Goal: Task Accomplishment & Management: Use online tool/utility

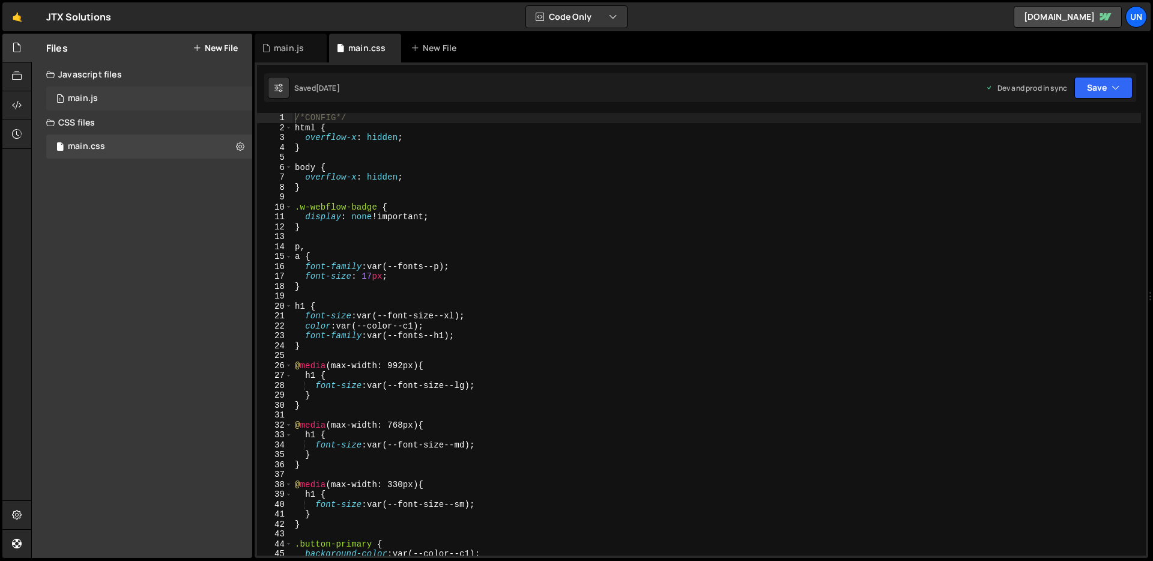
click at [163, 97] on div "1 main.js 0" at bounding box center [149, 98] width 206 height 24
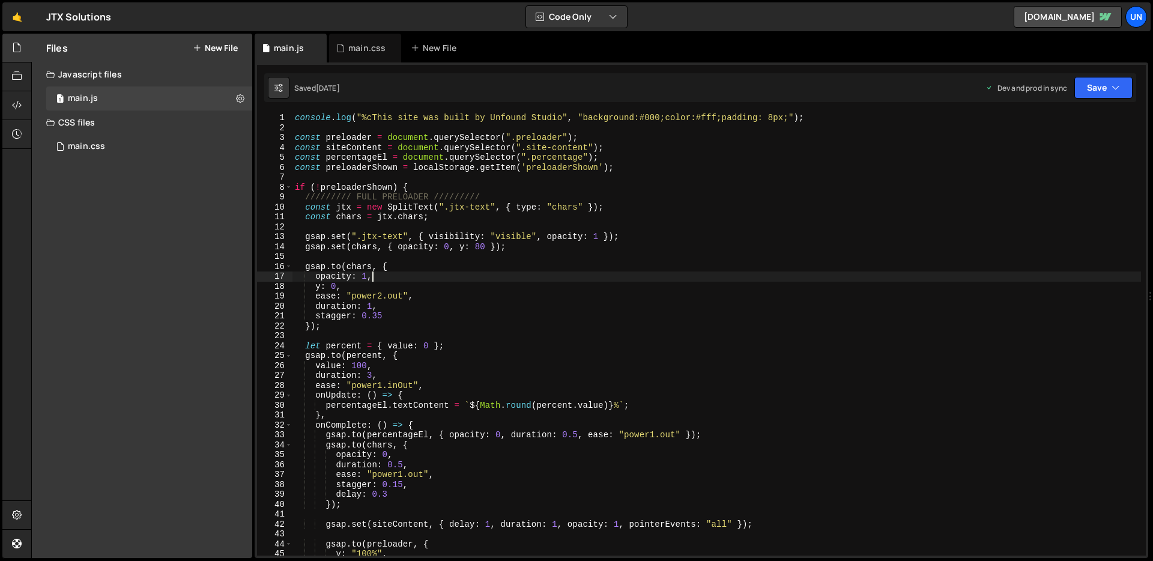
click at [481, 278] on div "console . log ( "%cThis site was built by Unfound Studio" , "background:#000;co…" at bounding box center [717, 344] width 849 height 463
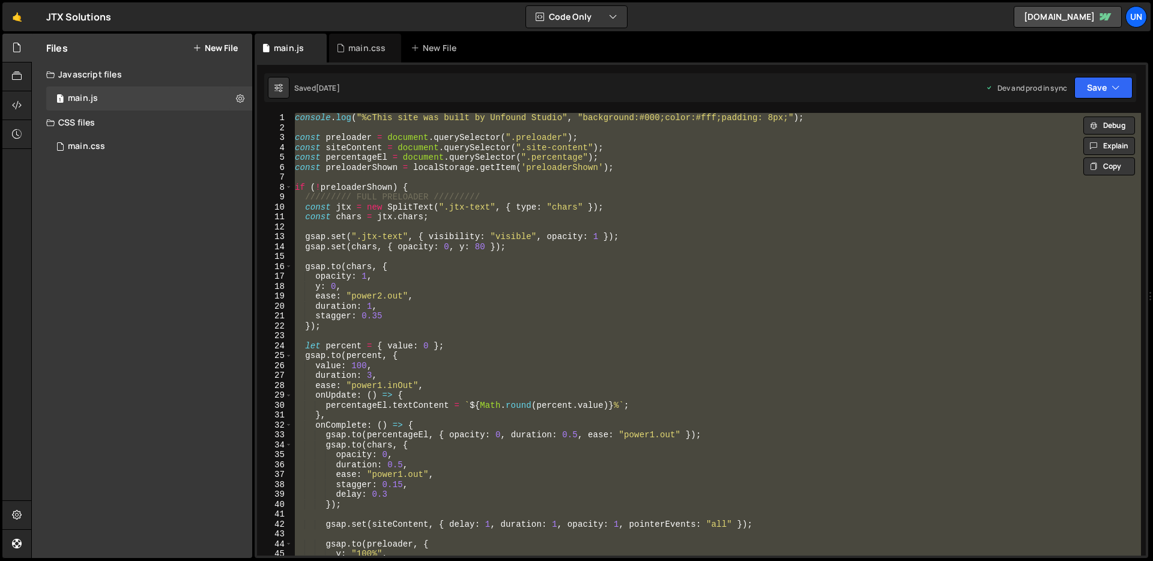
click at [437, 216] on div "console . log ( "%cThis site was built by Unfound Studio" , "background:#000;co…" at bounding box center [717, 334] width 849 height 443
drag, startPoint x: 514, startPoint y: 510, endPoint x: 293, endPoint y: 115, distance: 453.2
click at [293, 115] on div "console . log ( "%cThis site was built by Unfound Studio" , "background:#000;co…" at bounding box center [717, 344] width 849 height 463
type textarea "console.log("%cThis site was built by Unfound Studio", "background:#000;color:#…"
paste textarea
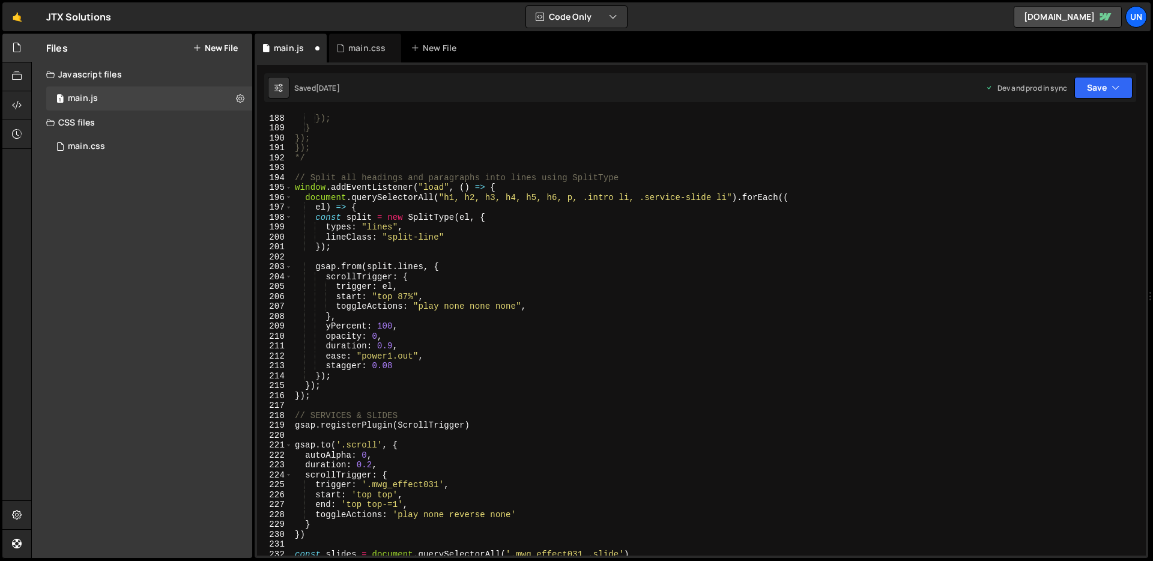
scroll to position [1867, 0]
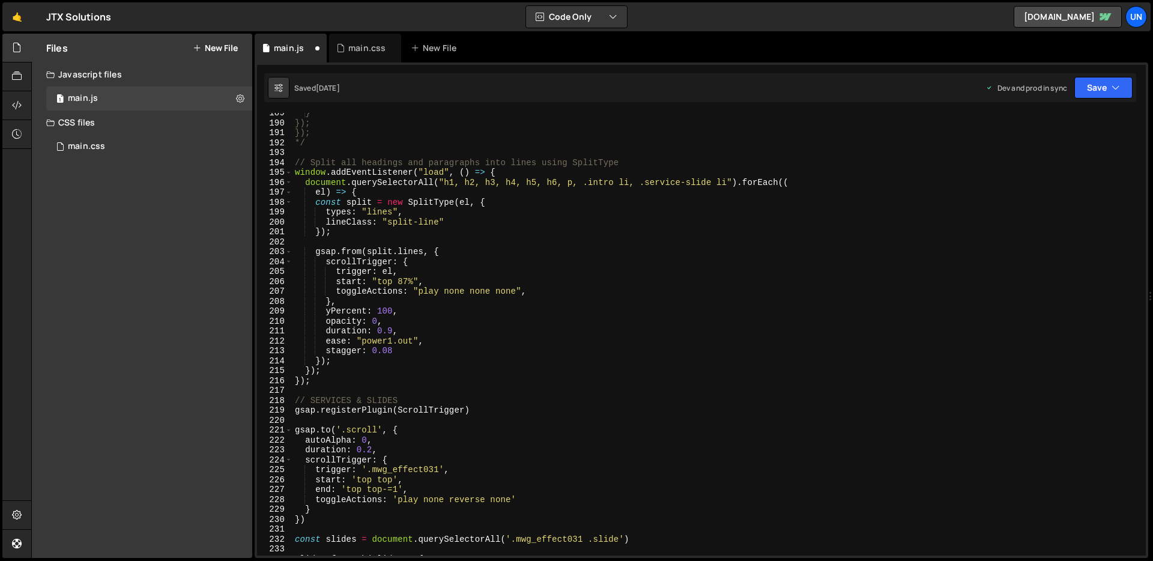
click at [293, 176] on div "} }); }); */ // Split all headings and paragraphs into lines using SplitType wi…" at bounding box center [717, 339] width 849 height 463
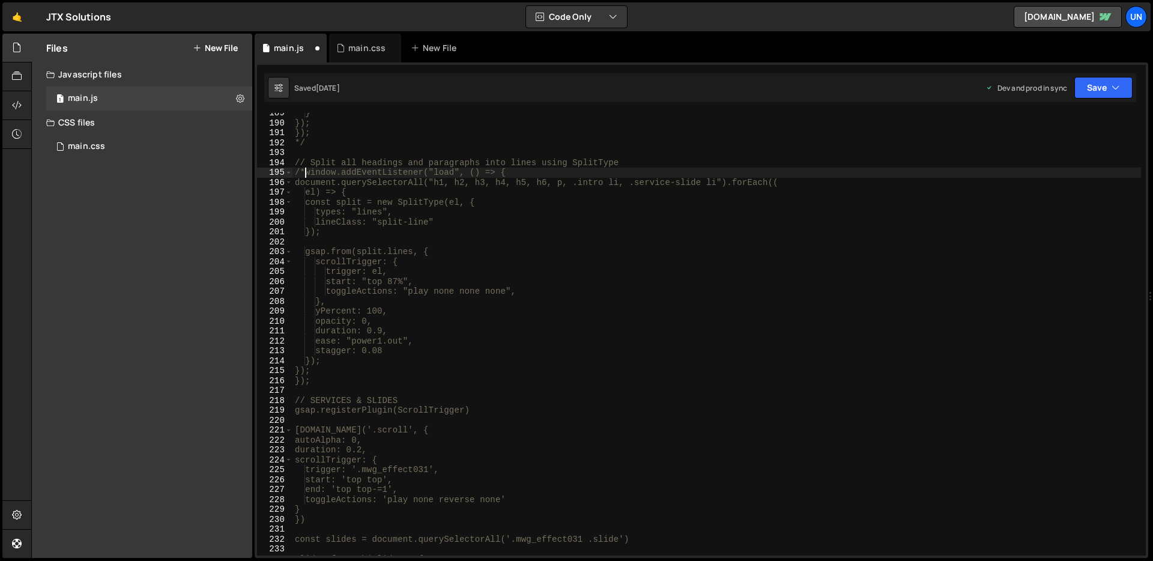
click at [362, 380] on div "} }); }); */ // Split all headings and paragraphs into lines using SplitType /*…" at bounding box center [717, 339] width 849 height 463
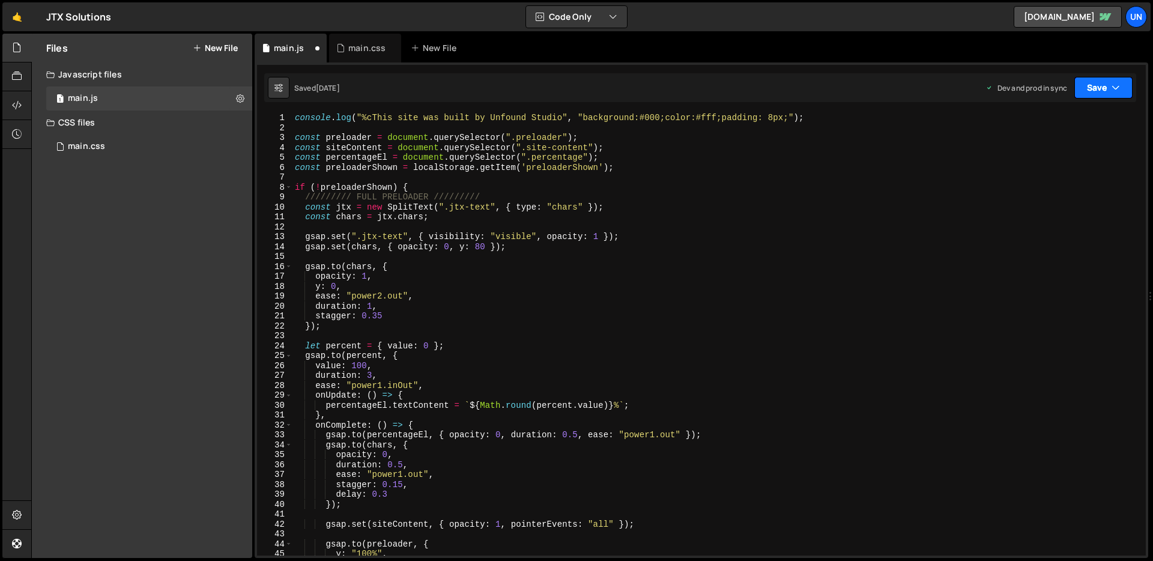
click at [1099, 87] on button "Save" at bounding box center [1104, 88] width 58 height 22
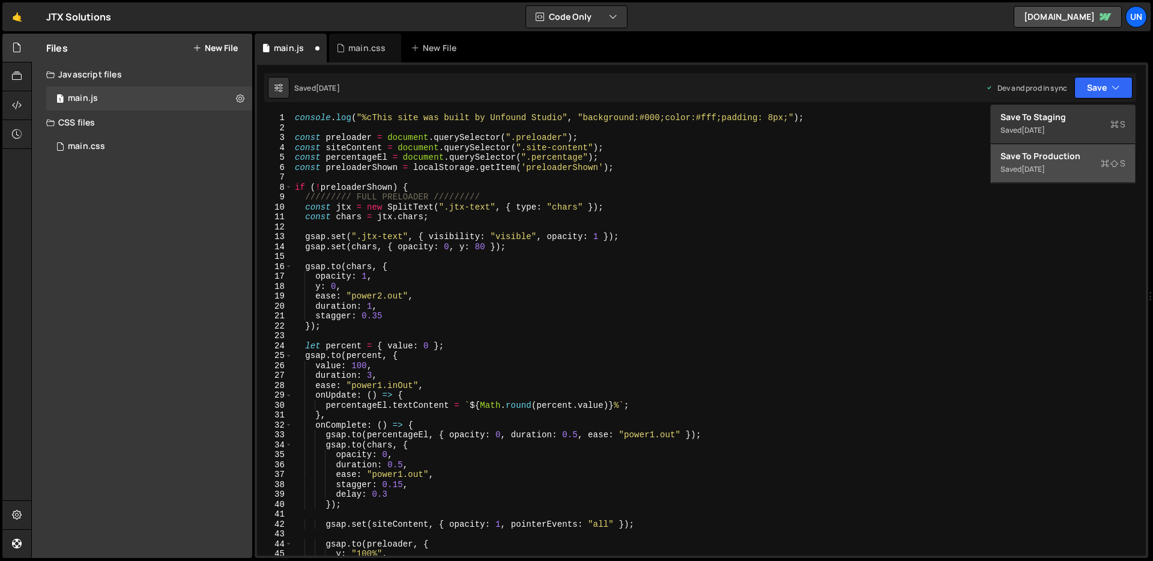
click at [1042, 161] on div "Save to Production S" at bounding box center [1063, 156] width 125 height 12
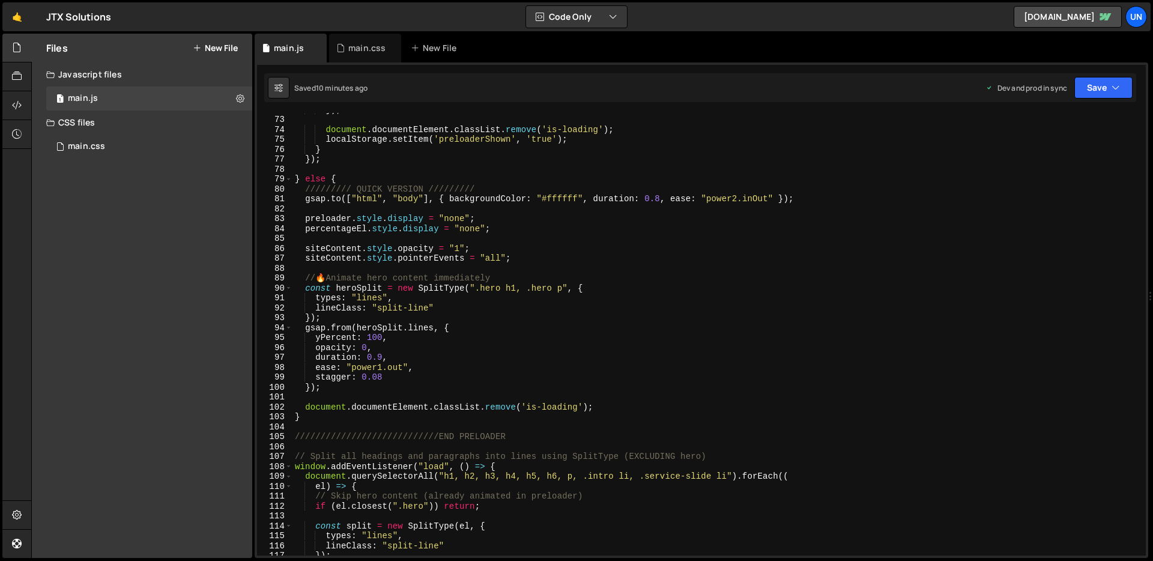
scroll to position [707, 0]
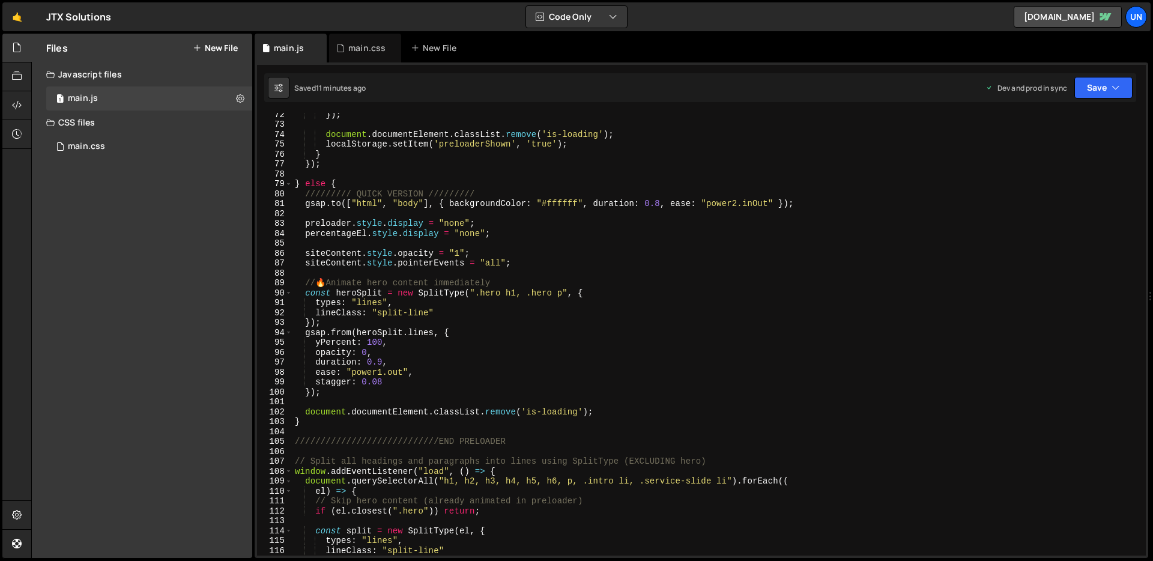
click at [552, 294] on div "}) ; document . documentElement . classList . remove ( 'is-loading' ) ; localSt…" at bounding box center [717, 340] width 849 height 463
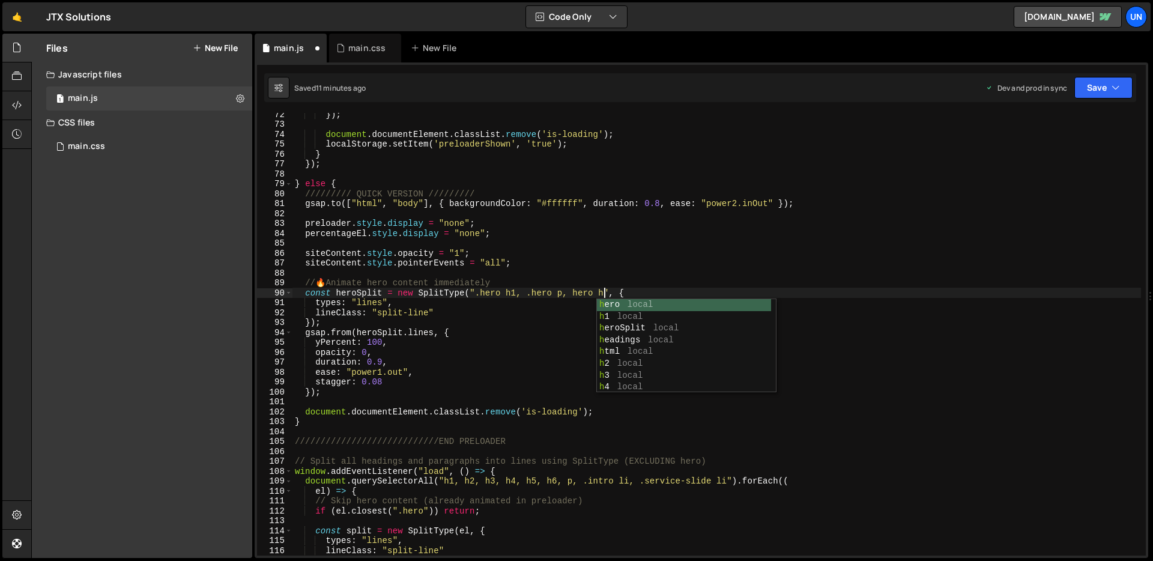
scroll to position [0, 22]
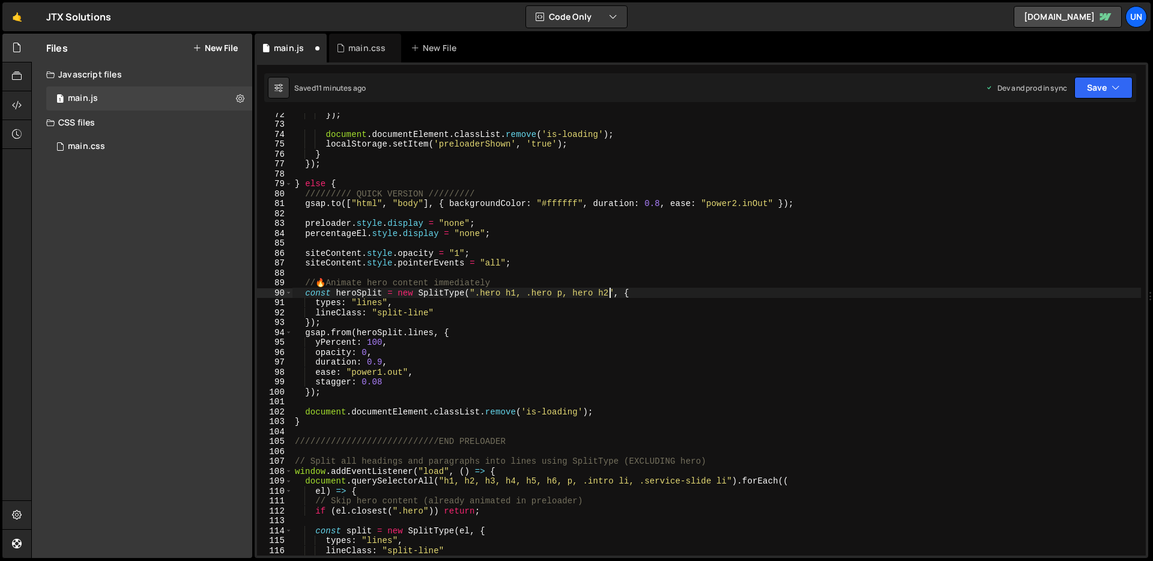
click at [642, 295] on div "}) ; document . documentElement . classList . remove ( 'is-loading' ) ; localSt…" at bounding box center [717, 340] width 849 height 463
click at [1110, 94] on button "Save" at bounding box center [1104, 88] width 58 height 22
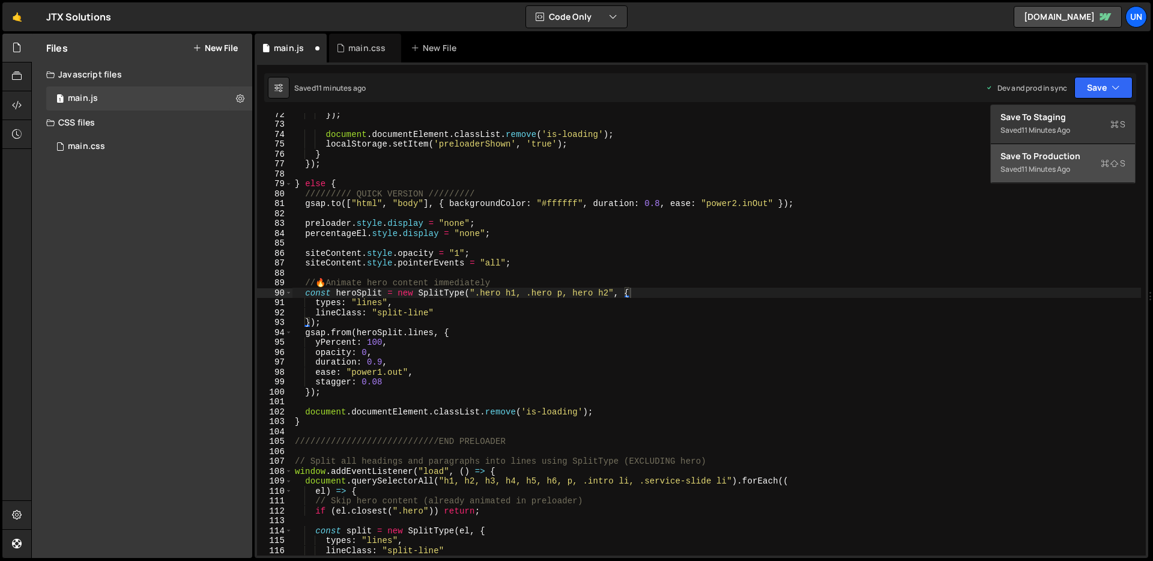
click at [1084, 150] on div "Save to Production S" at bounding box center [1063, 156] width 125 height 12
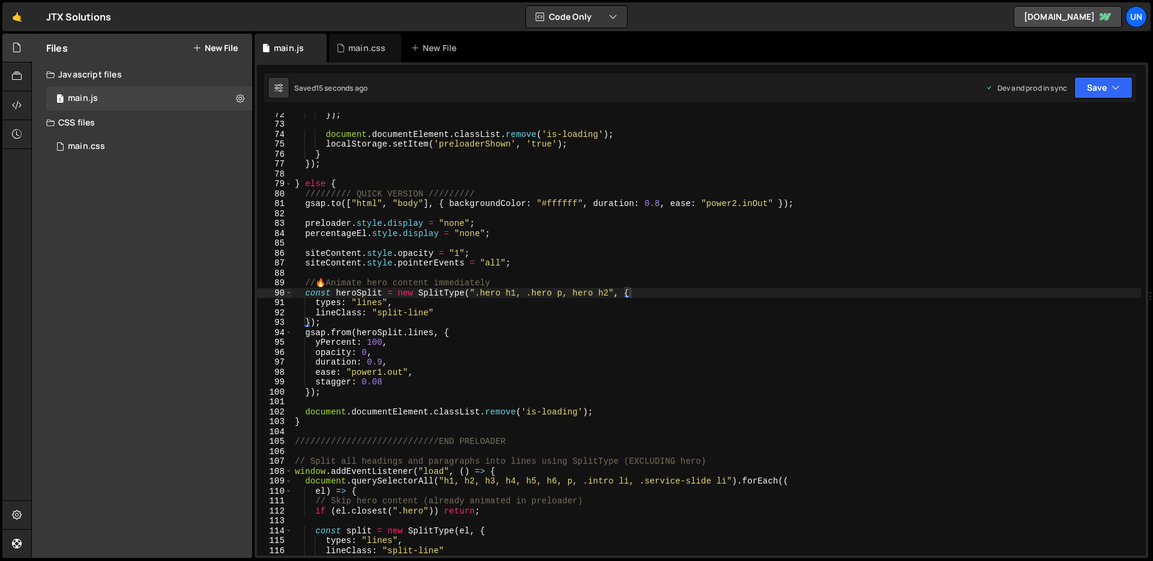
click at [599, 295] on div "}) ; document . documentElement . classList . remove ( 'is-loading' ) ; localSt…" at bounding box center [717, 340] width 849 height 463
click at [1103, 90] on button "Save" at bounding box center [1104, 88] width 58 height 22
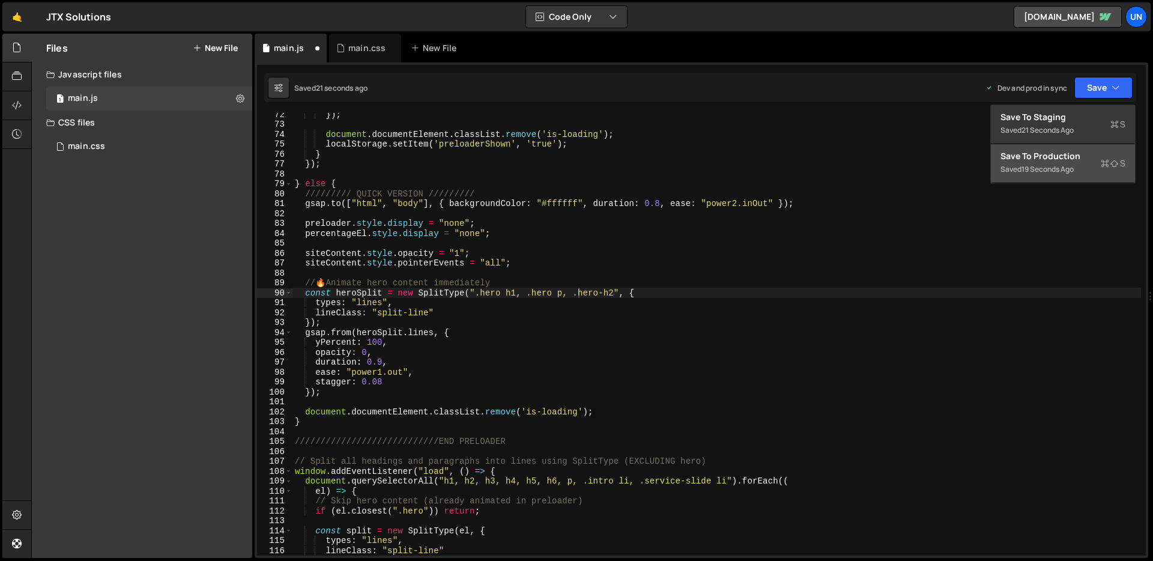
click at [1060, 156] on div "Save to Production S" at bounding box center [1063, 156] width 125 height 12
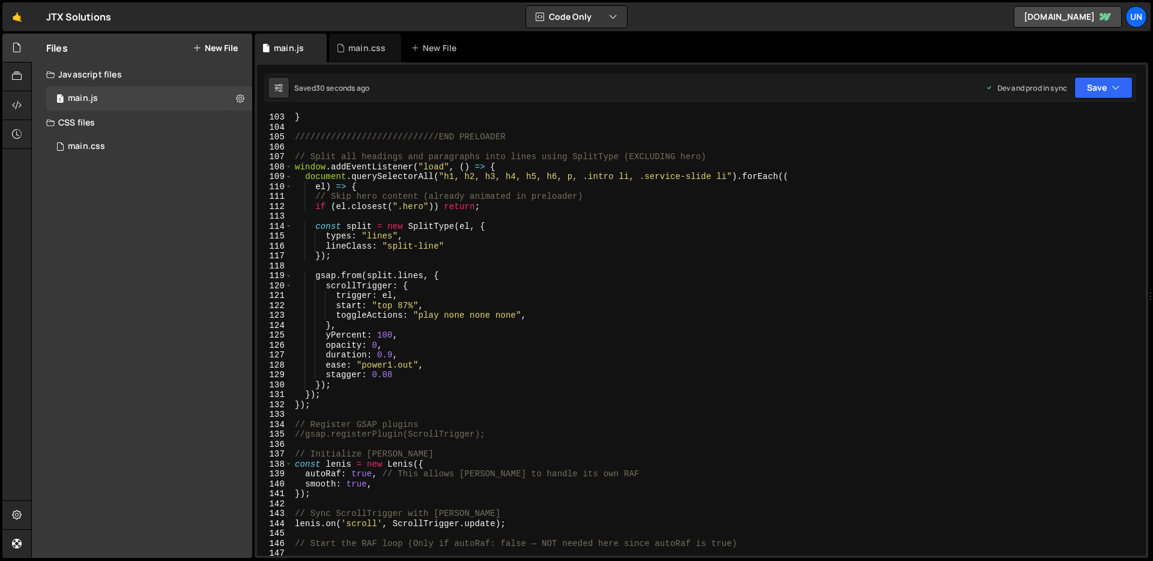
scroll to position [1012, 0]
click at [393, 374] on div "} ////////////////////////////END PRELOADER // Split all headings and paragraph…" at bounding box center [717, 343] width 849 height 463
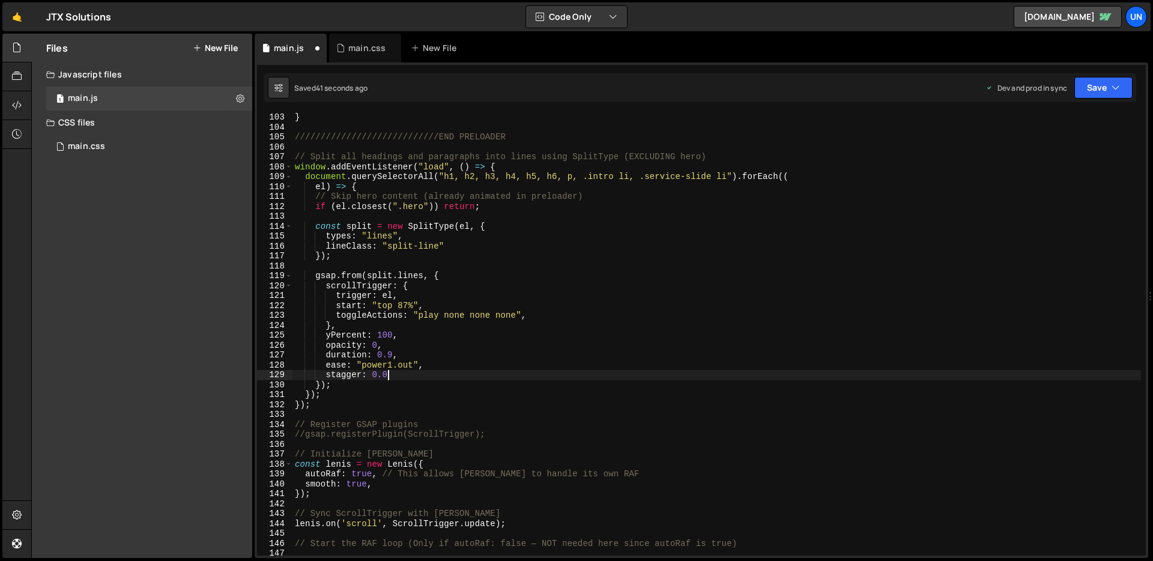
scroll to position [0, 6]
click at [419, 379] on div "} ////////////////////////////END PRELOADER // Split all headings and paragraph…" at bounding box center [717, 343] width 849 height 463
click at [1089, 93] on button "Save" at bounding box center [1104, 88] width 58 height 22
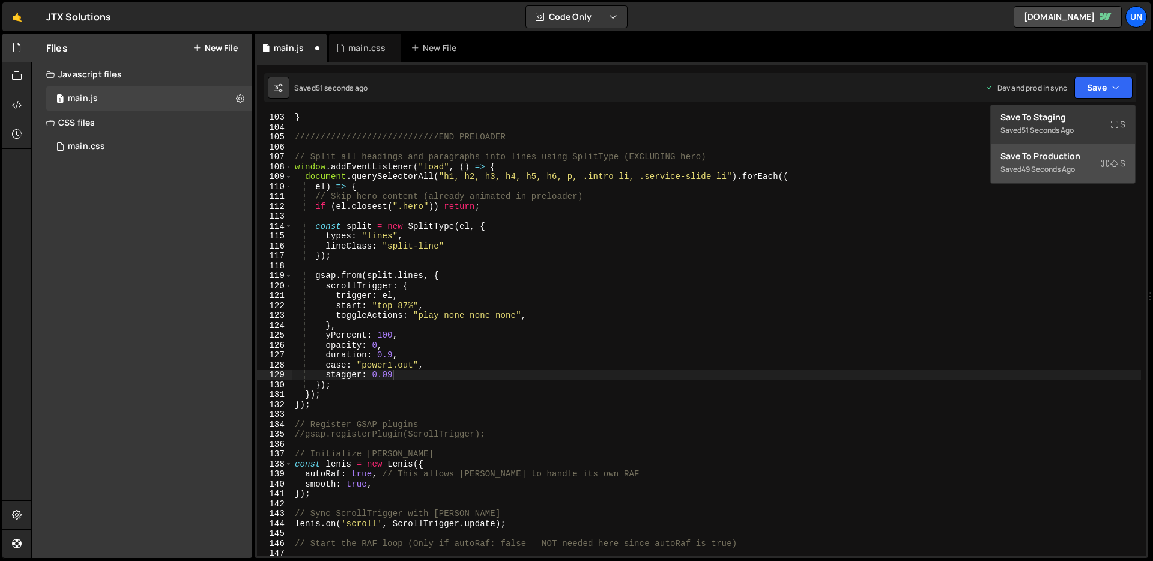
click at [1058, 173] on div "49 seconds ago" at bounding box center [1048, 169] width 53 height 10
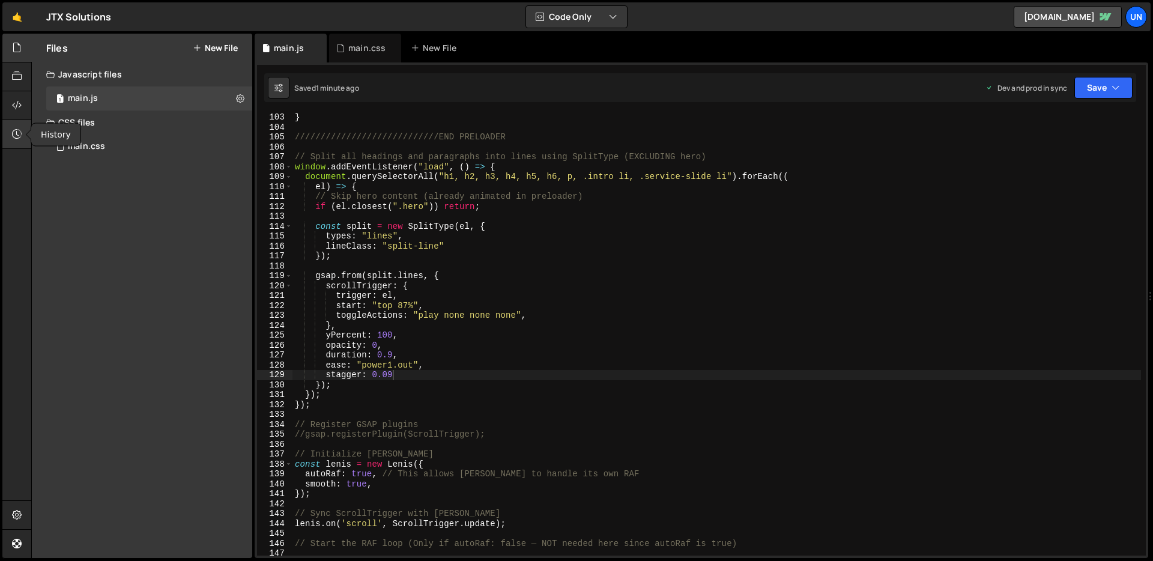
click at [15, 137] on icon at bounding box center [17, 133] width 10 height 13
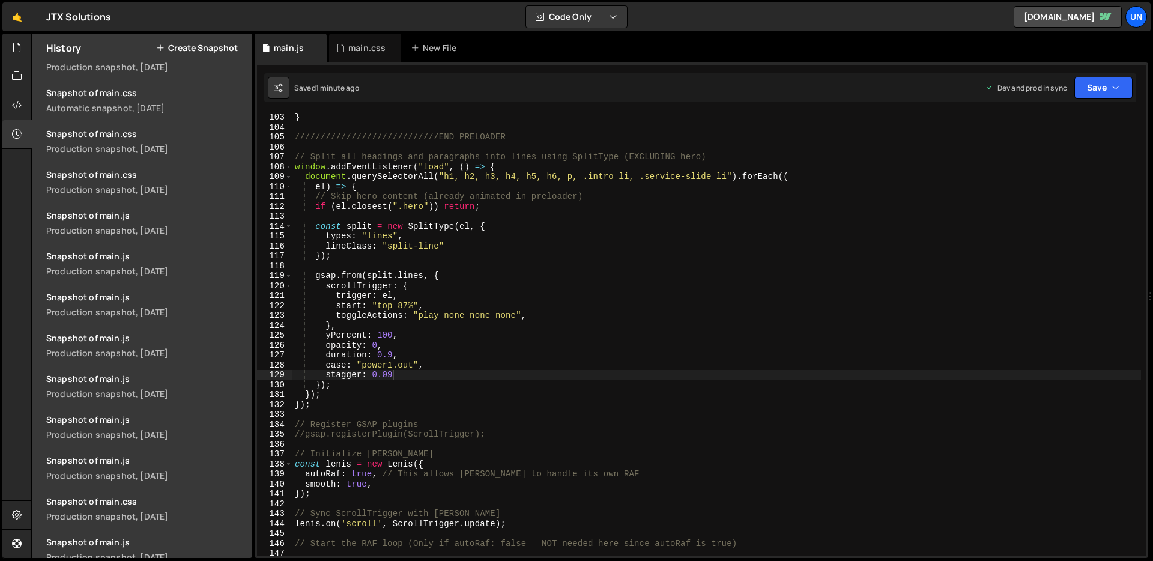
scroll to position [808, 0]
click at [153, 225] on div "Production snapshot, 5 days ago" at bounding box center [145, 229] width 199 height 11
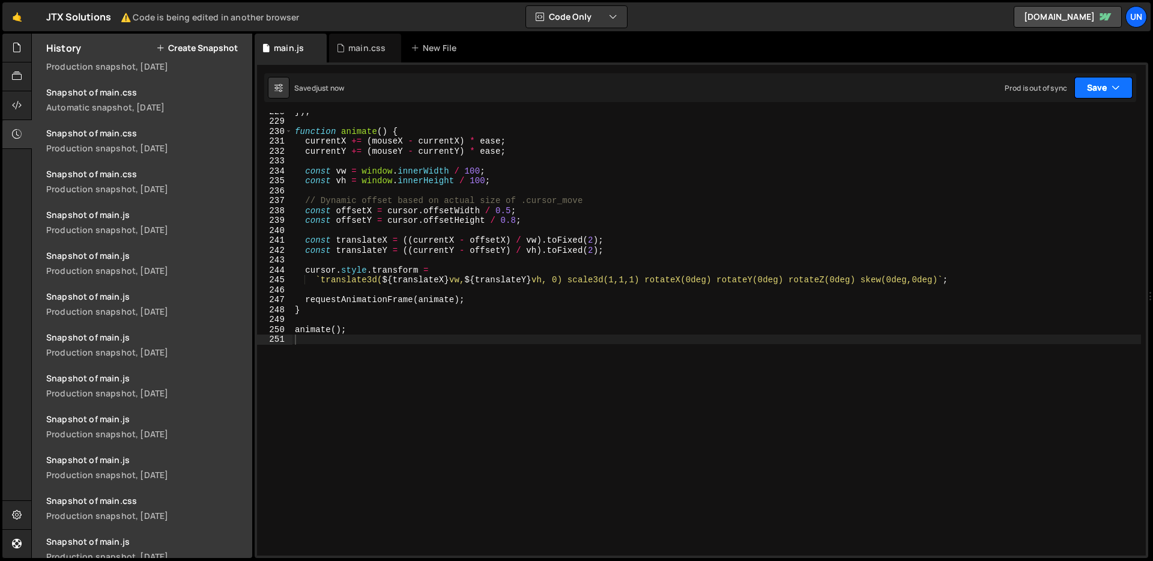
click at [1106, 78] on button "Save" at bounding box center [1104, 88] width 58 height 22
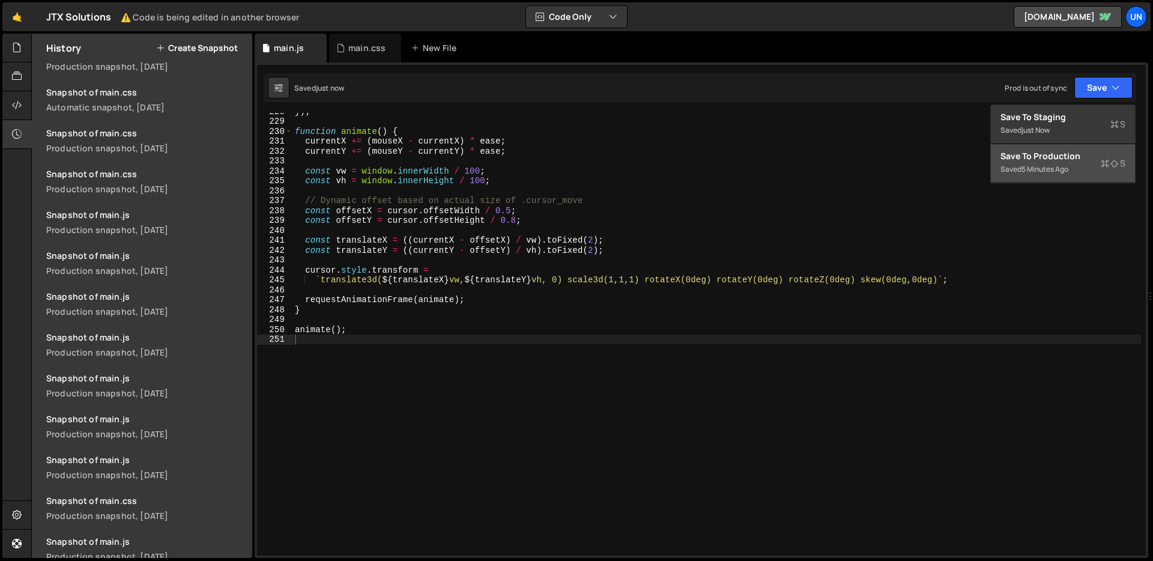
click at [1063, 158] on div "Save to Production S" at bounding box center [1063, 156] width 125 height 12
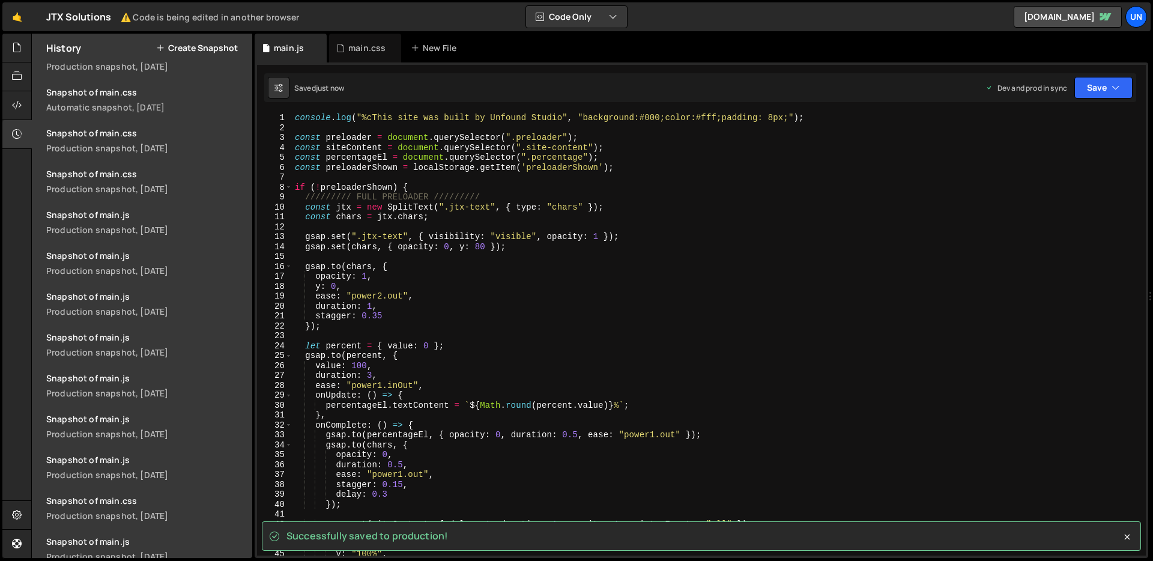
scroll to position [0, 0]
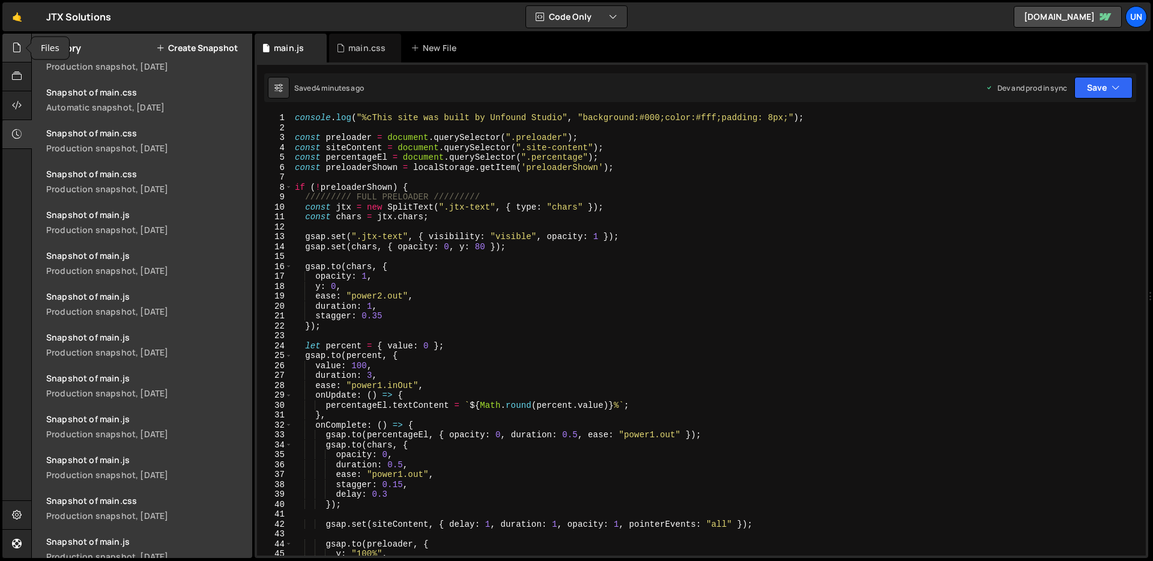
click at [11, 46] on div at bounding box center [16, 48] width 29 height 29
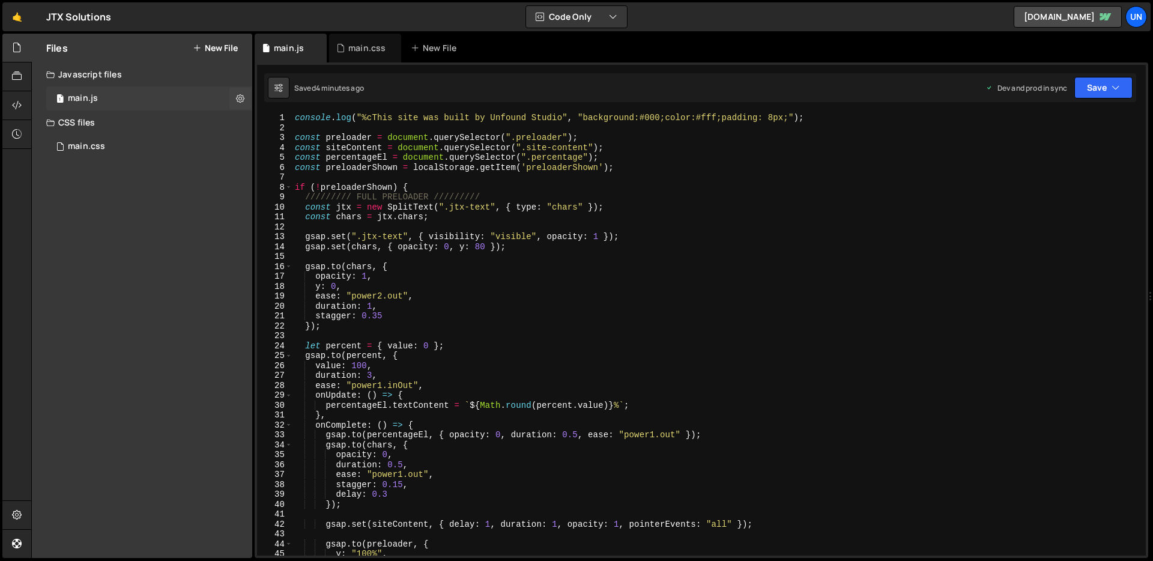
click at [108, 103] on div "1 main.js 0" at bounding box center [149, 98] width 206 height 24
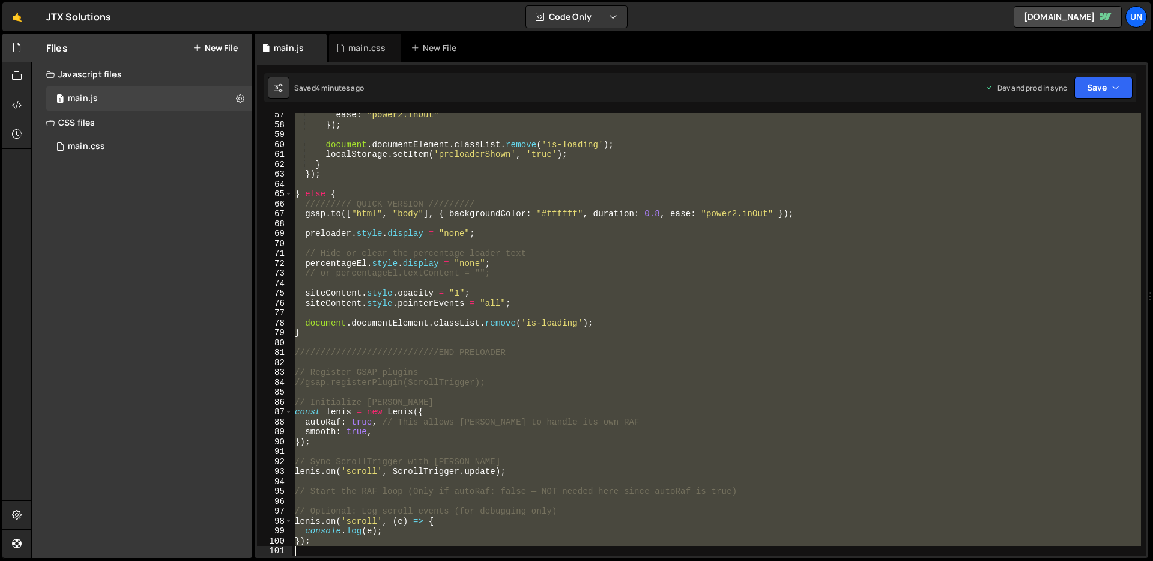
scroll to position [608, 0]
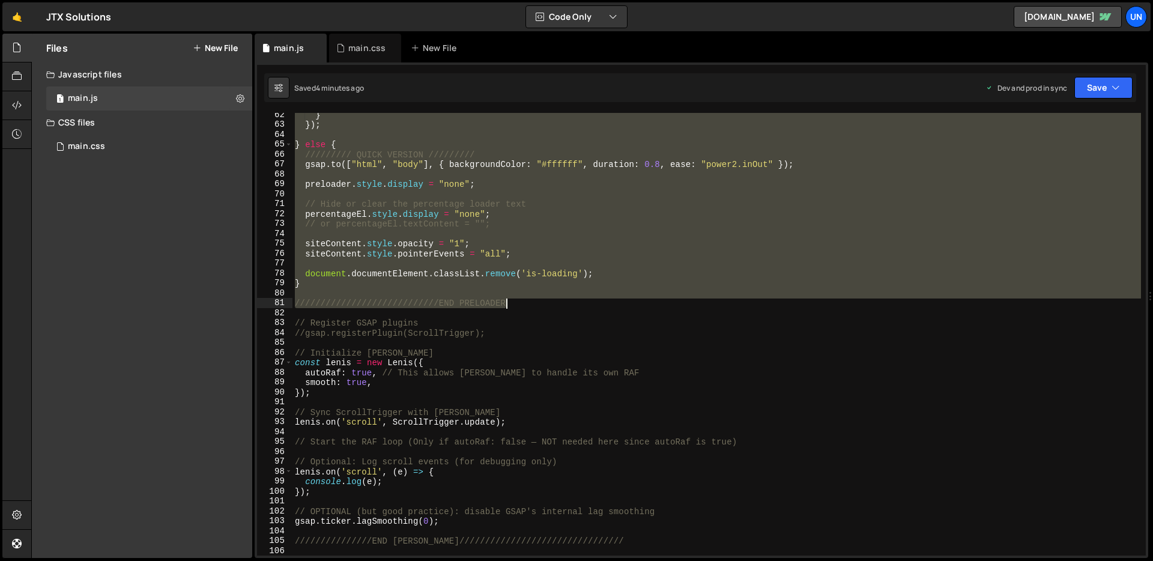
drag, startPoint x: 296, startPoint y: 120, endPoint x: 524, endPoint y: 302, distance: 292.3
click at [524, 302] on div "} }) ; } else { ///////// QUICK VERSION ///////// gsap . to ([ "html" , "body" …" at bounding box center [717, 341] width 849 height 463
type textarea "////////////////////////////END PRELOADER"
paste textarea
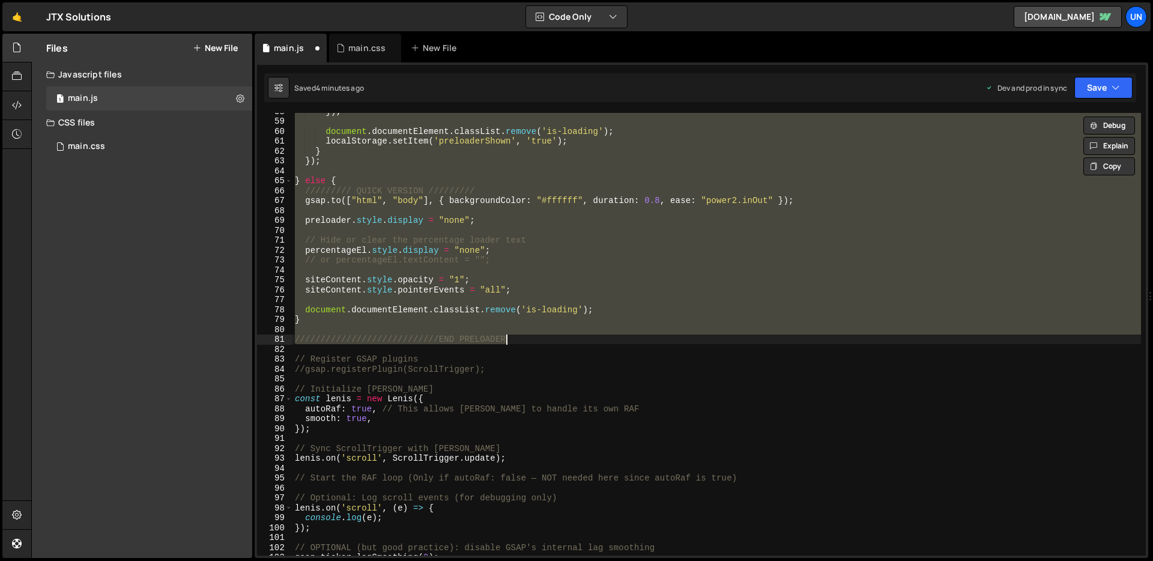
scroll to position [2262, 0]
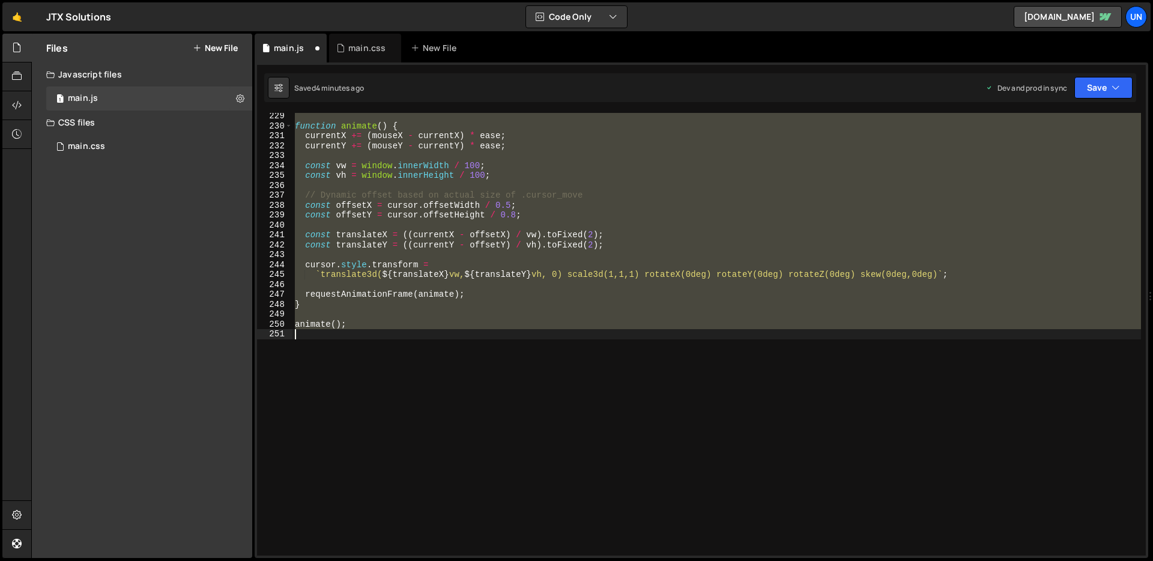
type textarea "});"
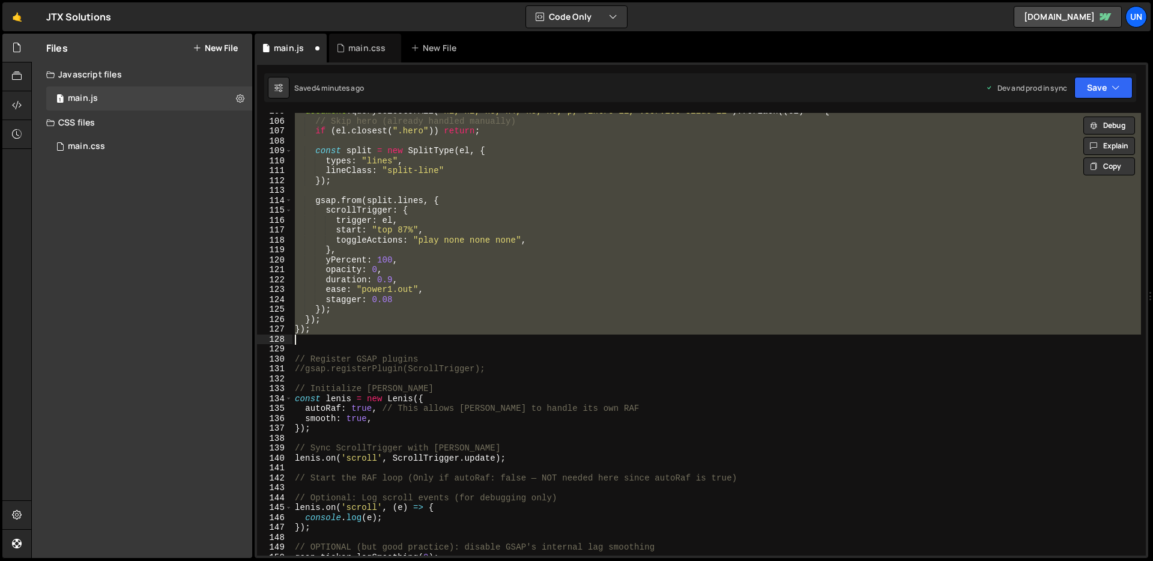
scroll to position [1037, 0]
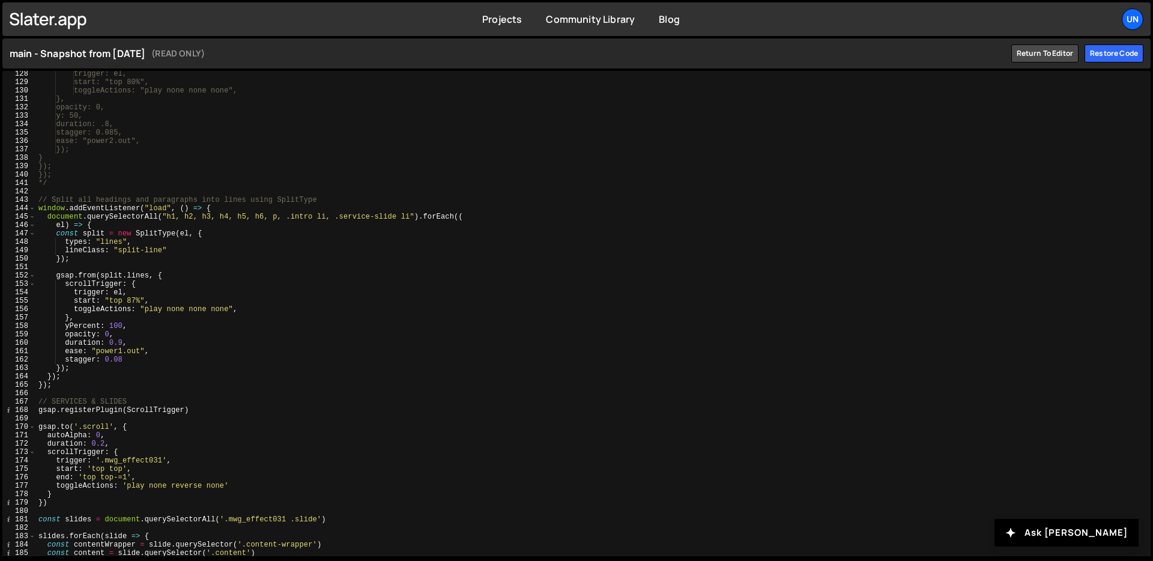
scroll to position [1069, 0]
click at [1118, 54] on div "Restore code" at bounding box center [1114, 53] width 59 height 18
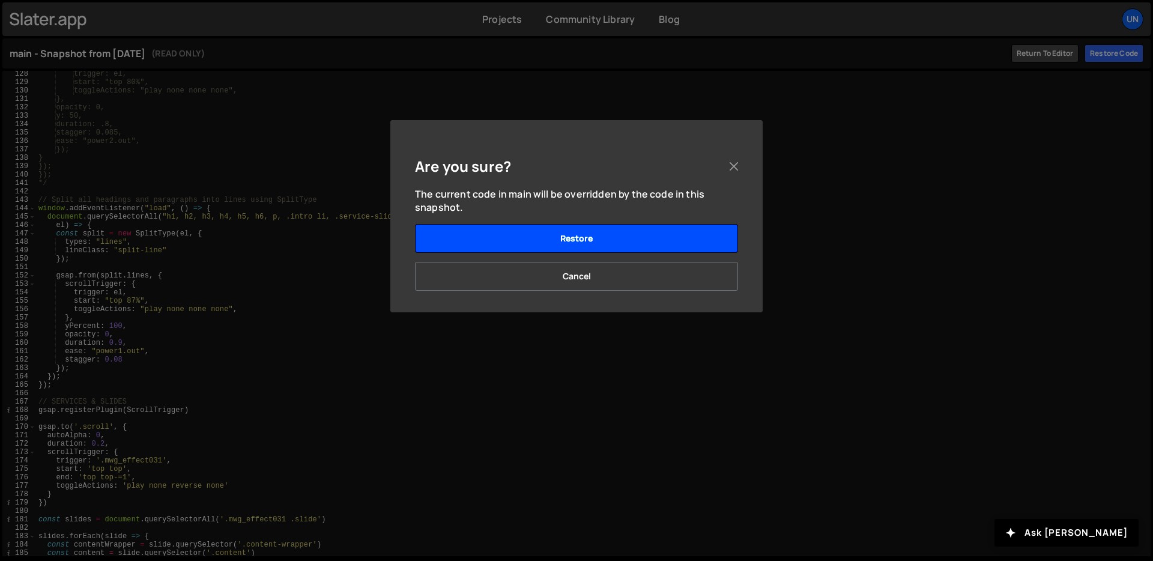
click at [608, 231] on button "Restore" at bounding box center [576, 238] width 323 height 29
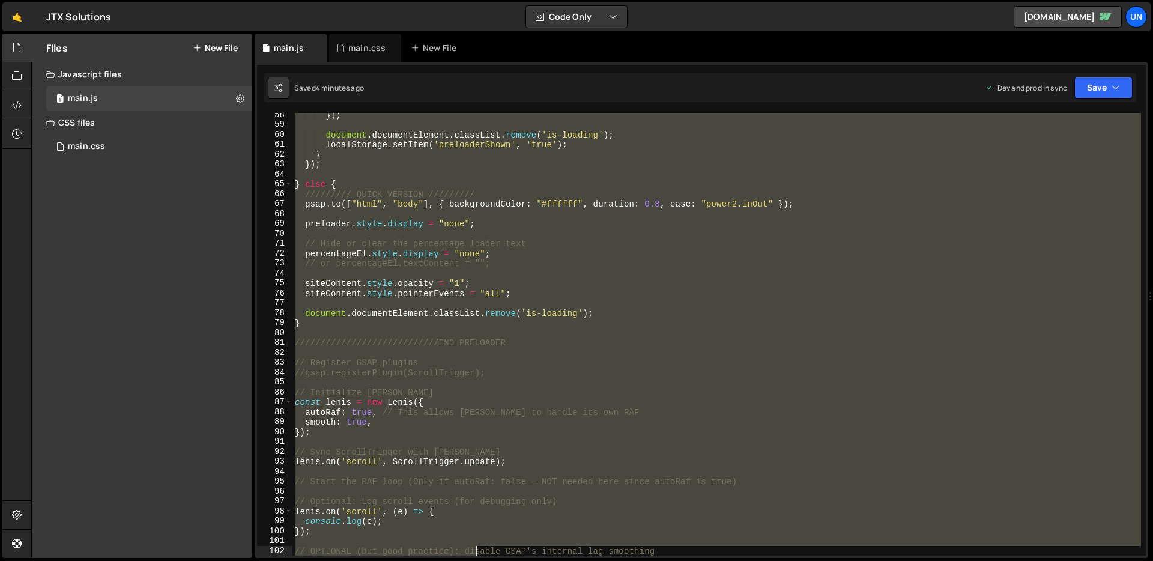
scroll to position [608, 0]
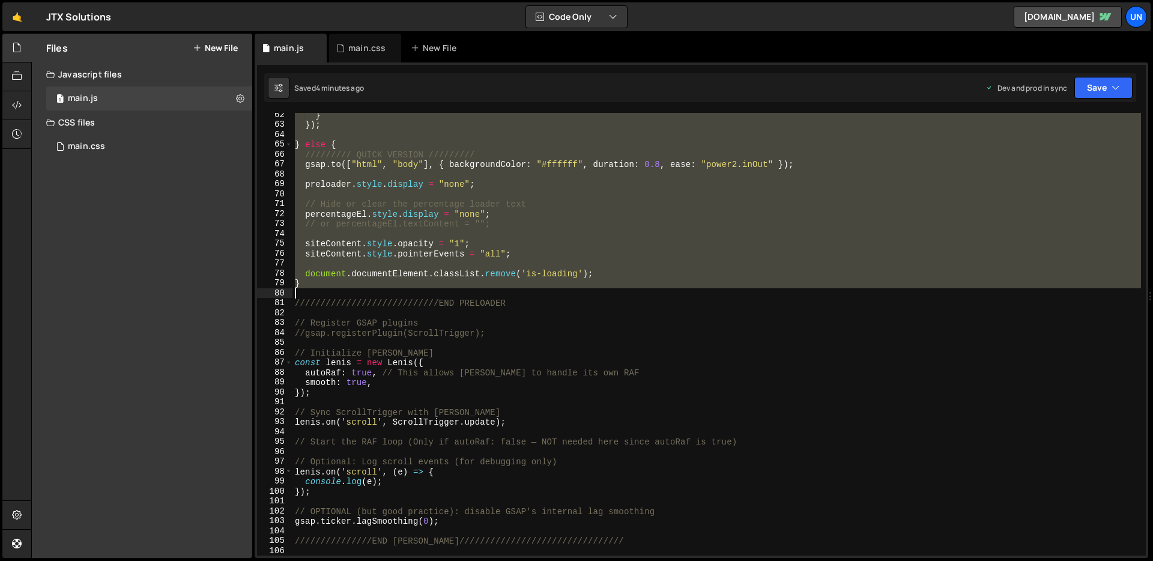
drag, startPoint x: 296, startPoint y: 120, endPoint x: 605, endPoint y: 293, distance: 355.3
click at [605, 293] on div "} }) ; } else { ///////// QUICK VERSION ///////// gsap . to ([ "html" , "body" …" at bounding box center [717, 341] width 849 height 463
type textarea "}"
paste textarea
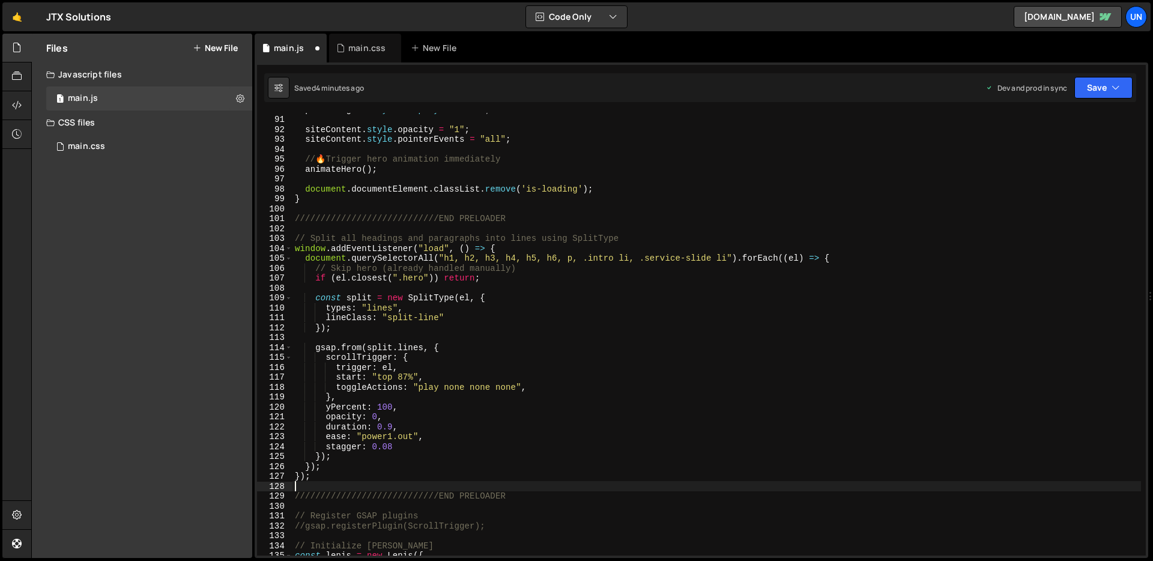
scroll to position [893, 0]
click at [525, 494] on div "siteContent . style . opacity = "1" ; siteContent . style . pointerEvents = "al…" at bounding box center [717, 343] width 849 height 463
type textarea "////////////////////////////END PRELOADER"
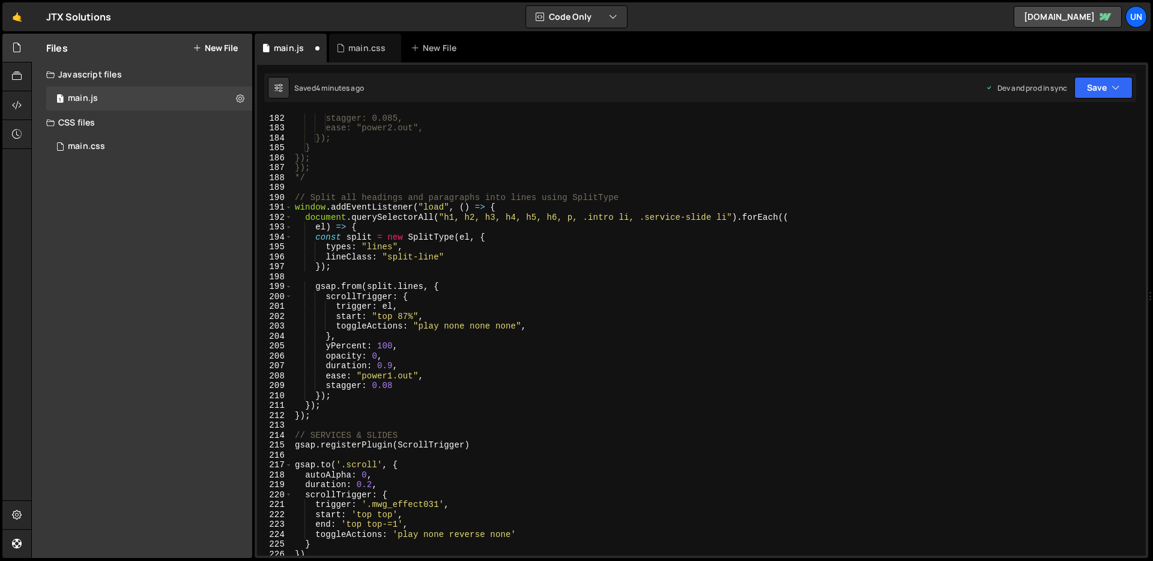
scroll to position [1795, 0]
click at [332, 422] on div "stagger: 0.085, ease: "power2.out", }); } }); }); */ // Split all headings and …" at bounding box center [717, 343] width 849 height 463
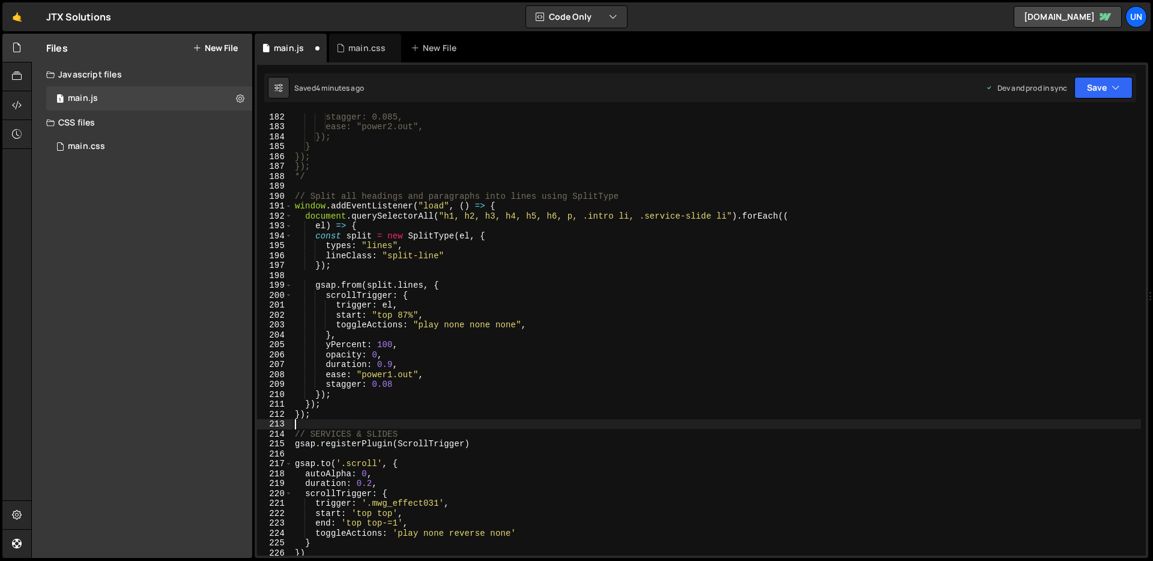
click at [295, 205] on div "stagger: 0.085, ease: "power2.out", }); } }); }); */ // Split all headings and …" at bounding box center [717, 343] width 849 height 463
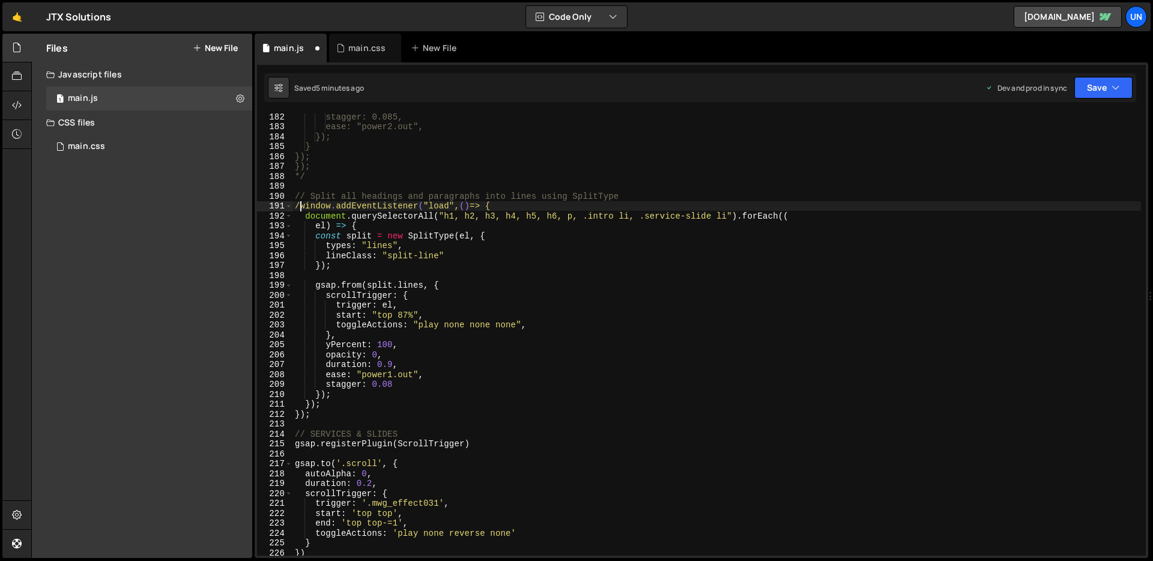
scroll to position [0, 0]
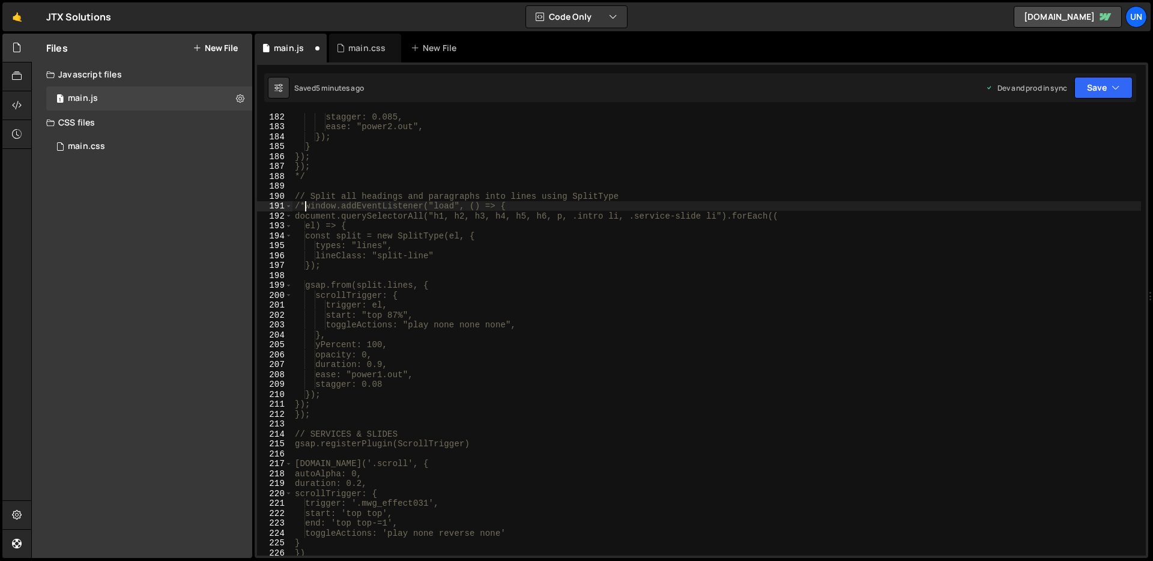
click at [335, 414] on div "stagger: 0.085, ease: "power2.out", }); } }); }); */ // Split all headings and …" at bounding box center [717, 343] width 849 height 463
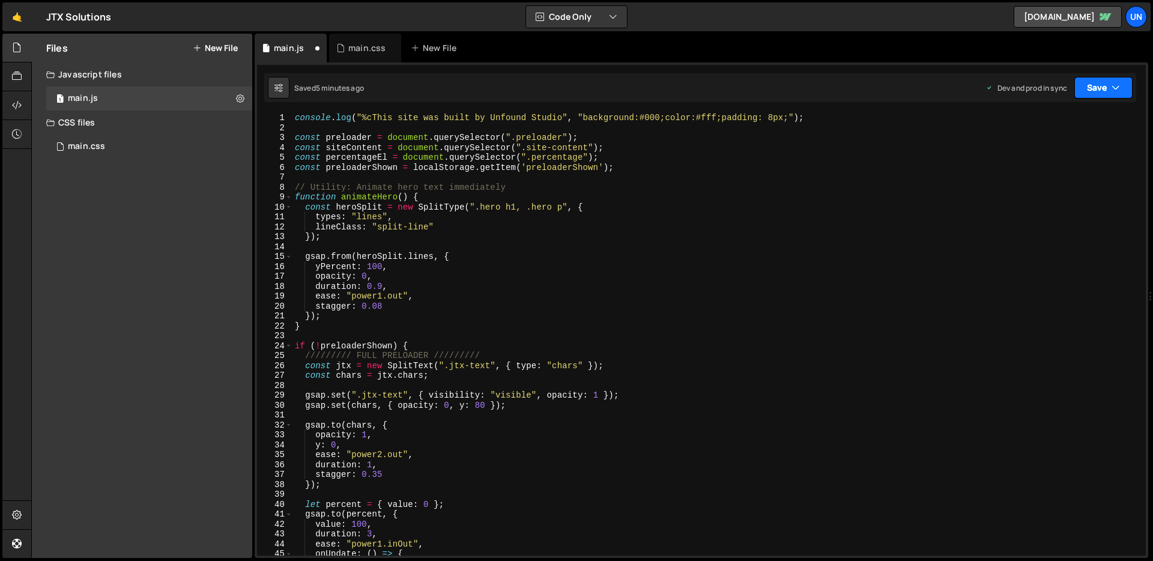
click at [1100, 91] on button "Save" at bounding box center [1104, 88] width 58 height 22
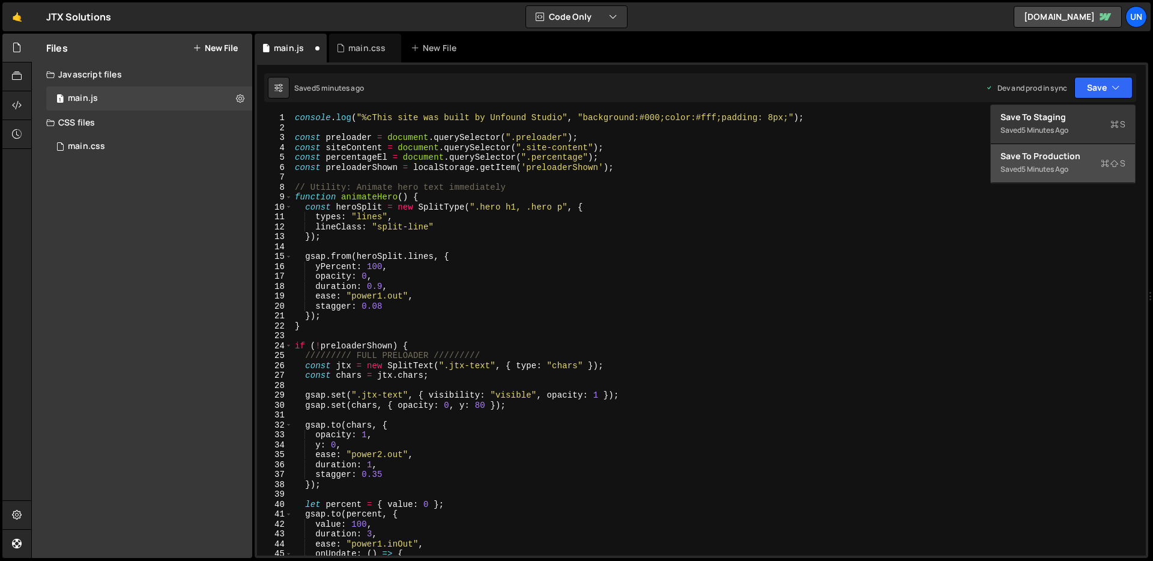
click at [1078, 152] on div "Save to Production S" at bounding box center [1063, 156] width 125 height 12
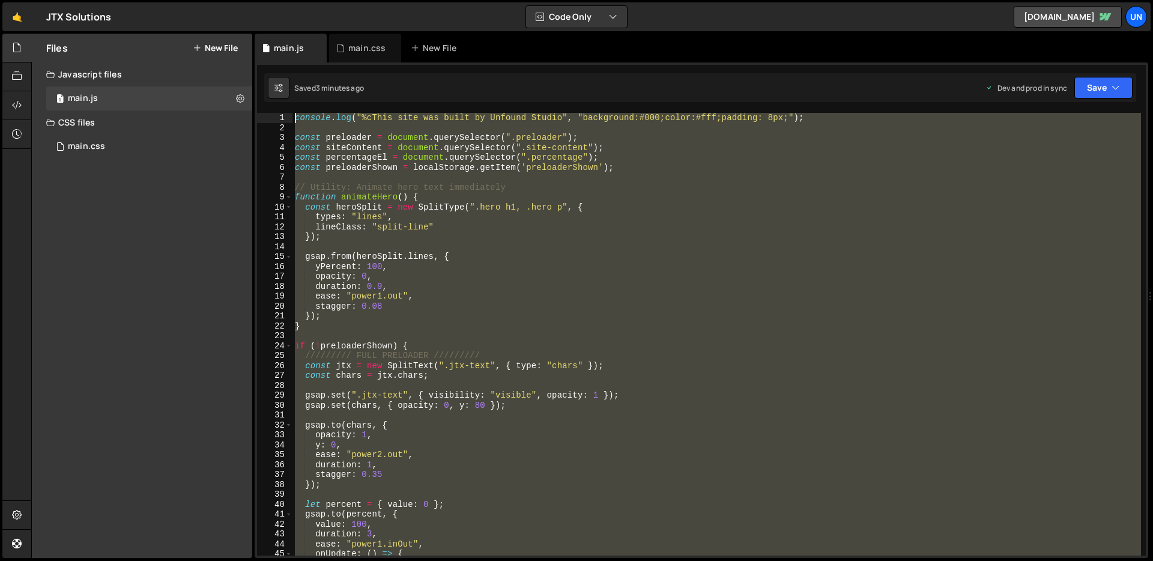
drag, startPoint x: 314, startPoint y: 417, endPoint x: 296, endPoint y: 119, distance: 298.5
click at [296, 119] on div "console . log ( "%cThis site was built by Unfound Studio" , "background:#000;co…" at bounding box center [717, 344] width 849 height 463
type textarea "console.log("%cThis site was built by Unfound Studio", "background:#000;color:#…"
paste textarea
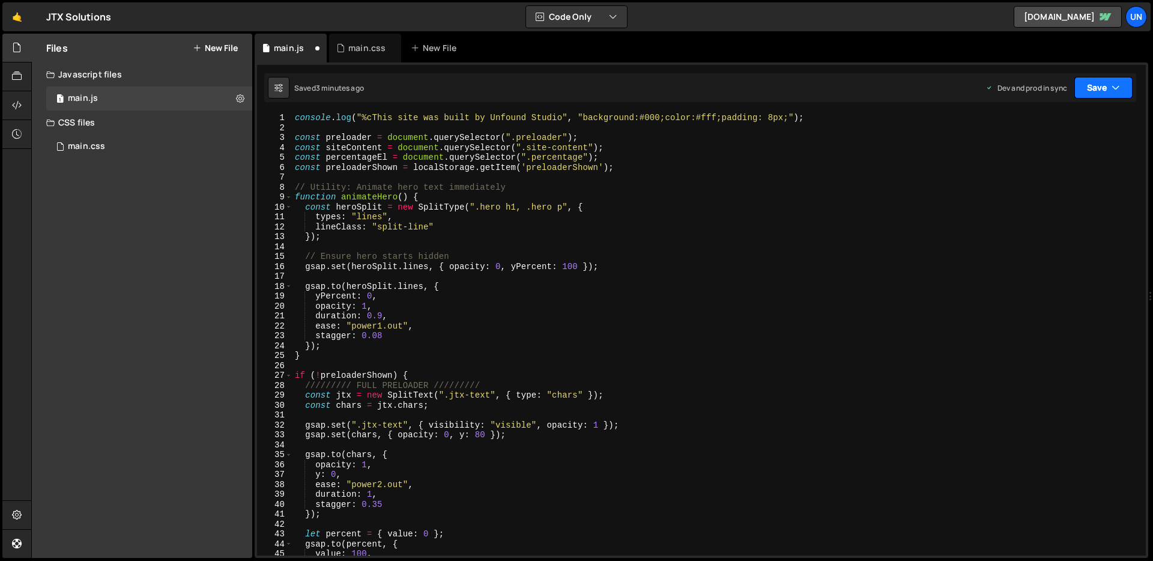
click at [1129, 88] on button "Save" at bounding box center [1104, 88] width 58 height 22
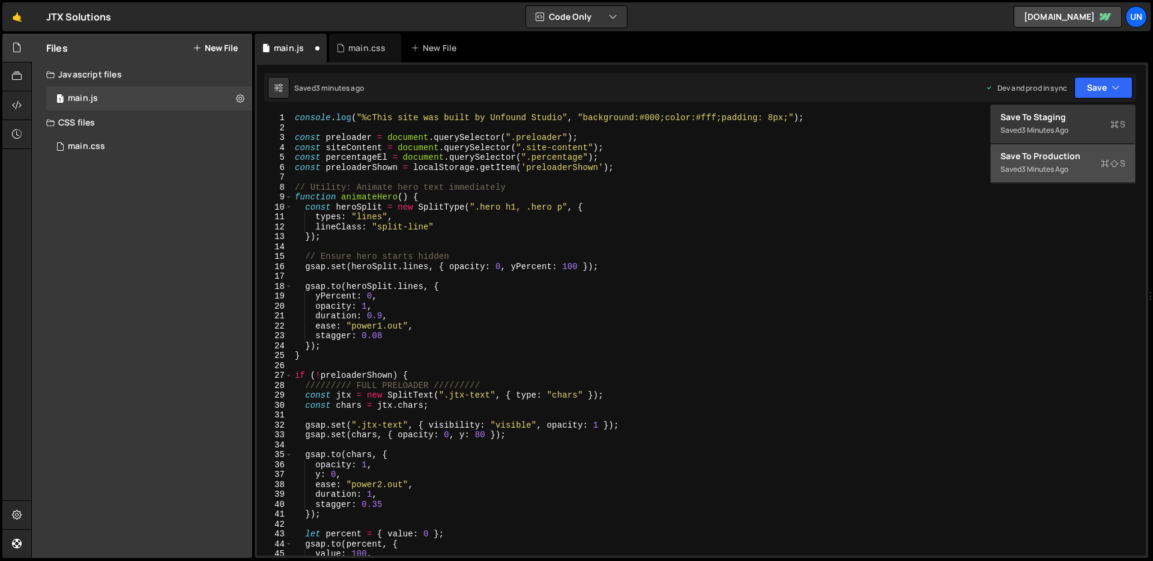
click at [1047, 159] on div "Save to Production S" at bounding box center [1063, 156] width 125 height 12
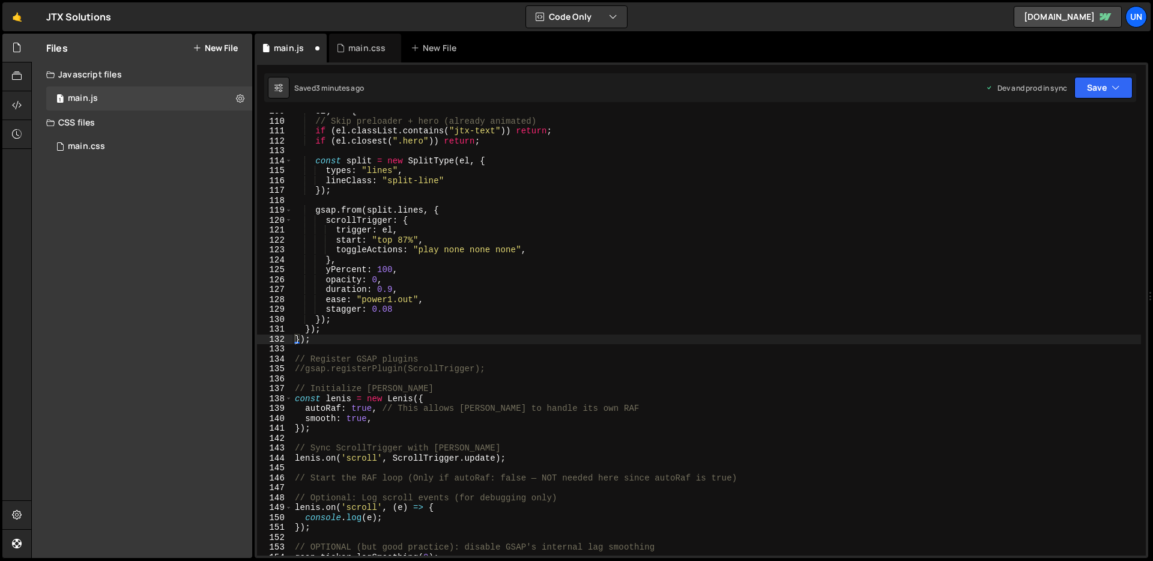
scroll to position [1077, 0]
click at [118, 145] on div "main.css 0" at bounding box center [149, 147] width 206 height 24
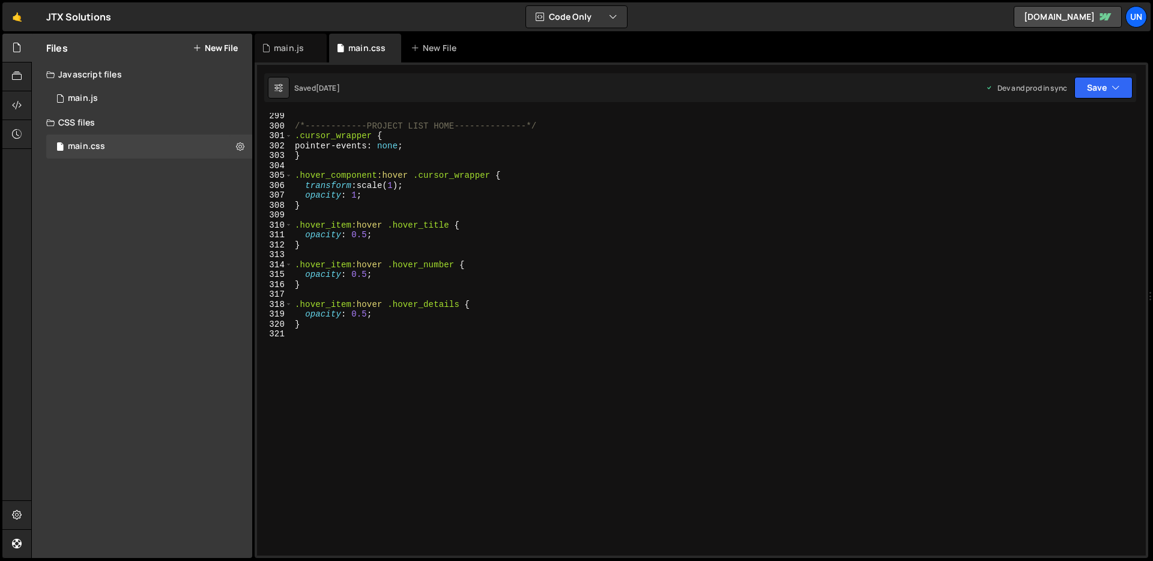
scroll to position [2955, 0]
type textarea "}"
click at [323, 324] on div "/*------------PROJECT LIST HOME--------------*/ .cursor_wrapper { pointer-event…" at bounding box center [717, 342] width 849 height 463
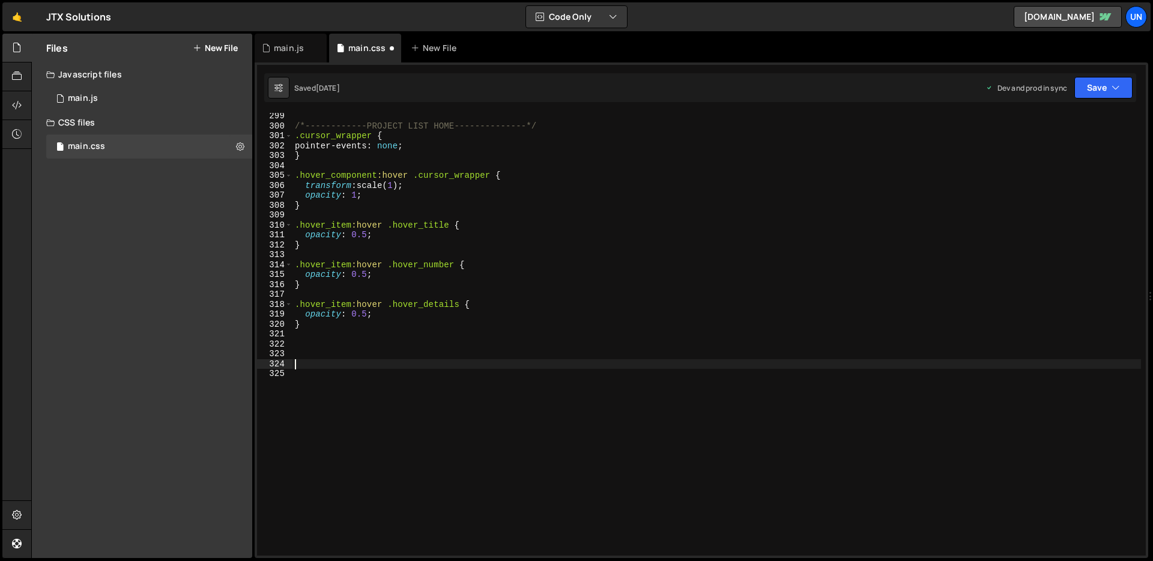
paste textarea ".hero h1, .hero p {"
click at [389, 365] on div "/*------------PROJECT LIST HOME--------------*/ .cursor_wrapper { pointer-event…" at bounding box center [717, 342] width 849 height 463
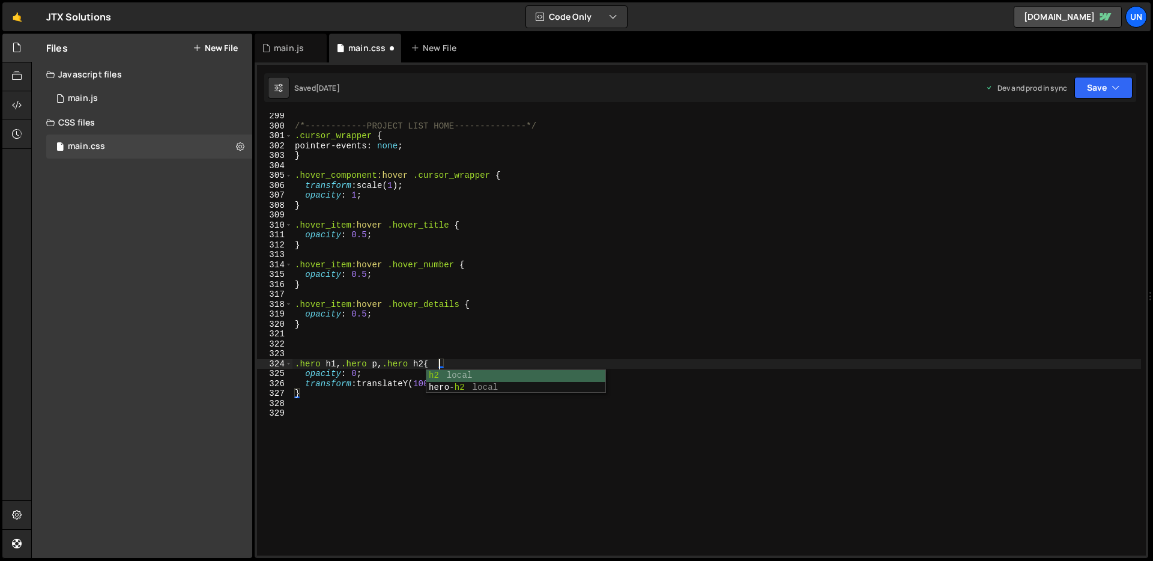
click at [460, 359] on div "/*------------PROJECT LIST HOME--------------*/ .cursor_wrapper { pointer-event…" at bounding box center [717, 342] width 849 height 463
type textarea ".hero h1, .hero p , .hero h2{"
click at [135, 96] on div "1 main.js 0" at bounding box center [149, 98] width 206 height 24
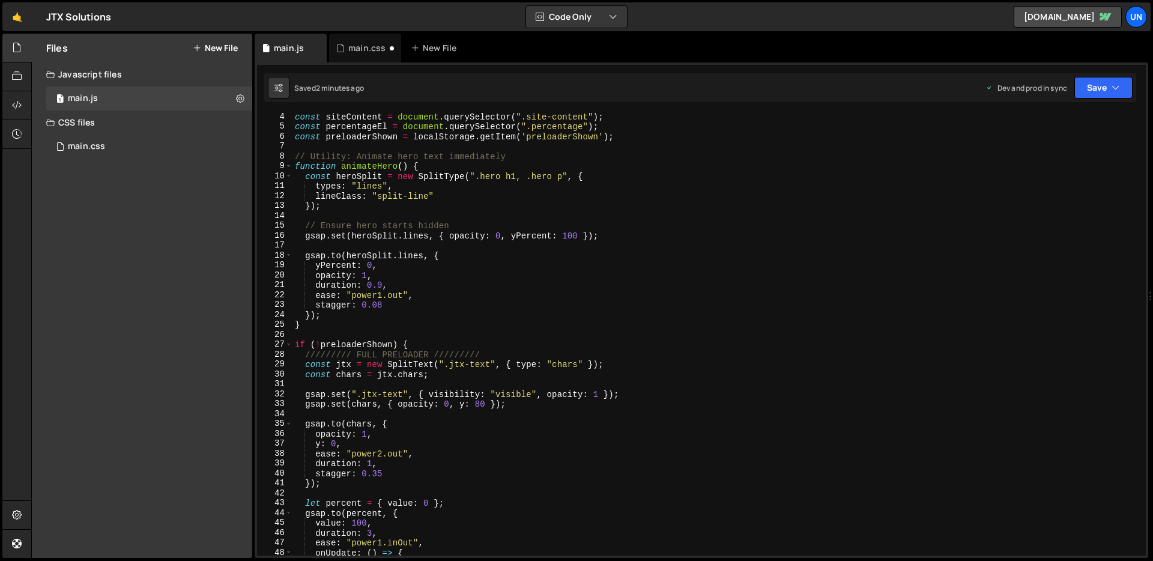
scroll to position [0, 0]
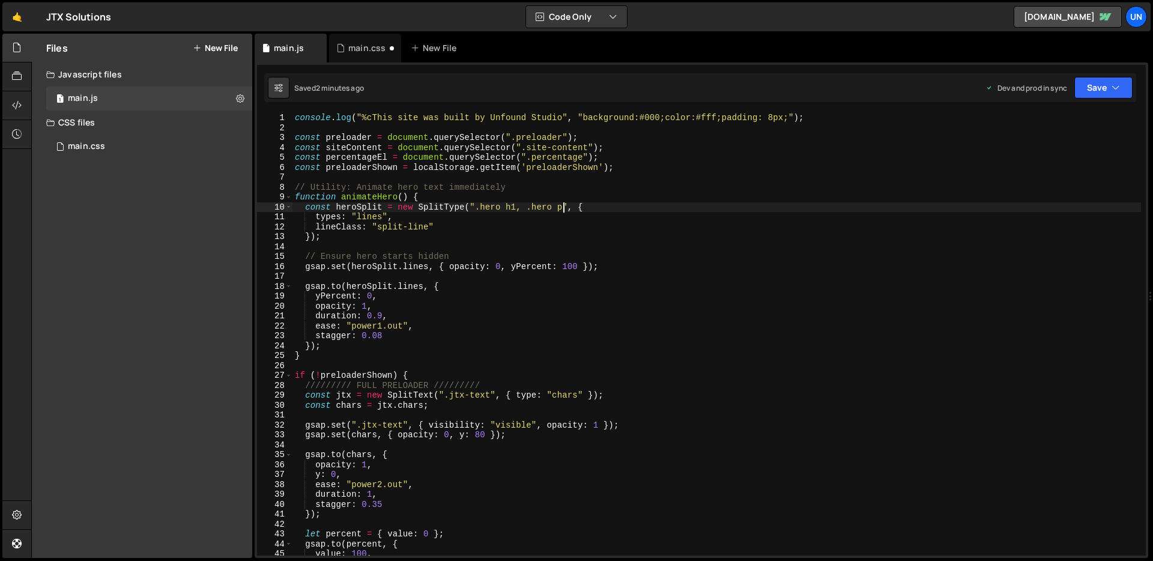
click at [563, 205] on div "console . log ( "%cThis site was built by Unfound Studio" , "background:#000;co…" at bounding box center [717, 344] width 849 height 463
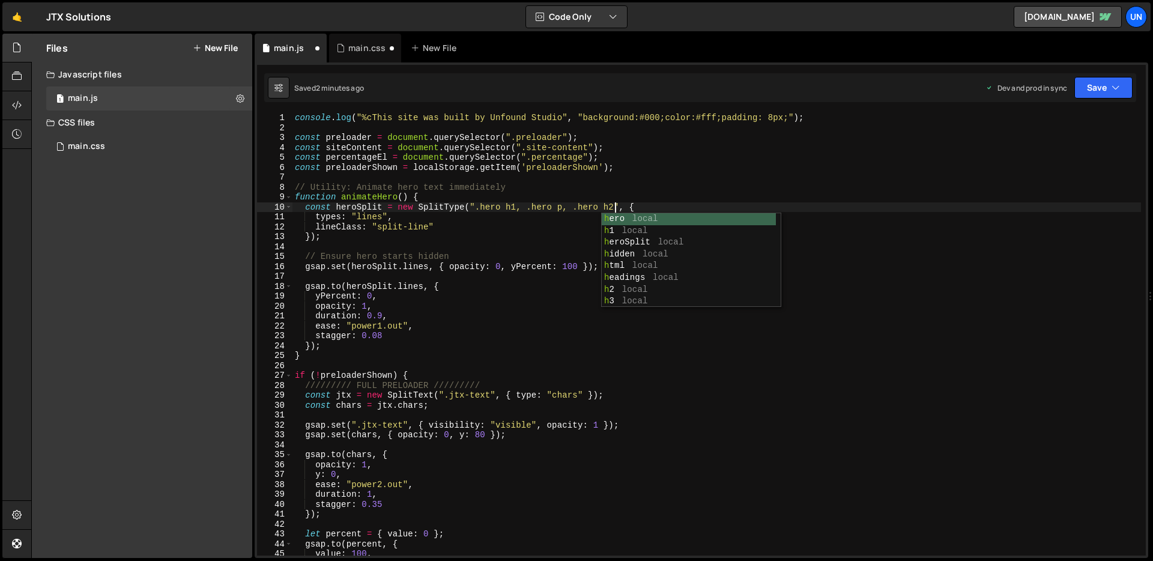
scroll to position [0, 22]
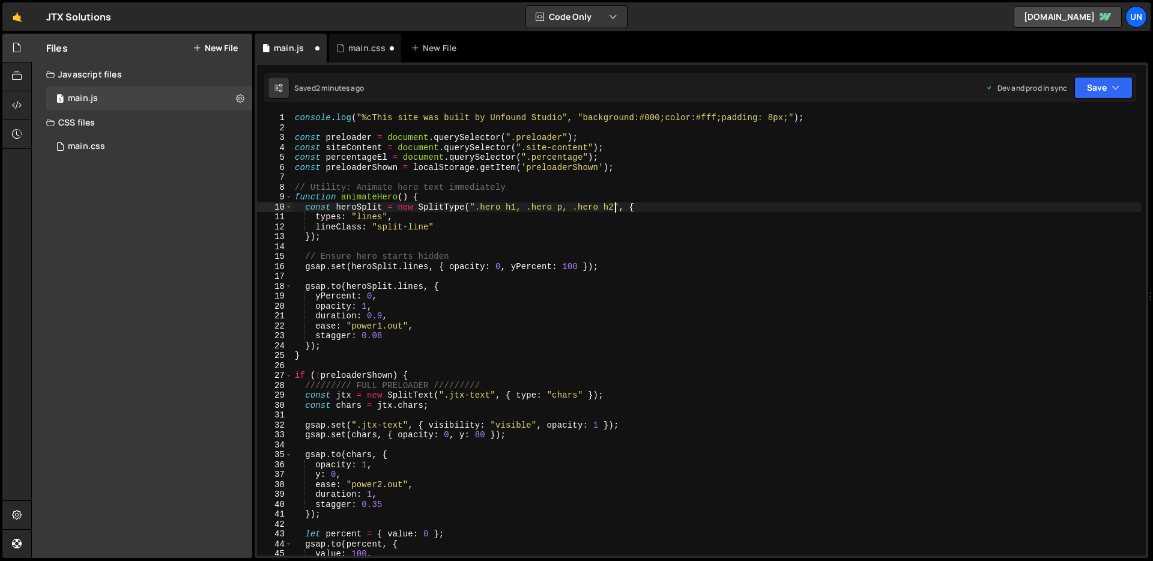
click at [667, 205] on div "console . log ( "%cThis site was built by Unfound Studio" , "background:#000;co…" at bounding box center [717, 344] width 849 height 463
type textarea "const heroSplit = new SplitType(".hero h1, .hero p, .hero h2", {"
click at [1094, 91] on button "Save" at bounding box center [1104, 88] width 58 height 22
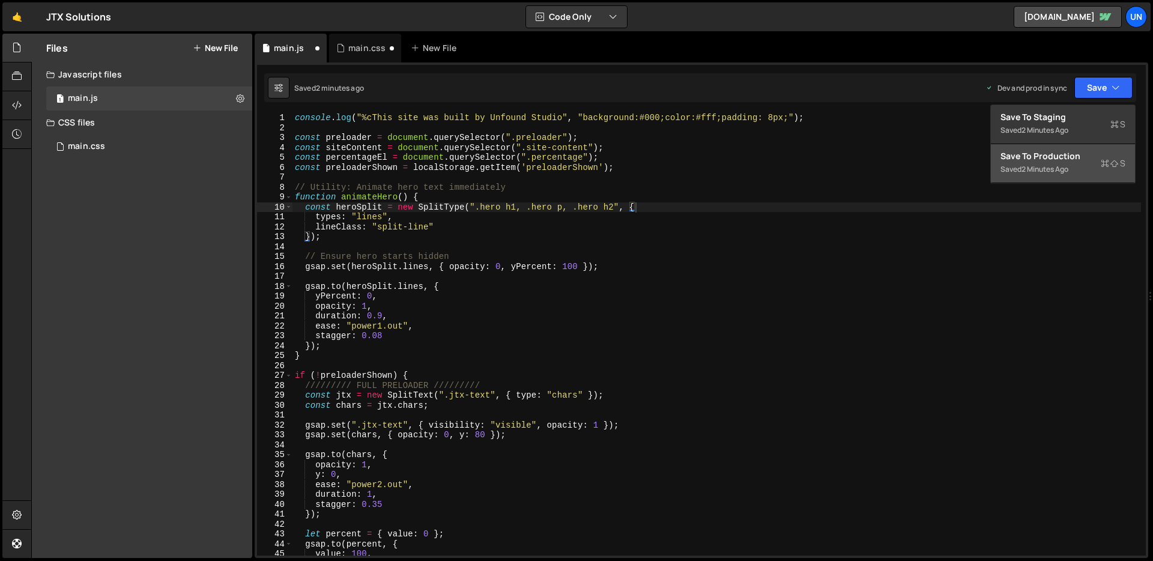
click at [1040, 160] on div "Save to Production S" at bounding box center [1063, 156] width 125 height 12
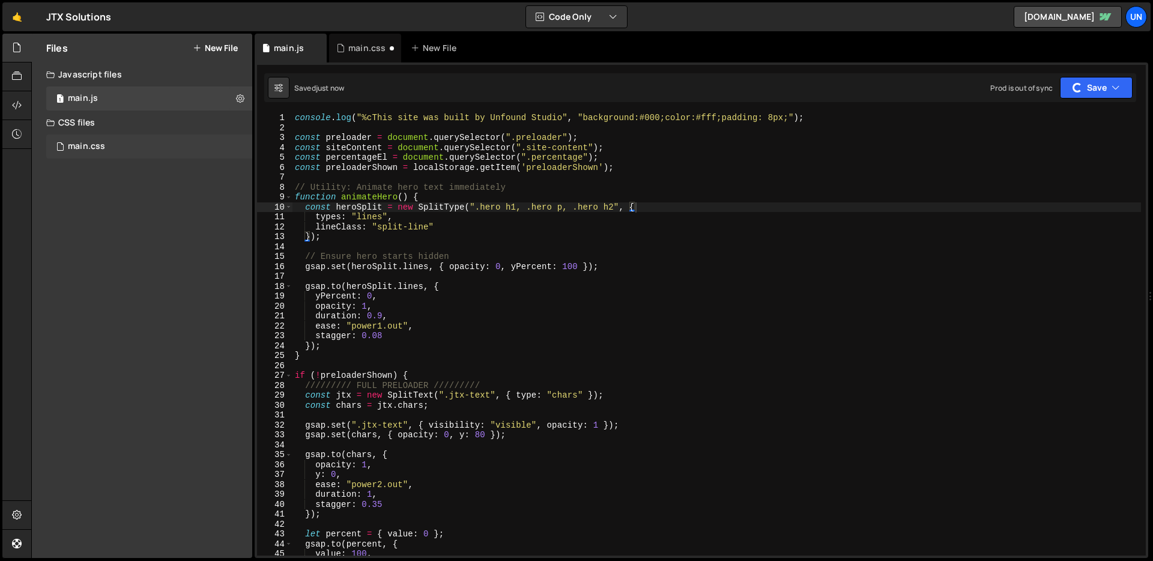
click at [86, 142] on div "main.css" at bounding box center [86, 146] width 37 height 11
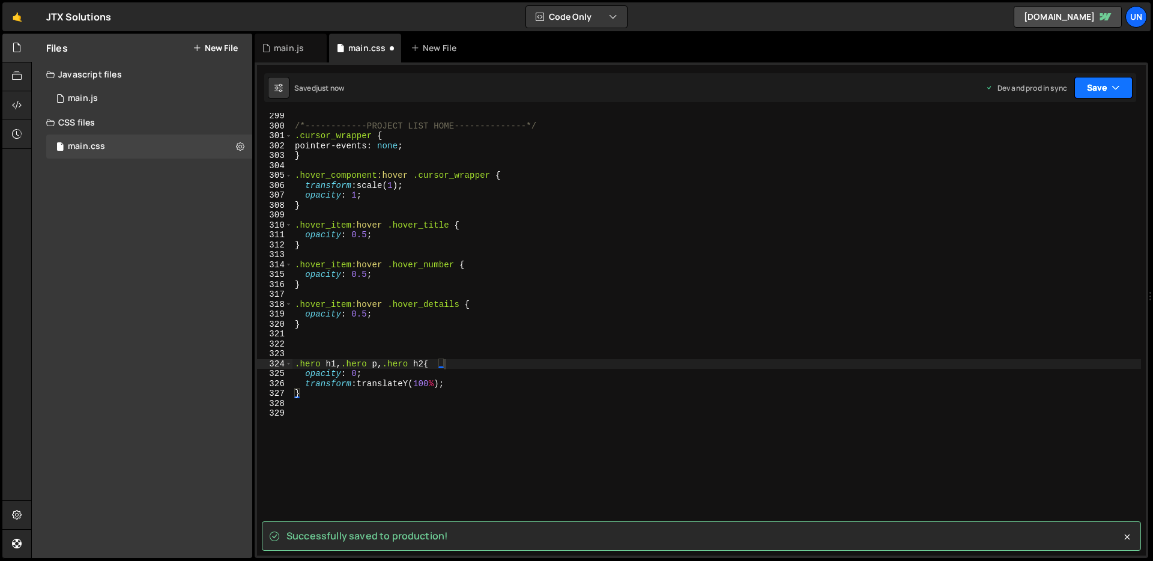
click at [1113, 84] on icon "button" at bounding box center [1116, 88] width 8 height 12
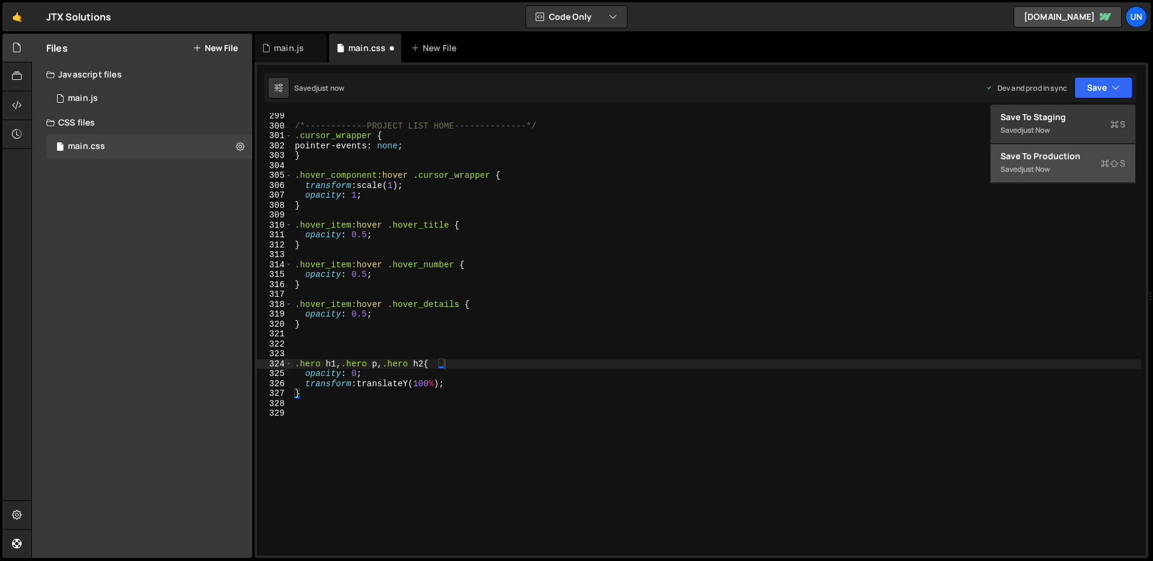
click at [1043, 154] on div "Save to Production S" at bounding box center [1063, 156] width 125 height 12
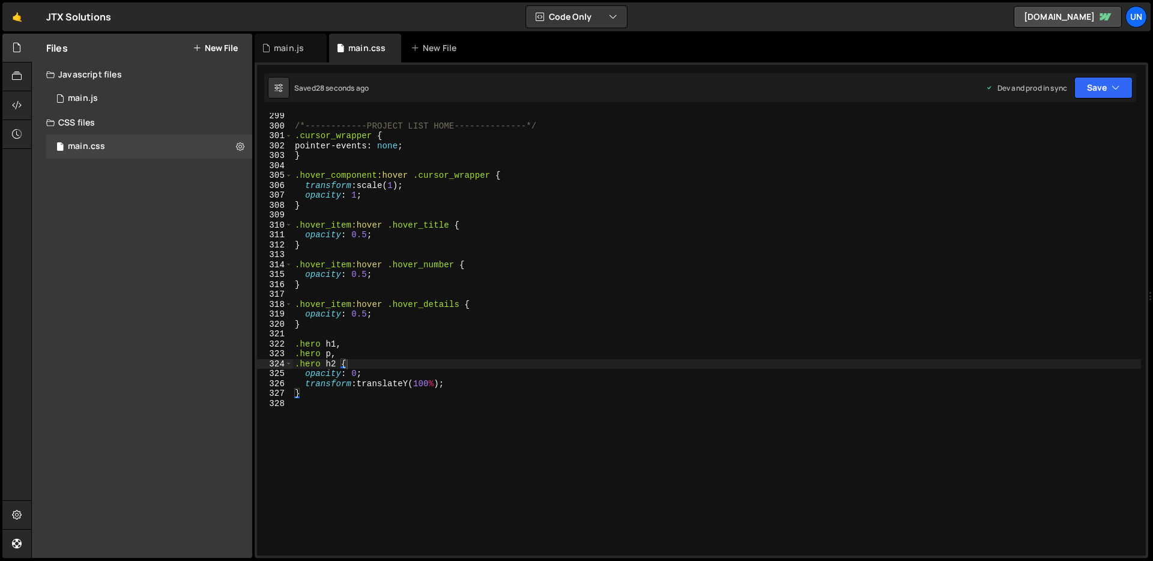
scroll to position [0, 0]
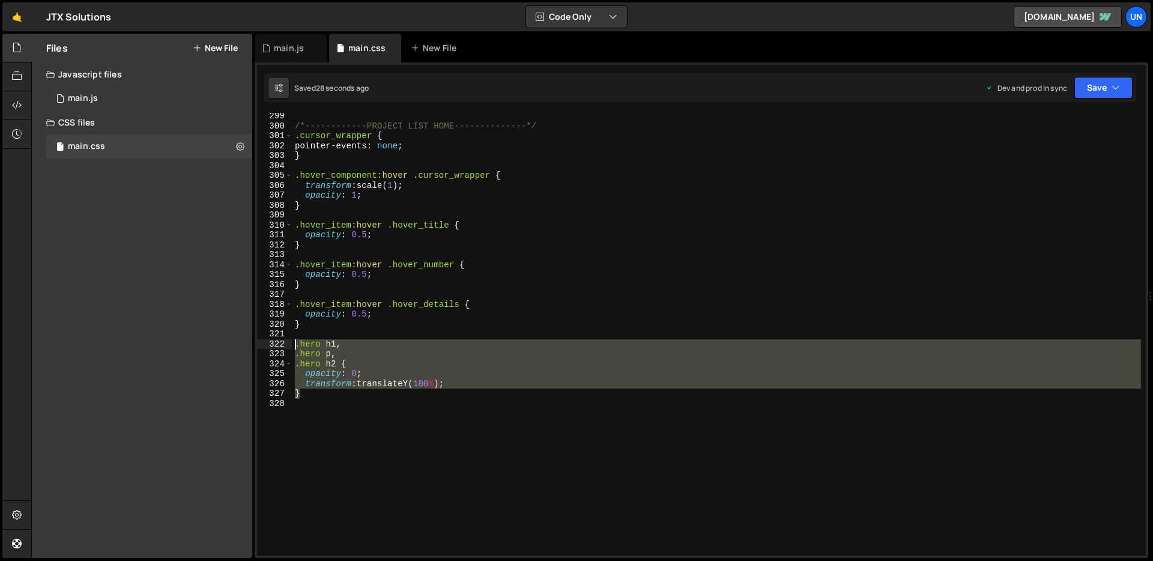
drag, startPoint x: 307, startPoint y: 398, endPoint x: 286, endPoint y: 342, distance: 59.7
click at [286, 342] on div "} 299 300 301 302 303 304 305 306 307 308 309 310 311 312 313 314 315 316 317 3…" at bounding box center [701, 334] width 889 height 443
type textarea ".hero h1, .hero p,"
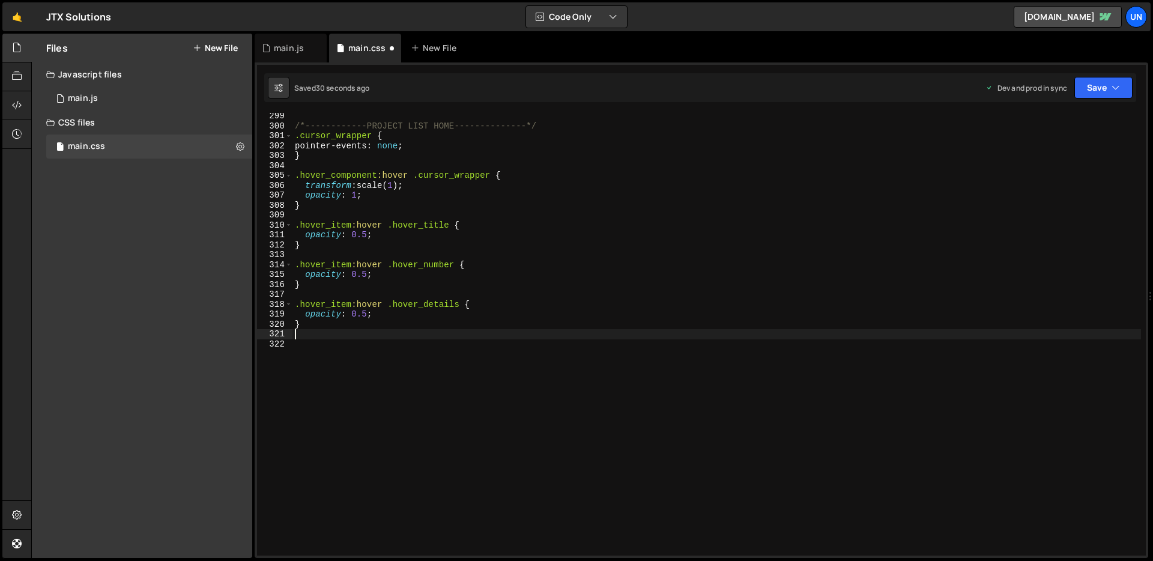
type textarea "}"
click at [1088, 92] on button "Save" at bounding box center [1104, 88] width 58 height 22
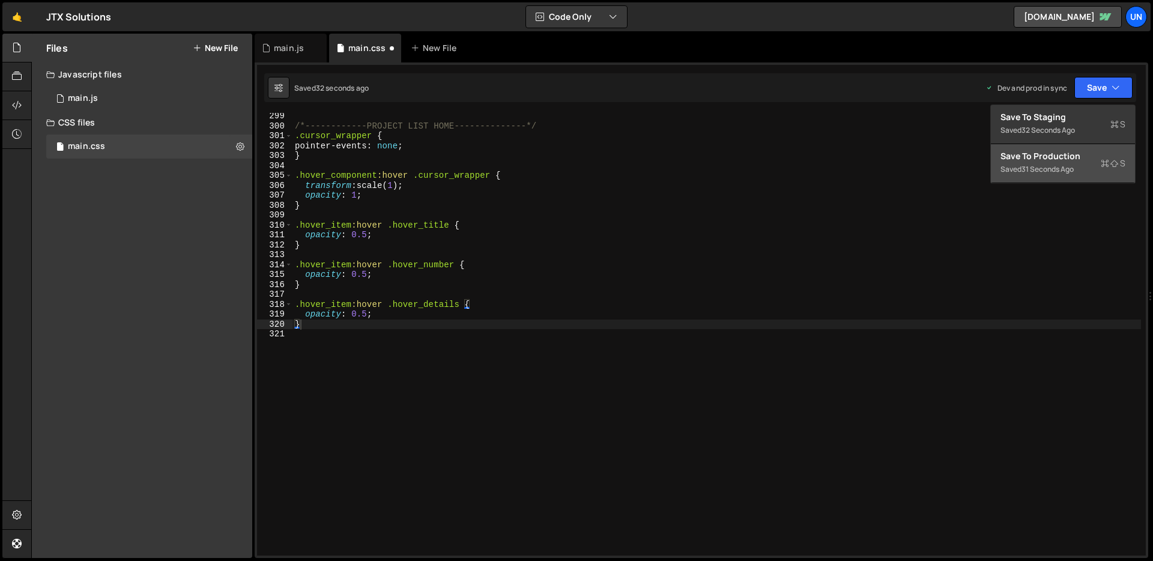
click at [1061, 168] on div "31 seconds ago" at bounding box center [1048, 169] width 52 height 10
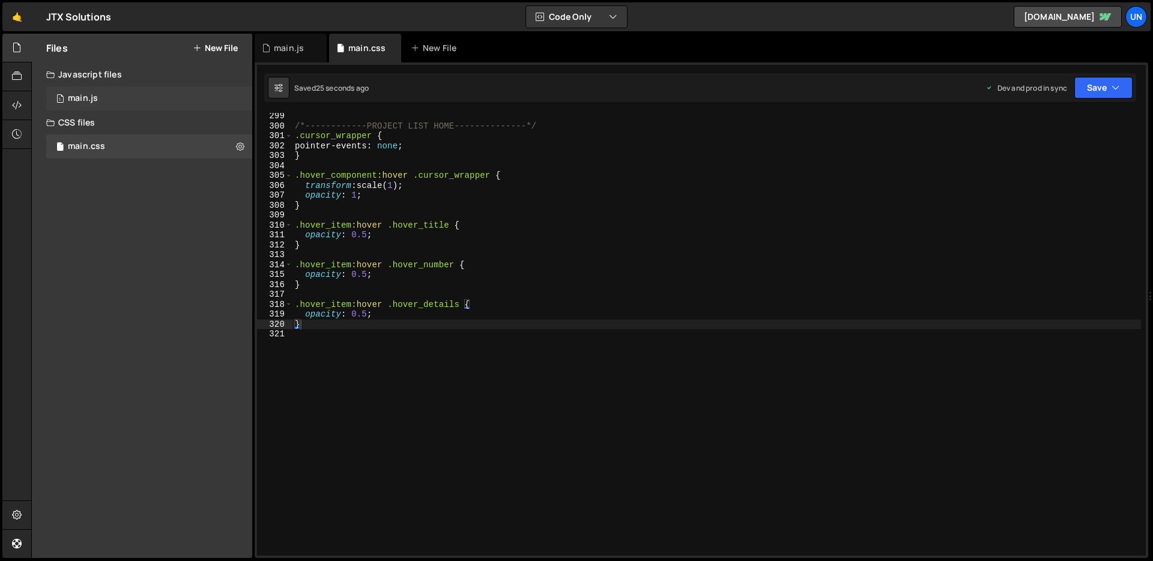
click at [90, 99] on div "main.js" at bounding box center [83, 98] width 30 height 11
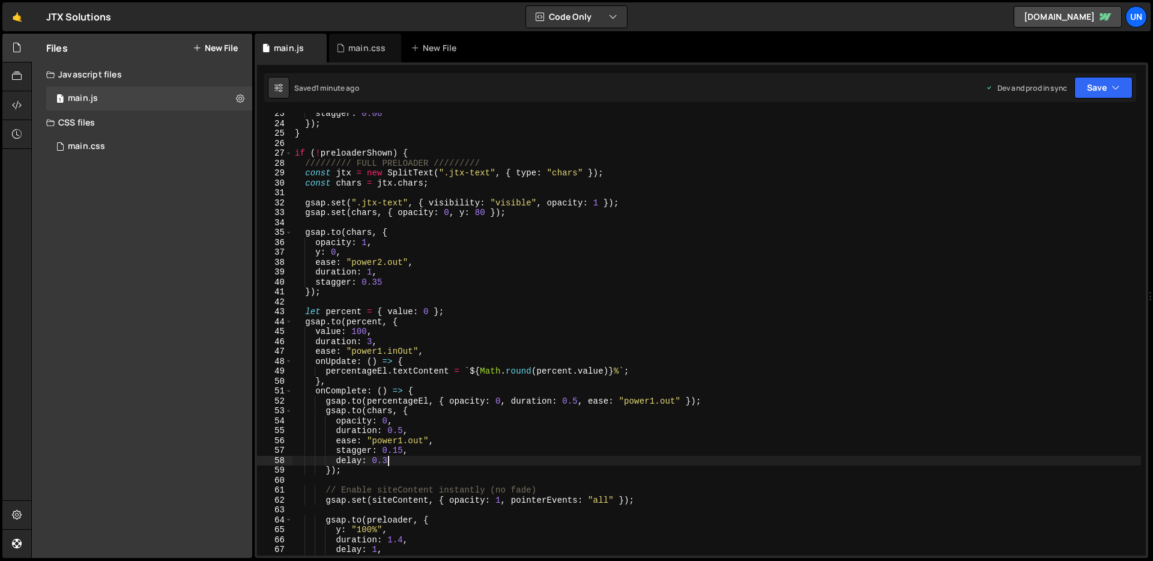
scroll to position [0, 6]
click at [385, 462] on div "stagger : 0.08 }) ; } if ( ! preloaderShown ) { ///////// FULL PRELOADER //////…" at bounding box center [717, 340] width 849 height 463
click at [584, 449] on div "stagger : 0.08 }) ; } if ( ! preloaderShown ) { ///////// FULL PRELOADER //////…" at bounding box center [717, 340] width 849 height 463
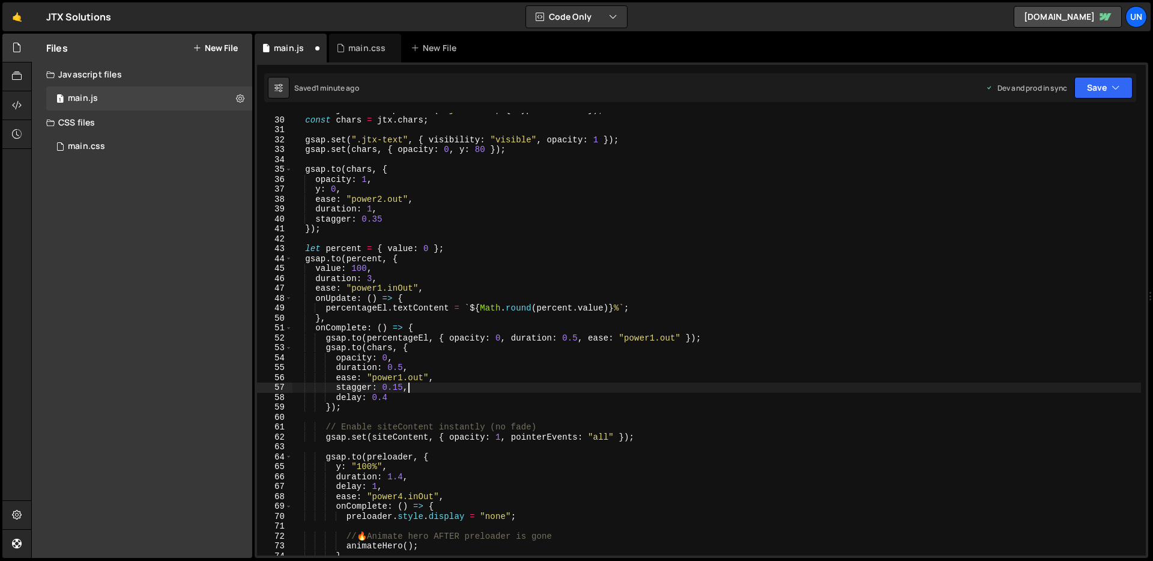
scroll to position [273, 0]
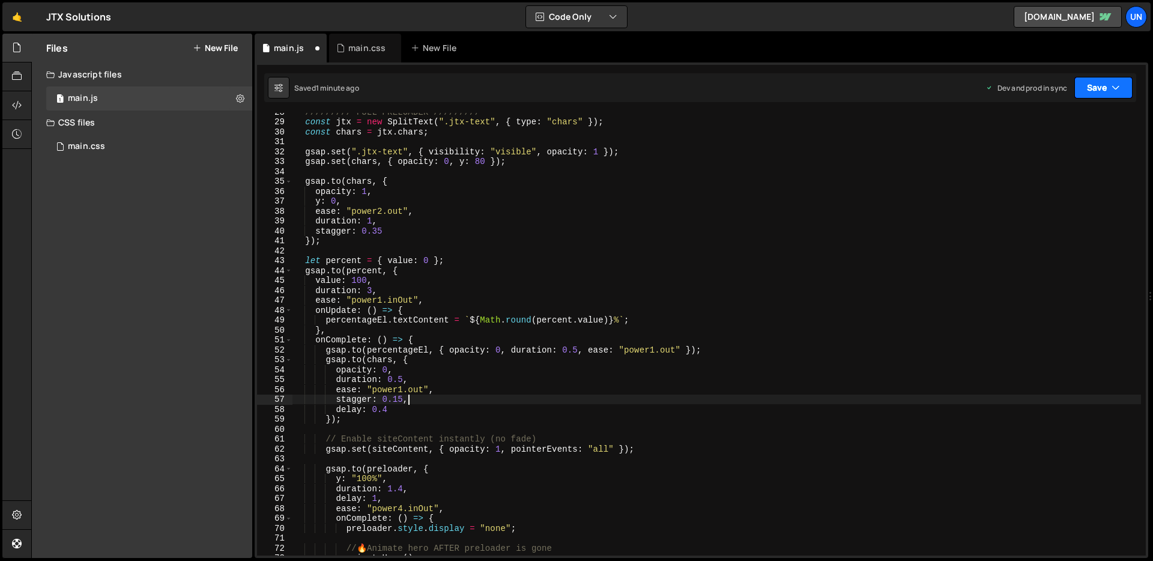
click at [1083, 92] on button "Save" at bounding box center [1104, 88] width 58 height 22
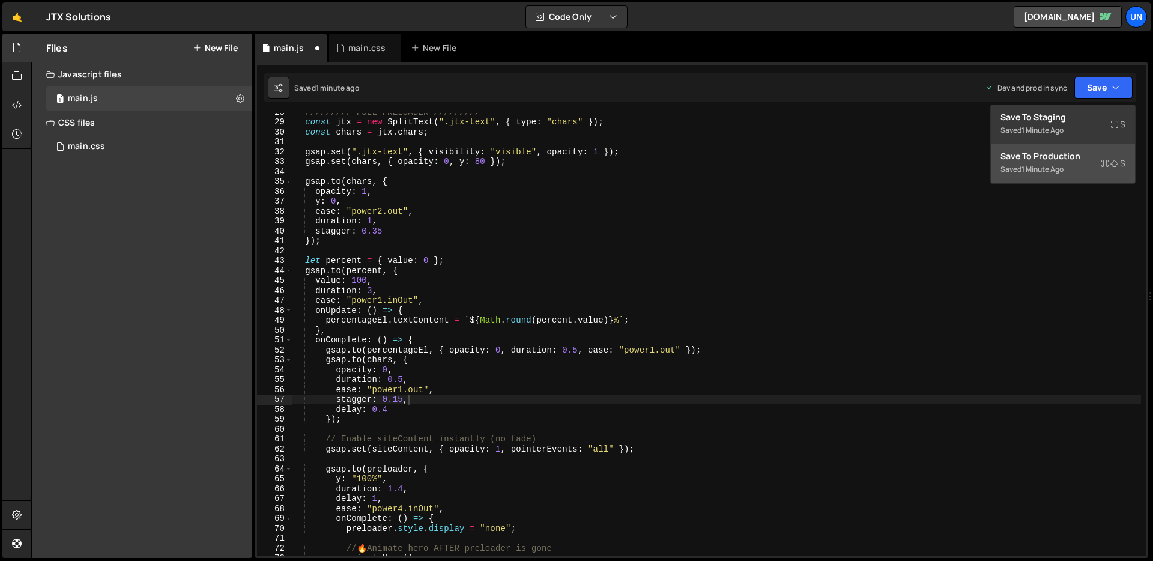
click at [1064, 163] on div "Saved 1 minute ago" at bounding box center [1063, 169] width 125 height 14
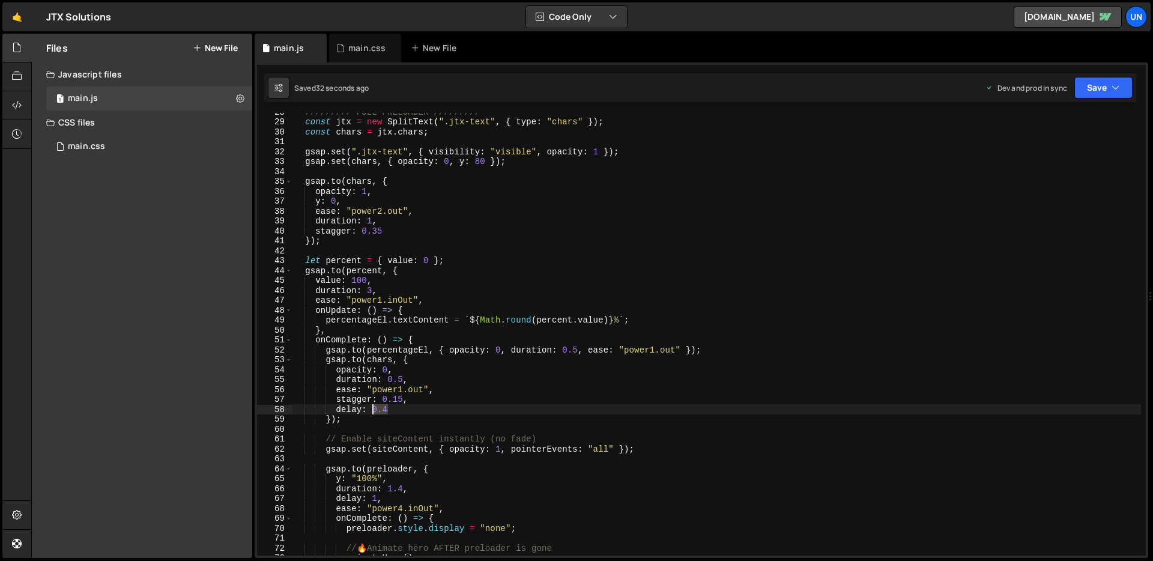
drag, startPoint x: 389, startPoint y: 410, endPoint x: 372, endPoint y: 411, distance: 16.3
click at [372, 411] on div "///////// FULL PRELOADER ///////// const jtx = new SplitText ( ".jtx-text" , { …" at bounding box center [717, 338] width 849 height 463
click at [465, 406] on div "///////// FULL PRELOADER ///////// const jtx = new SplitText ( ".jtx-text" , { …" at bounding box center [717, 338] width 849 height 463
click at [1118, 86] on icon "button" at bounding box center [1116, 88] width 8 height 12
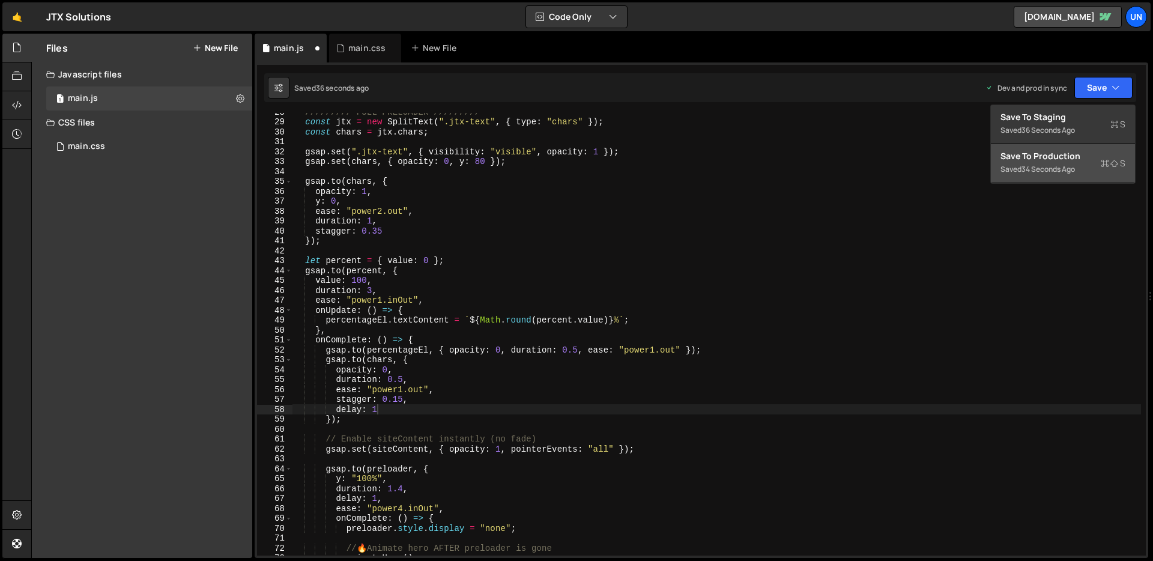
click at [1079, 157] on div "Save to Production S" at bounding box center [1063, 156] width 125 height 12
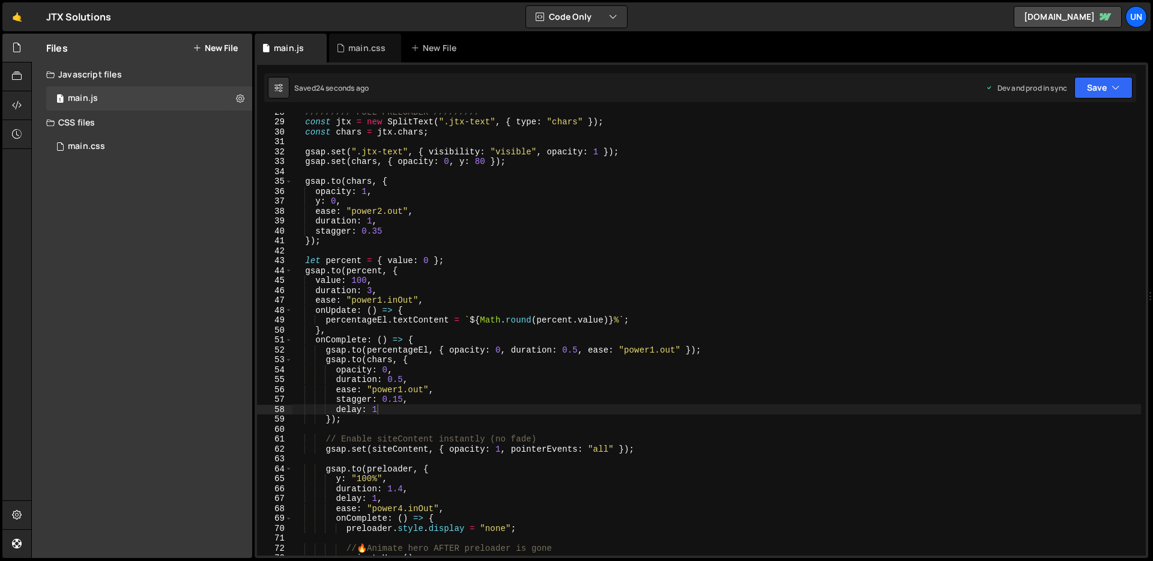
scroll to position [2767, 0]
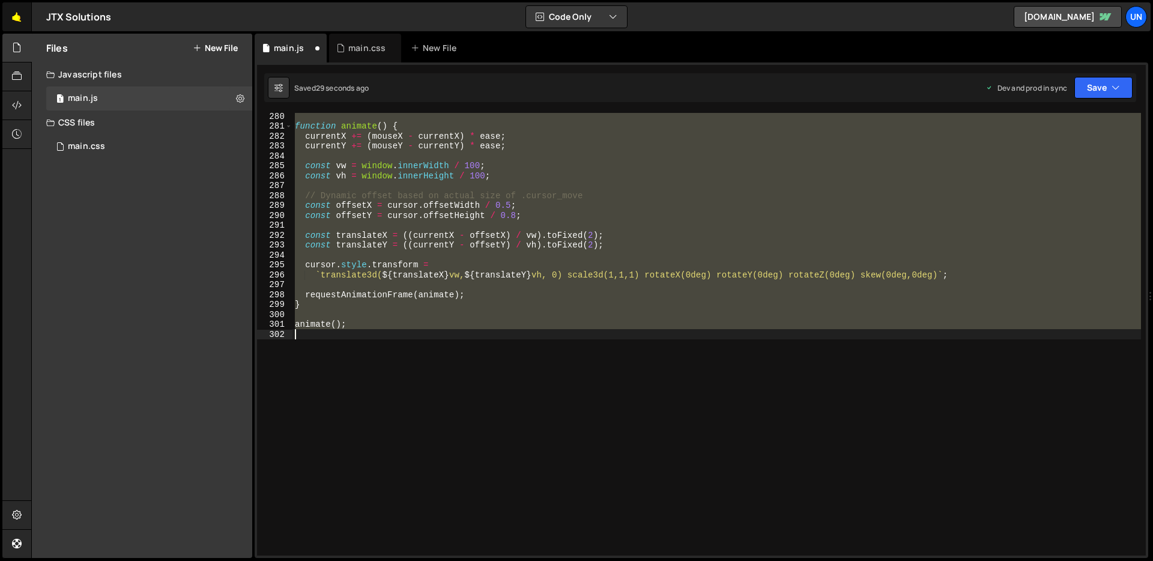
type textarea "animate();"
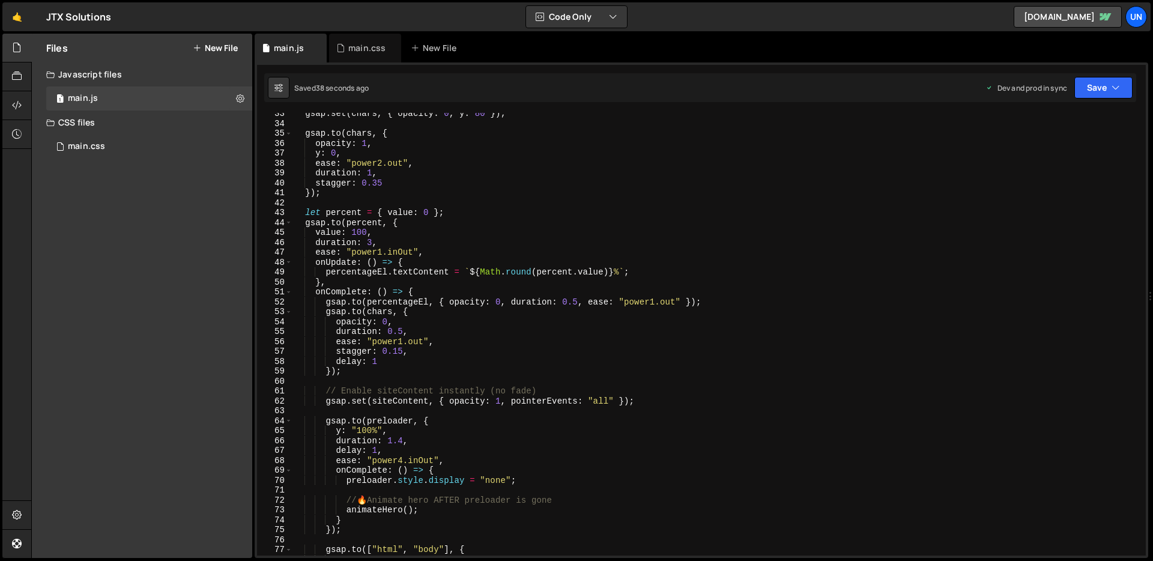
scroll to position [323, 0]
drag, startPoint x: 380, startPoint y: 358, endPoint x: 374, endPoint y: 362, distance: 7.3
click at [374, 362] on div "gsap . set ( chars , { opacity : 0 , y : 80 }) ; gsap . to ( chars , { opacity …" at bounding box center [717, 338] width 849 height 463
click at [469, 345] on div "gsap . set ( chars , { opacity : 0 , y : 80 }) ; gsap . to ( chars , { opacity …" at bounding box center [717, 338] width 849 height 463
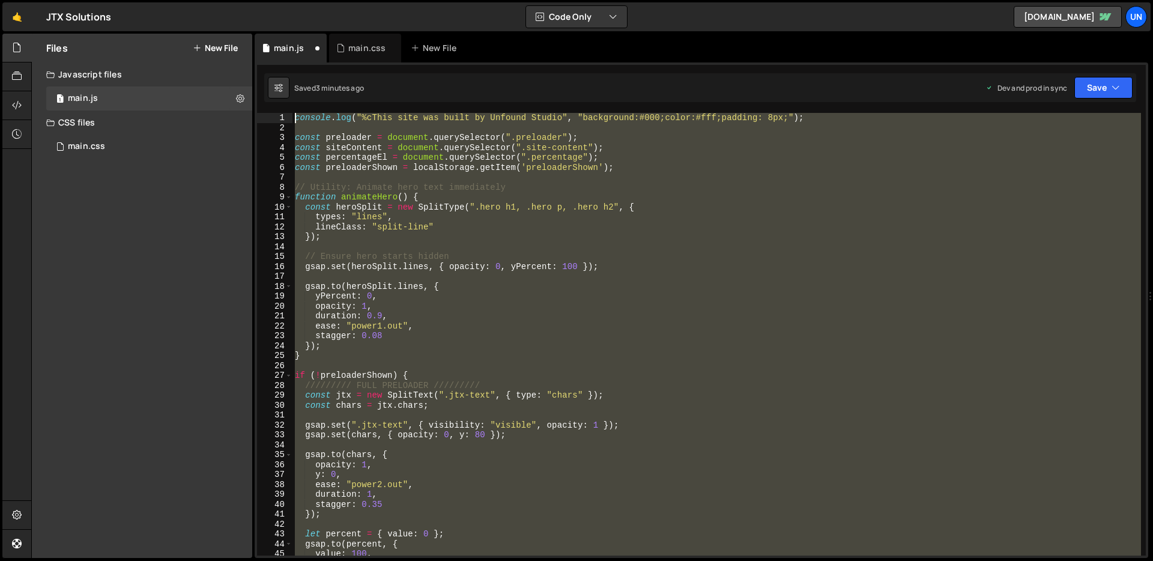
scroll to position [0, 0]
drag, startPoint x: 513, startPoint y: 454, endPoint x: 270, endPoint y: 119, distance: 413.7
click at [270, 119] on div "stagger: 0.15, 1 2 3 4 5 6 7 8 9 10 11 12 13 14 15 16 17 18 19 20 21 22 23 24 2…" at bounding box center [701, 334] width 889 height 443
type textarea "console.log("%cThis site was built by Unfound Studio", "background:#000;color:#…"
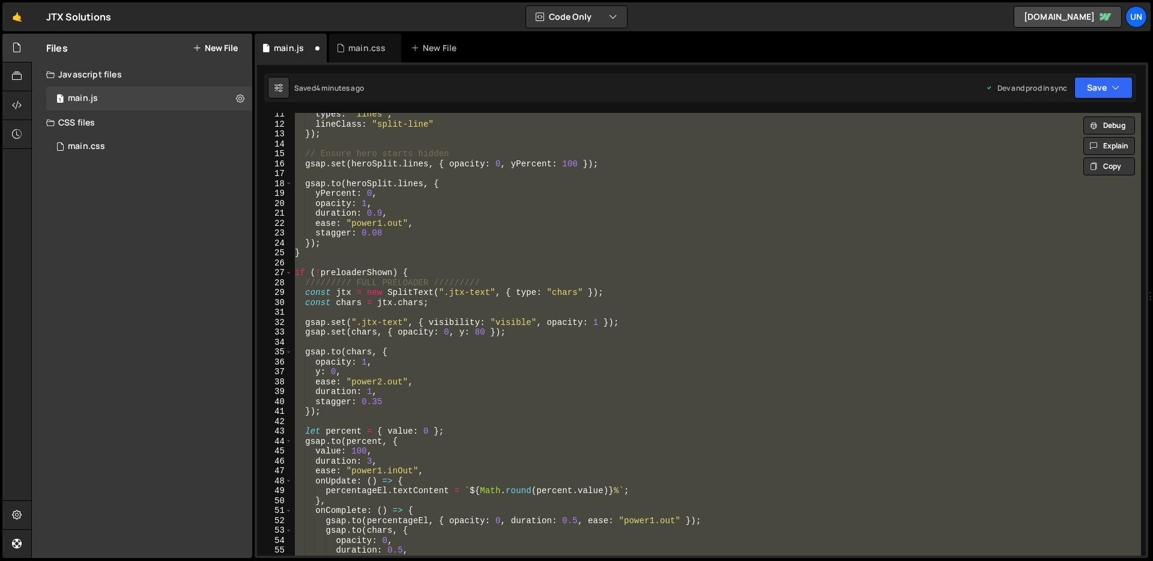
scroll to position [103, 0]
paste textarea
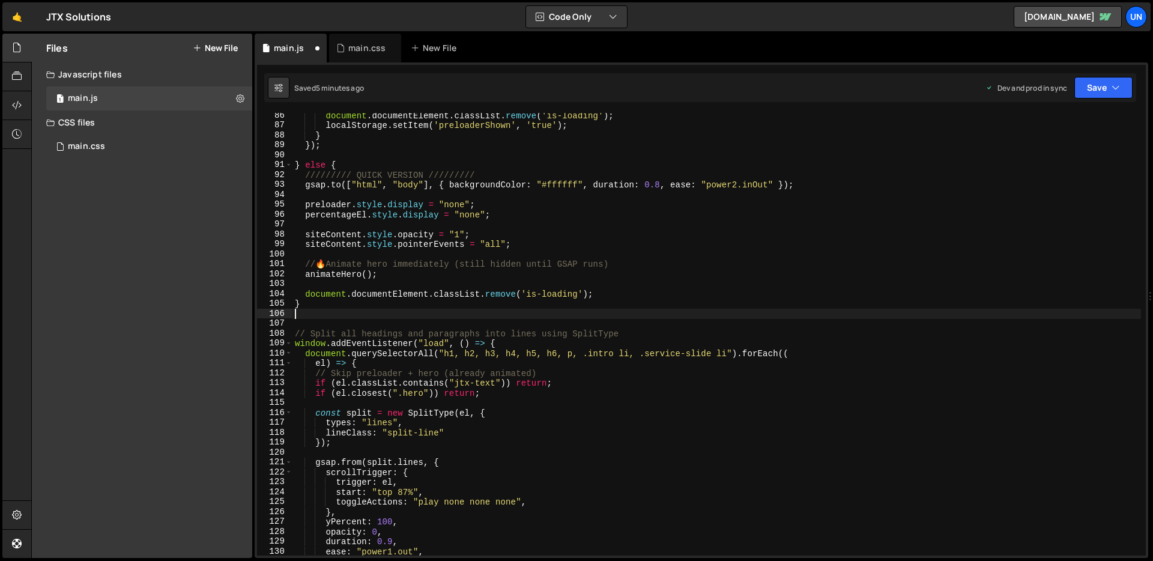
scroll to position [844, 0]
click at [1111, 91] on button "Save" at bounding box center [1104, 88] width 58 height 22
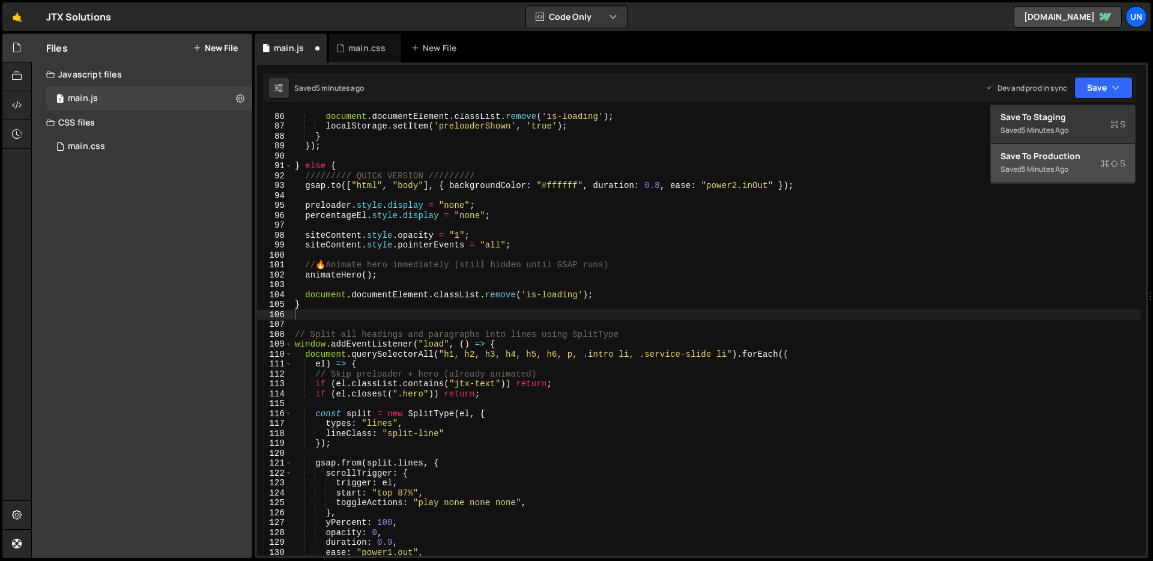
click at [1054, 158] on div "Save to Production S" at bounding box center [1063, 156] width 125 height 12
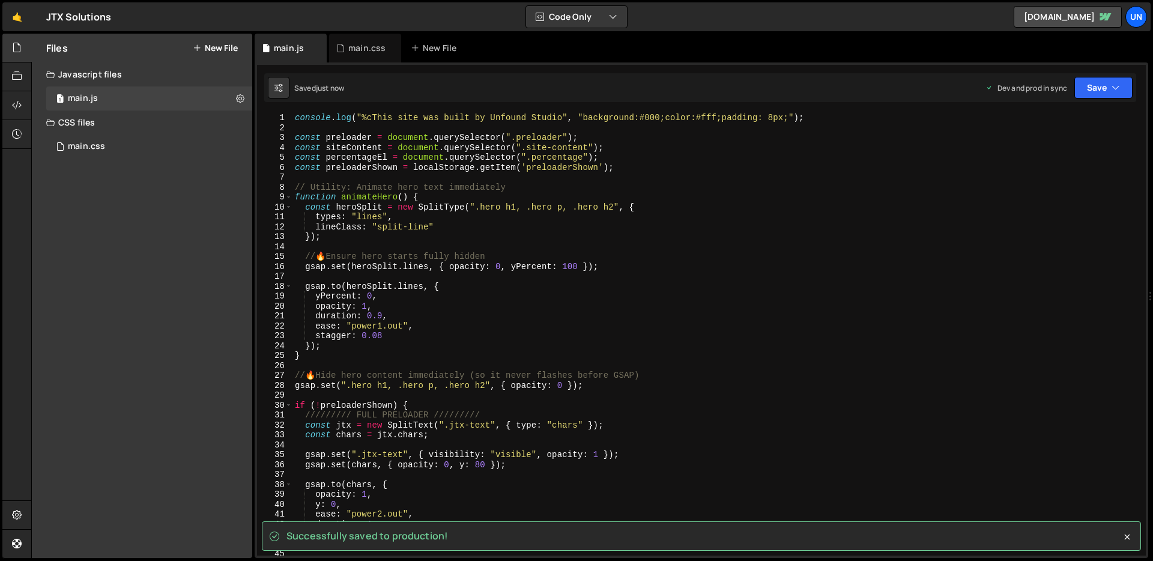
scroll to position [0, 0]
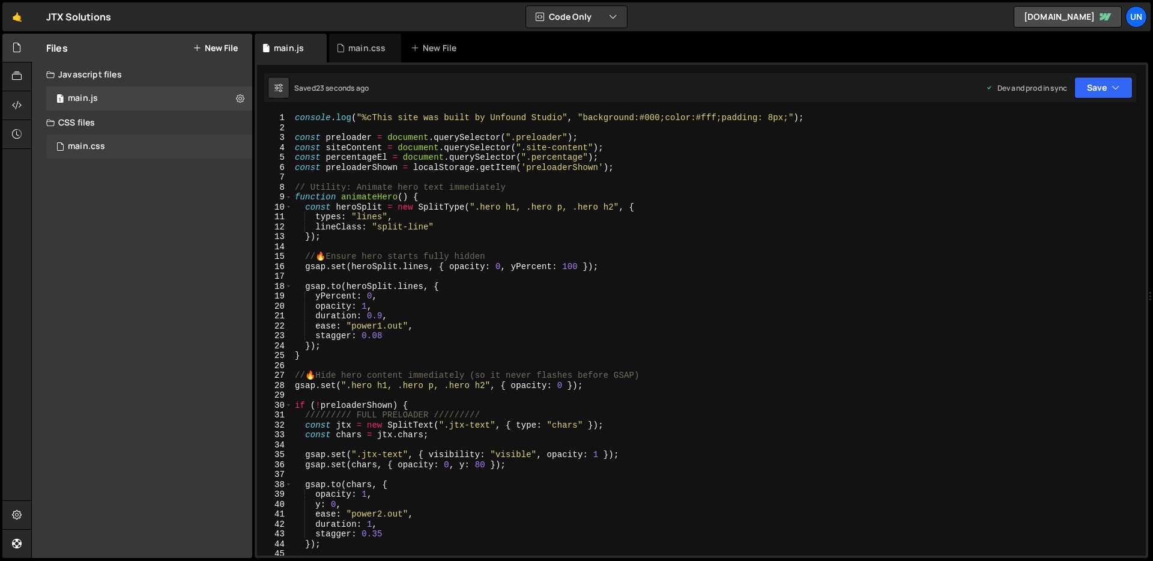
click at [122, 153] on div "main.css 0" at bounding box center [149, 147] width 206 height 24
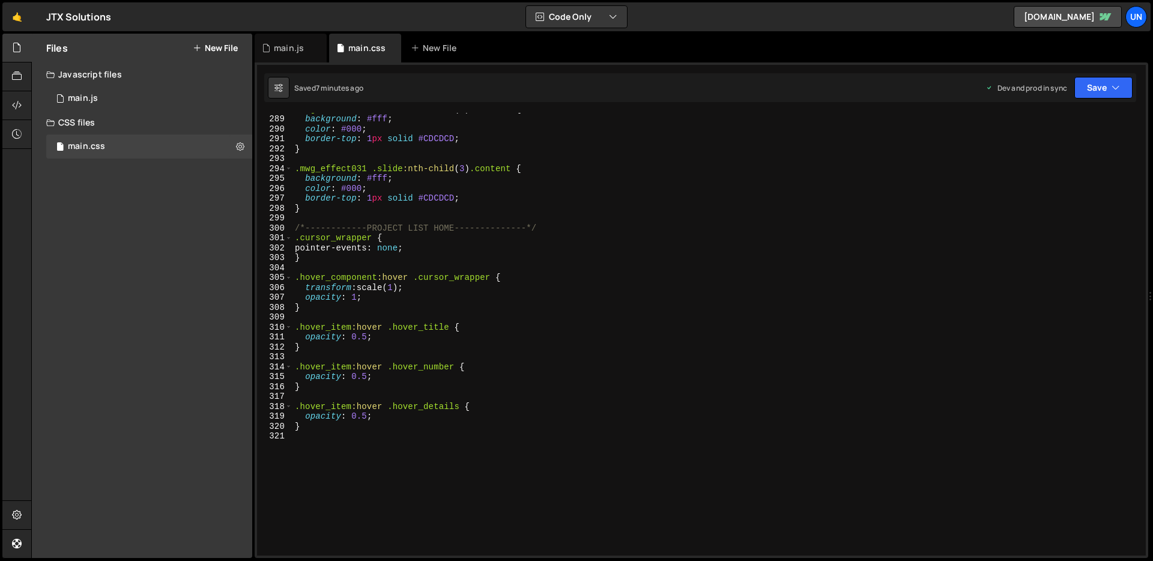
scroll to position [2955, 0]
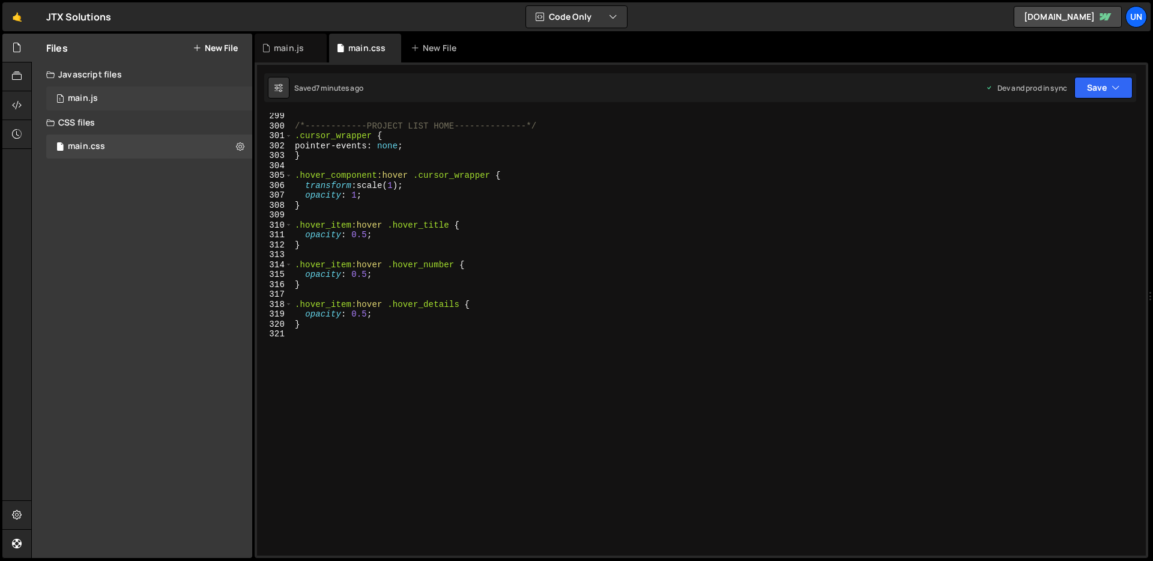
click at [150, 97] on div "1 main.js 0" at bounding box center [149, 98] width 206 height 24
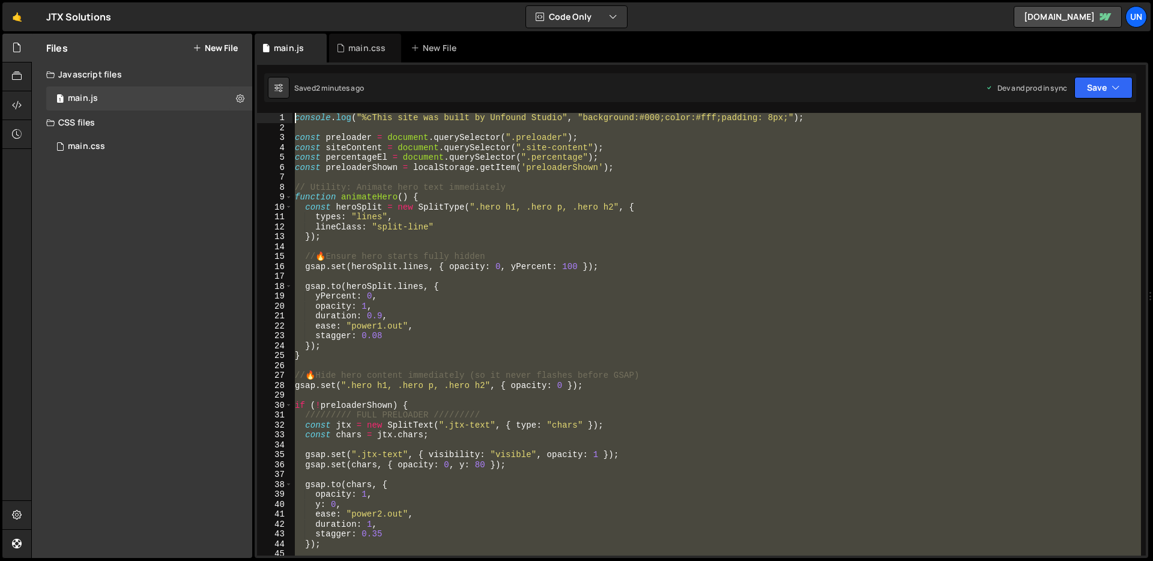
scroll to position [0, 0]
drag, startPoint x: 302, startPoint y: 328, endPoint x: 287, endPoint y: 117, distance: 211.4
click at [287, 117] on div "1 2 3 4 5 6 7 8 9 10 11 12 13 14 15 16 17 18 19 20 21 22 23 24 25 26 27 28 29 3…" at bounding box center [701, 334] width 889 height 443
type textarea "console.log("%cThis site was built by Unfound Studio", "background:#000;color:#…"
paste textarea
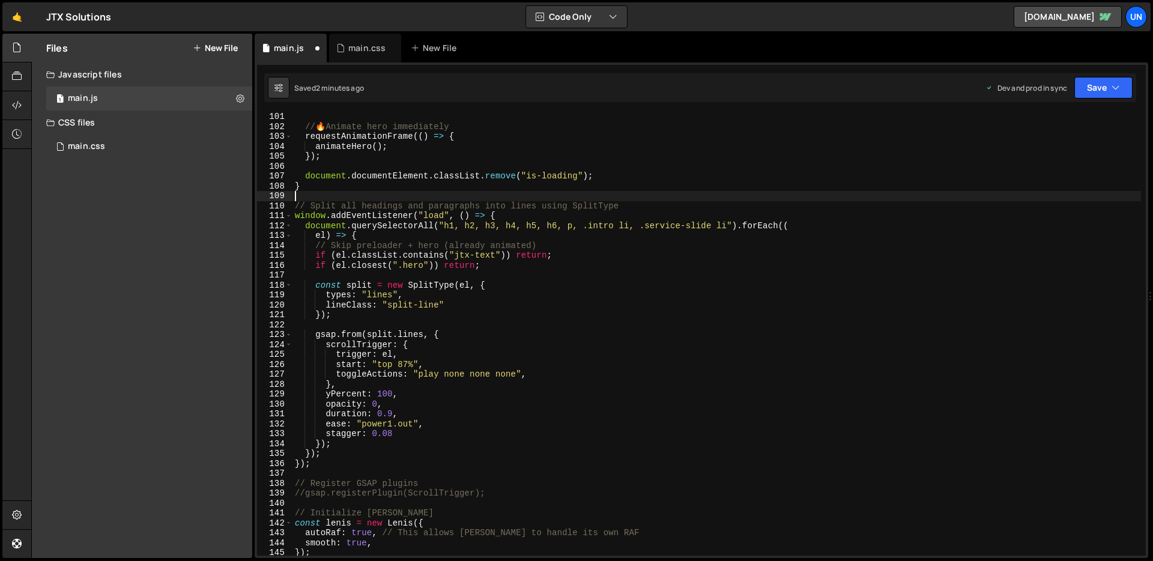
scroll to position [994, 0]
click at [1099, 92] on button "Save" at bounding box center [1104, 88] width 58 height 22
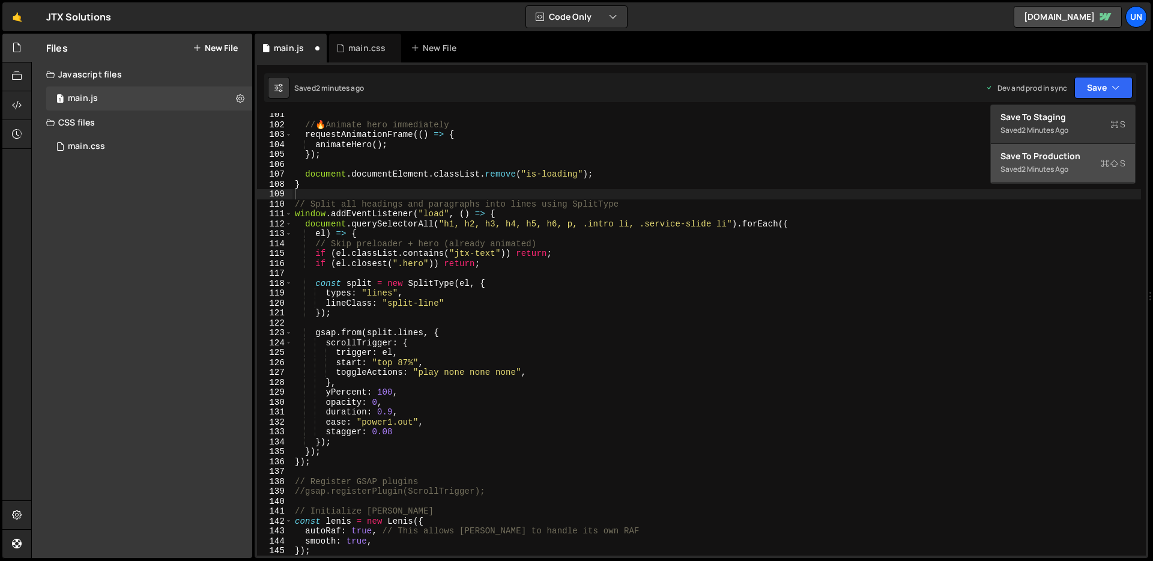
click at [1056, 172] on div "2 minutes ago" at bounding box center [1045, 169] width 47 height 10
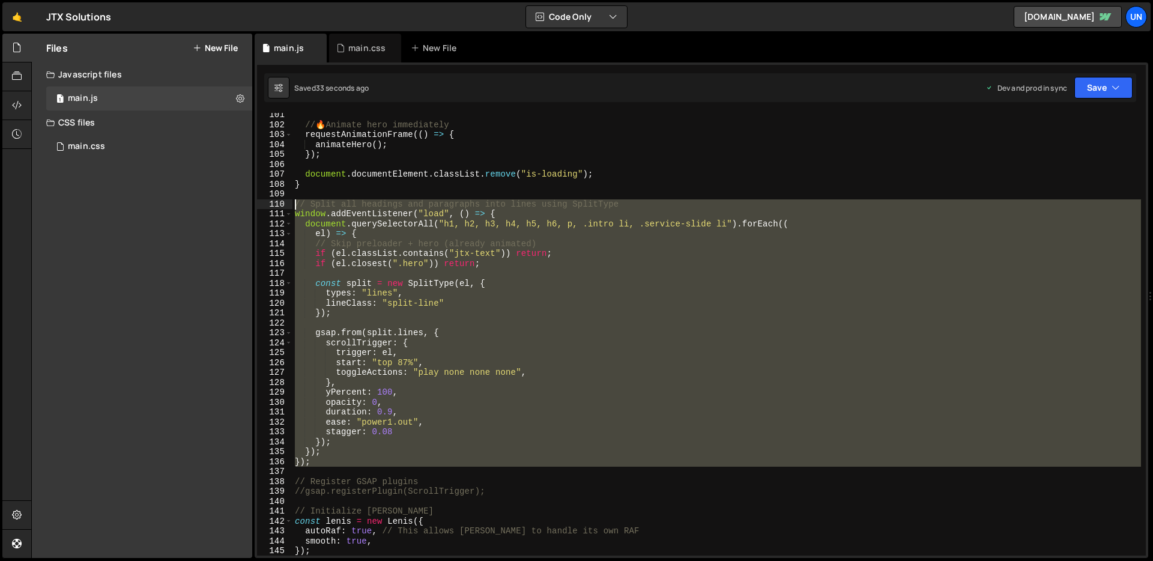
drag, startPoint x: 324, startPoint y: 467, endPoint x: 290, endPoint y: 205, distance: 263.5
click at [290, 205] on div "101 102 103 104 105 106 107 108 109 110 111 112 113 114 115 116 117 118 119 120…" at bounding box center [701, 334] width 889 height 443
type textarea "// Split all headings and paragraphs into lines using SplitType window.addEvent…"
paste textarea
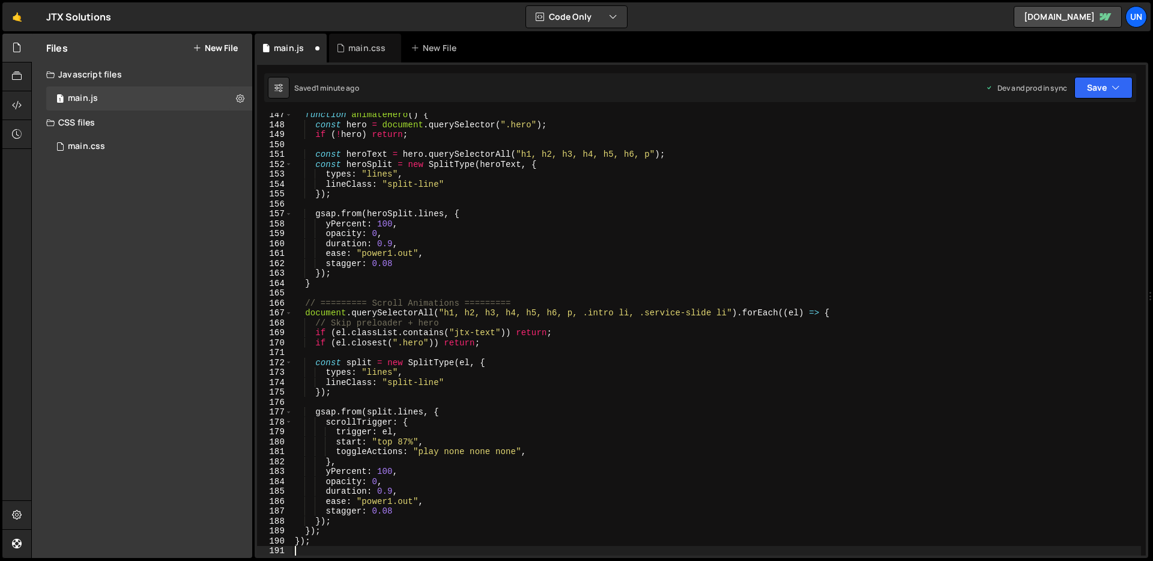
scroll to position [1450, 0]
click at [1099, 90] on button "Save" at bounding box center [1104, 88] width 58 height 22
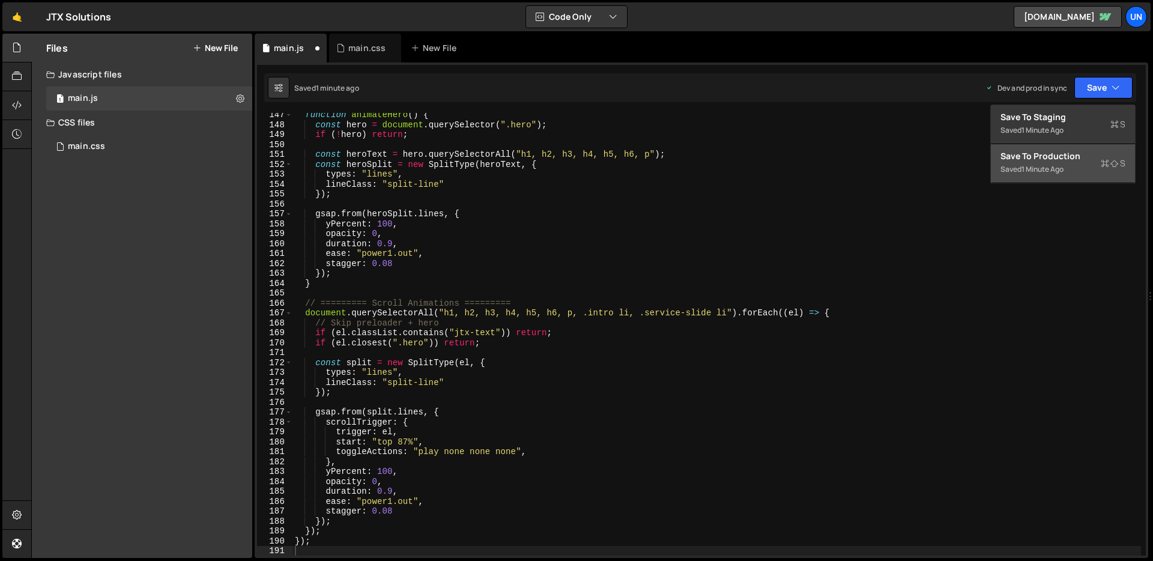
click at [1043, 162] on div "Saved 1 minute ago" at bounding box center [1063, 169] width 125 height 14
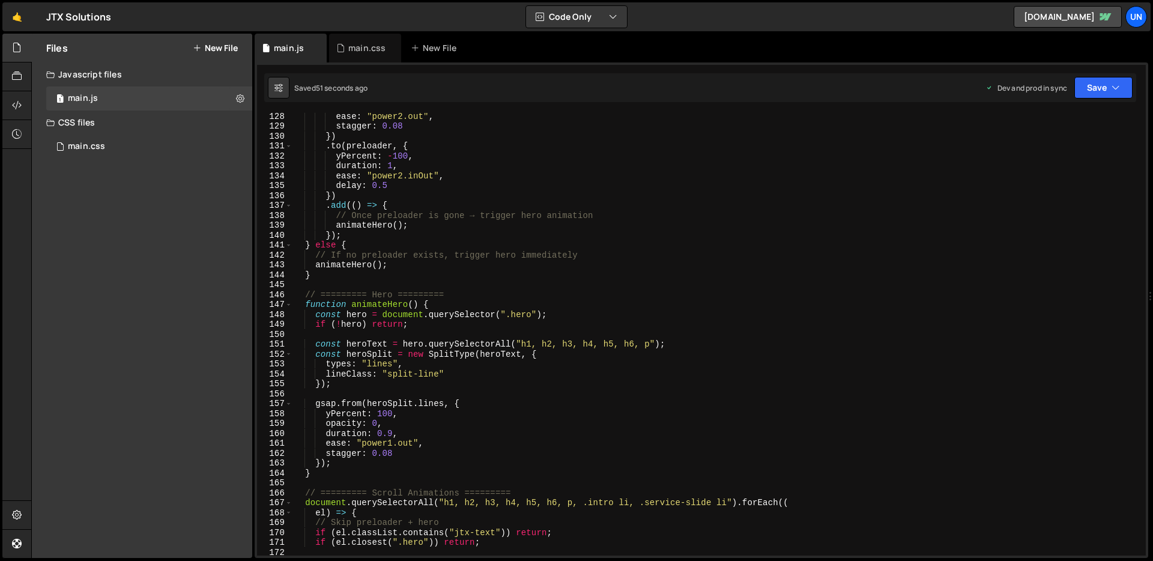
scroll to position [1259, 0]
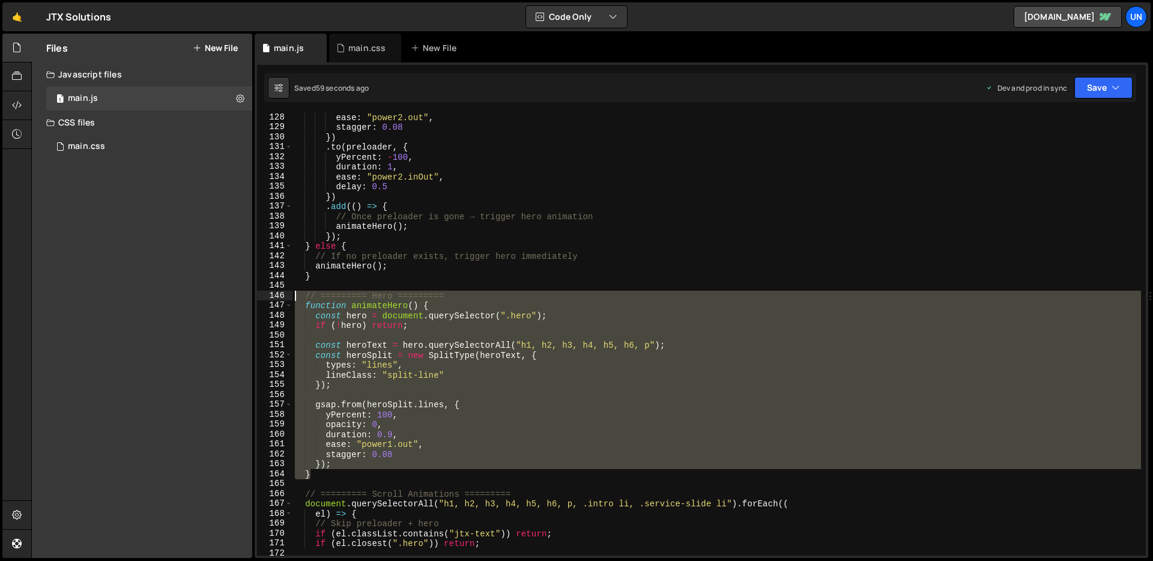
drag, startPoint x: 319, startPoint y: 476, endPoint x: 272, endPoint y: 299, distance: 184.0
click at [272, 299] on div "} 128 129 130 131 132 133 134 135 136 137 138 139 140 141 142 143 144 145 146 1…" at bounding box center [701, 334] width 889 height 443
type textarea "// ========= Hero ========= function animateHero() {"
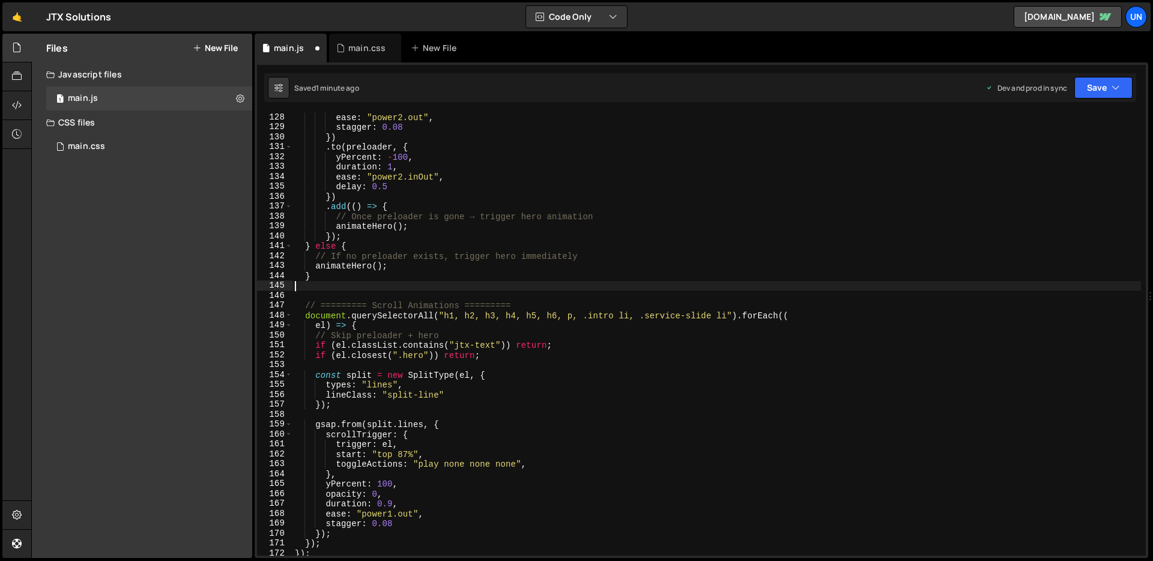
type textarea "}"
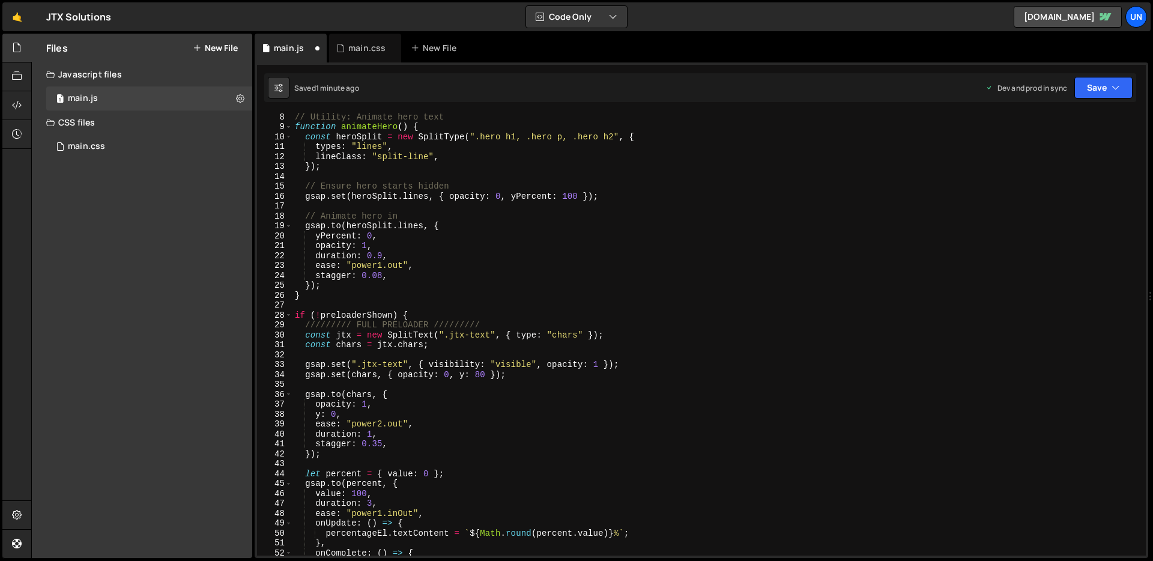
scroll to position [0, 0]
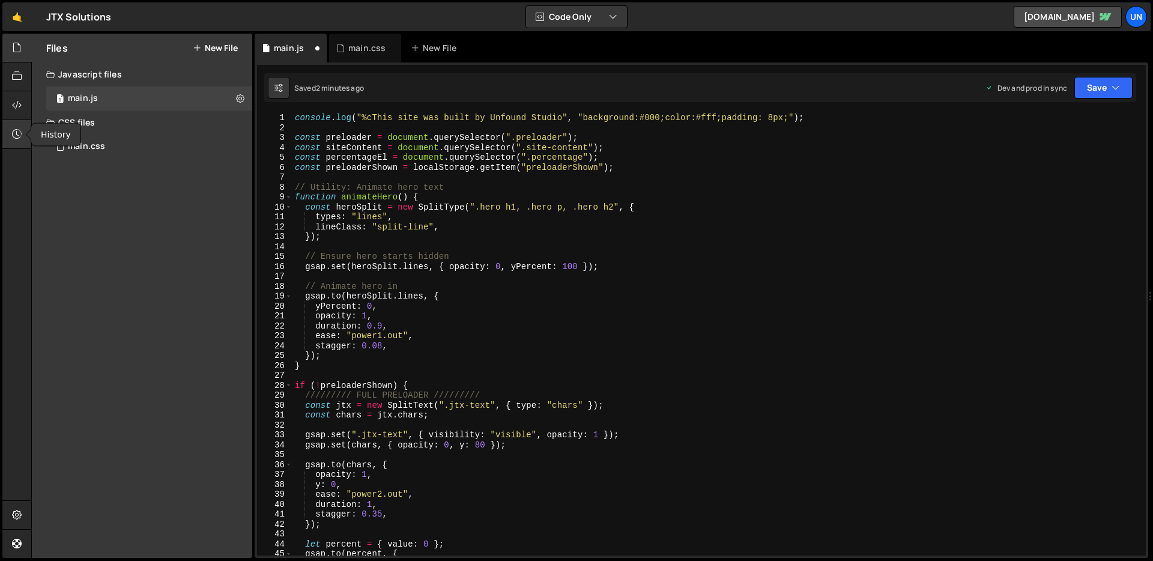
click at [13, 129] on icon at bounding box center [17, 133] width 10 height 13
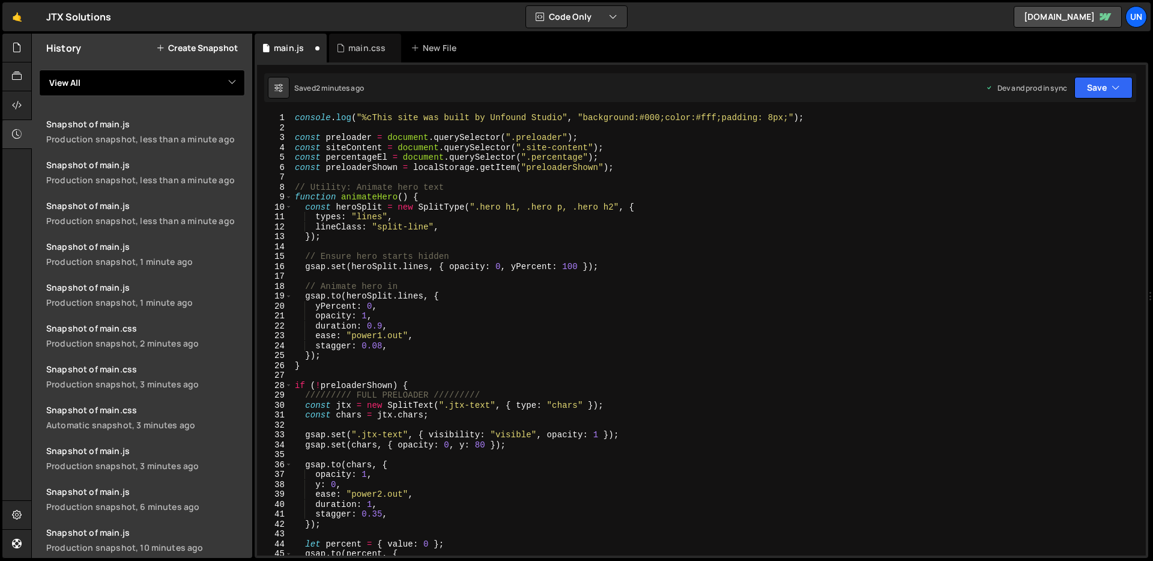
click at [160, 83] on select "View All main" at bounding box center [142, 83] width 206 height 26
select select "42934"
click at [39, 70] on select "View All main" at bounding box center [142, 83] width 206 height 26
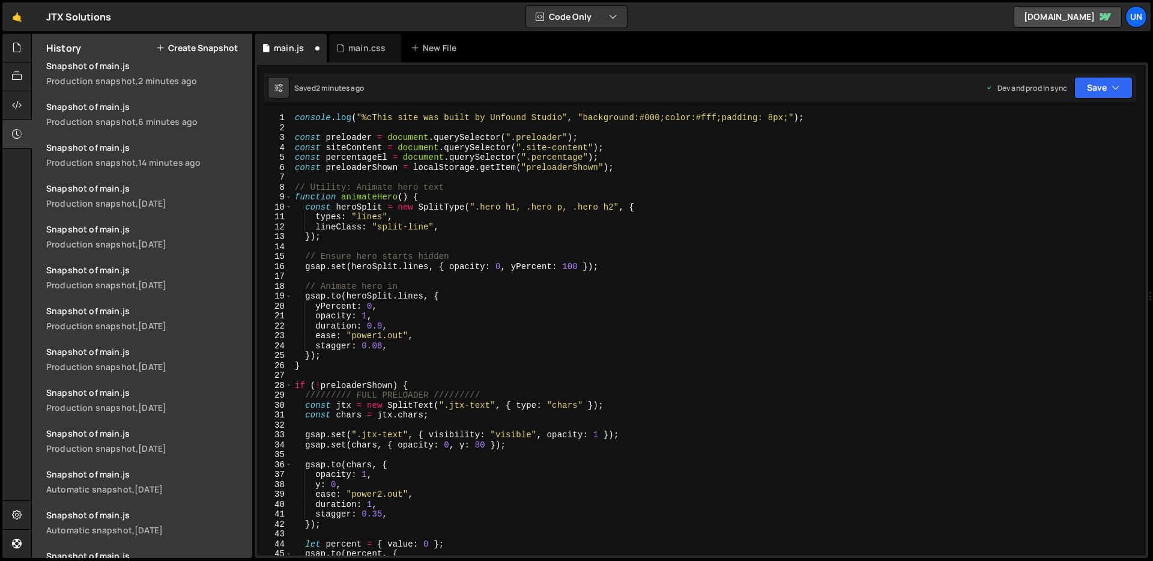
scroll to position [429, 0]
click at [8, 53] on div at bounding box center [16, 48] width 29 height 29
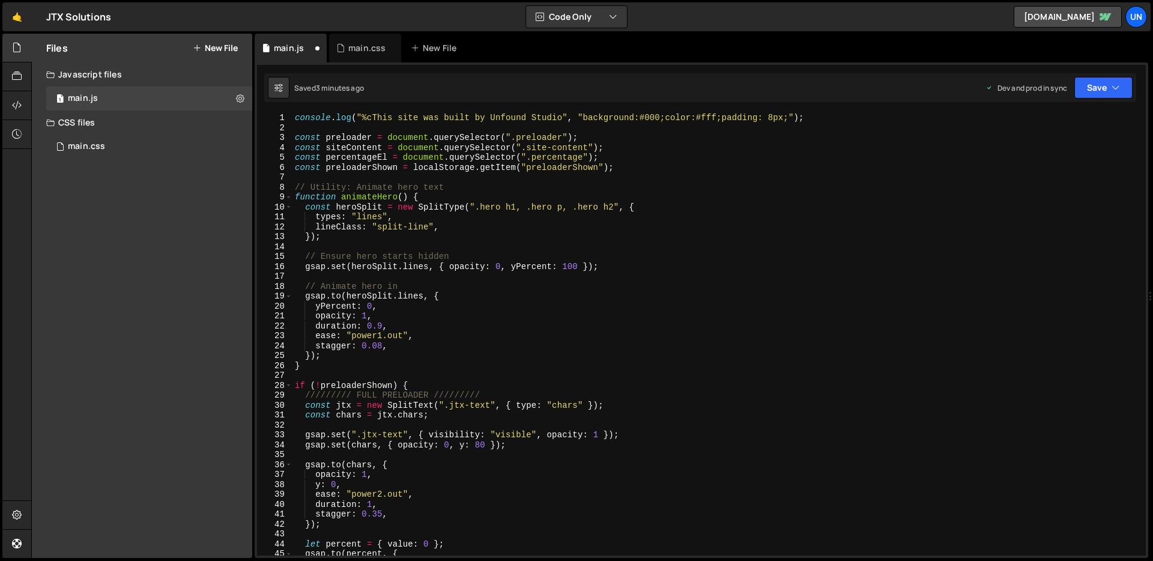
click at [508, 226] on div "console . log ( "%cThis site was built by Unfound Studio" , "background:#000;co…" at bounding box center [717, 344] width 849 height 463
type textarea "animate();"
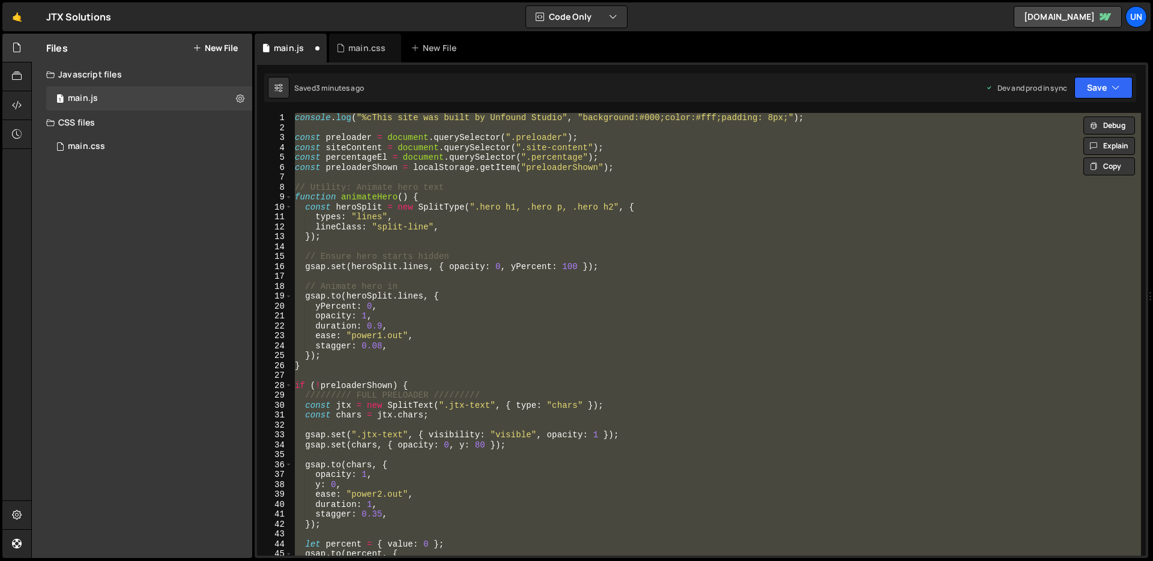
paste textarea
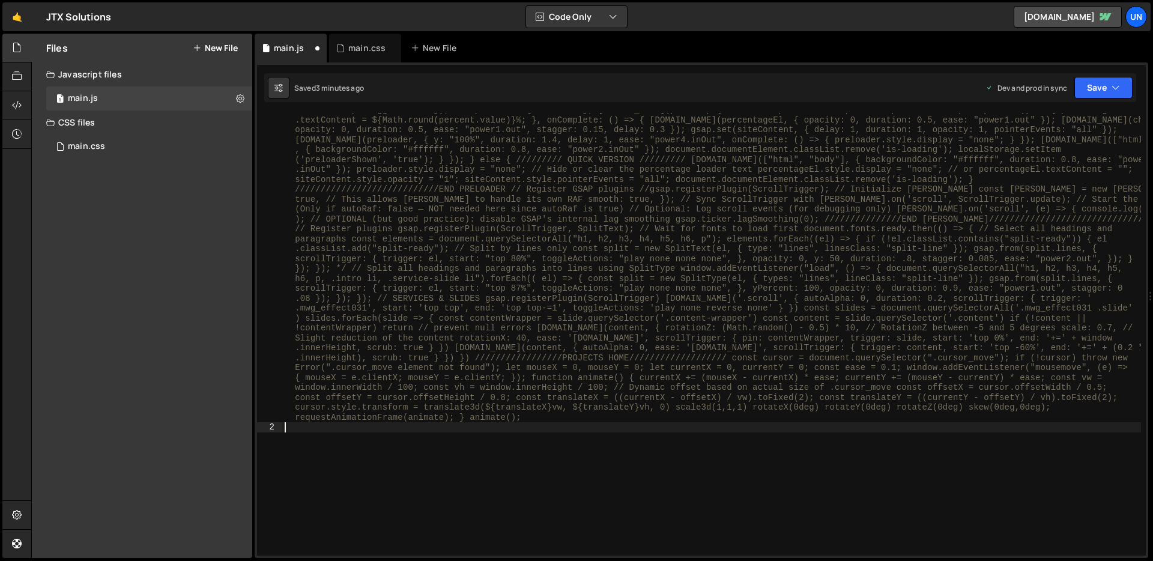
scroll to position [0, 0]
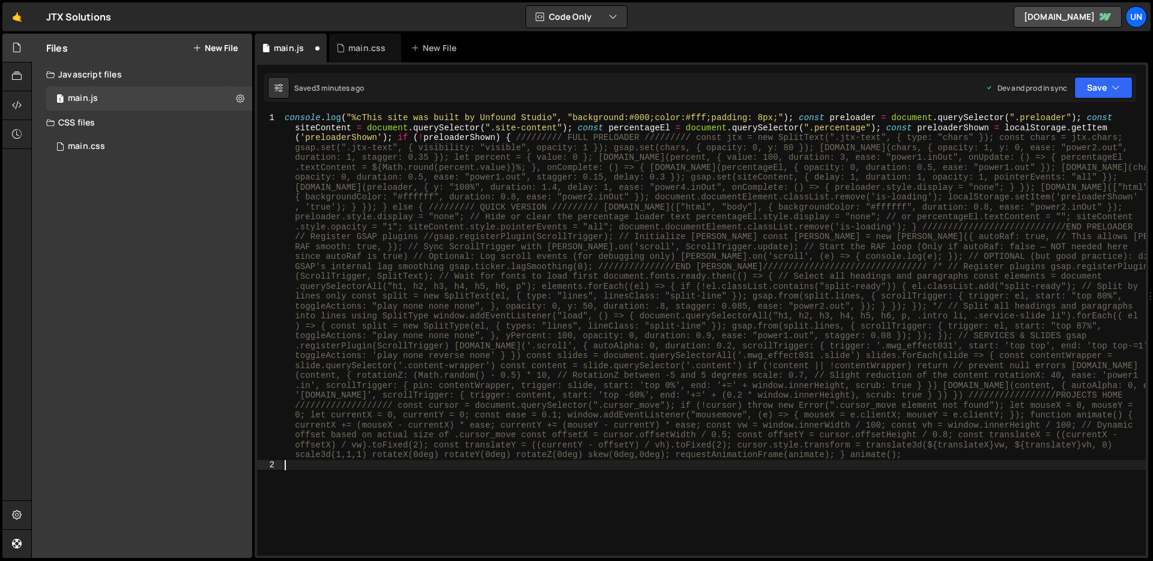
click at [691, 139] on div "console . log ( "%cThis site was built by Unfound Studio" , "background:#000;co…" at bounding box center [714, 512] width 864 height 799
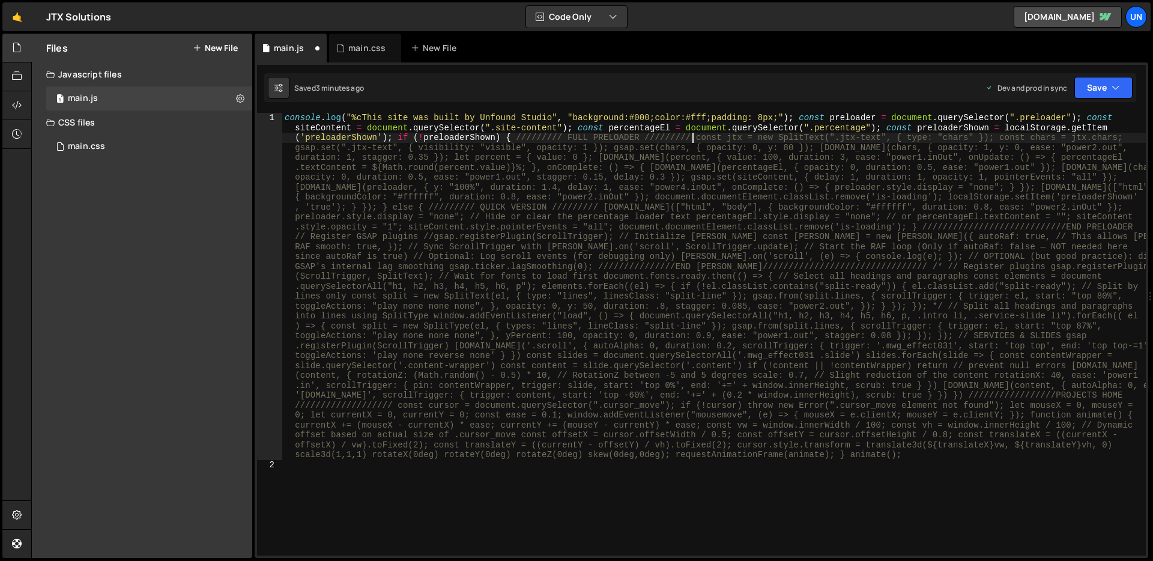
type textarea "const jtx = new SplitText(".jtx-text", { type: "chars" }); const chars = jtx.ch…"
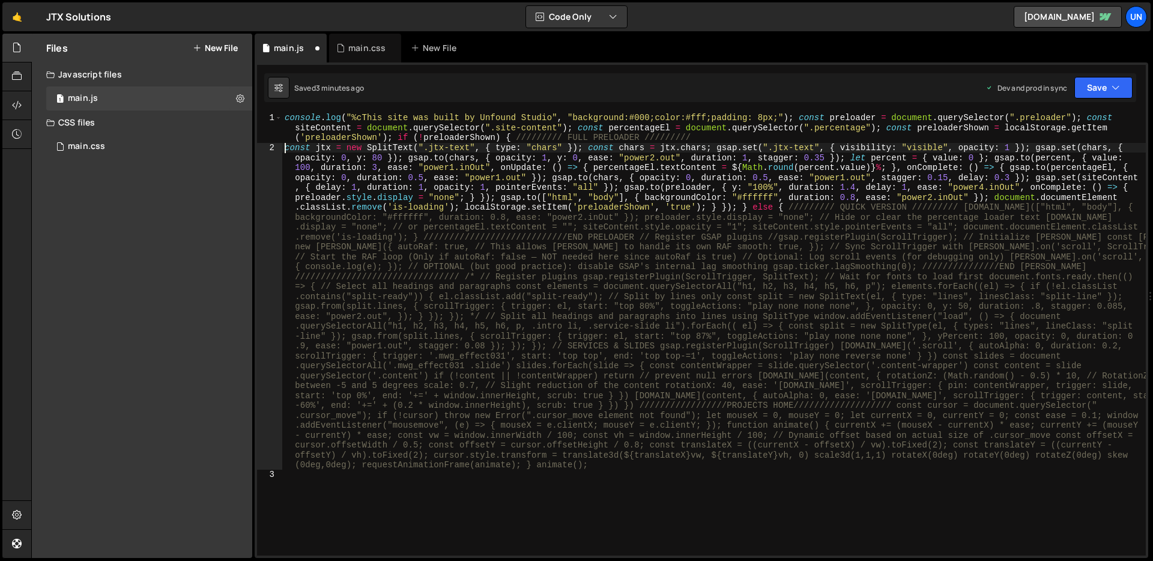
click at [503, 181] on div "console . log ( "%cThis site was built by Unfound Studio" , "background:#000;co…" at bounding box center [714, 354] width 864 height 482
click at [508, 278] on div "console . log ( "%cThis site was built by Unfound Studio" , "background:#000;co…" at bounding box center [714, 354] width 864 height 482
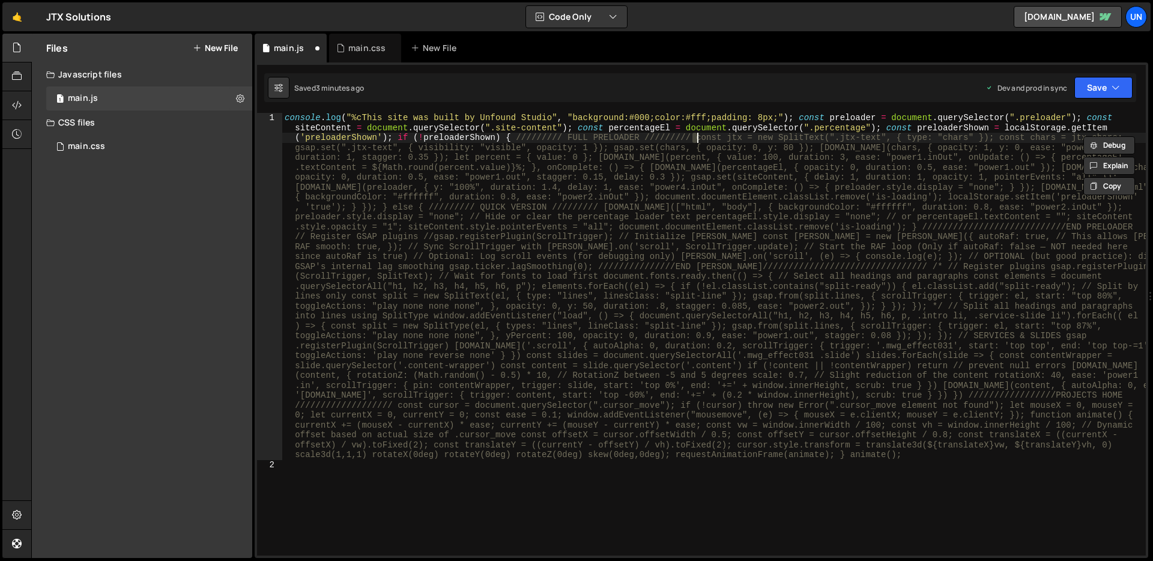
type textarea "console.log("%cThis site was built by Unfound Studio", "background:#000;color:#…"
click at [457, 303] on div "console . log ( "%cThis site was built by Unfound Studio" , "background:#000;co…" at bounding box center [714, 512] width 864 height 799
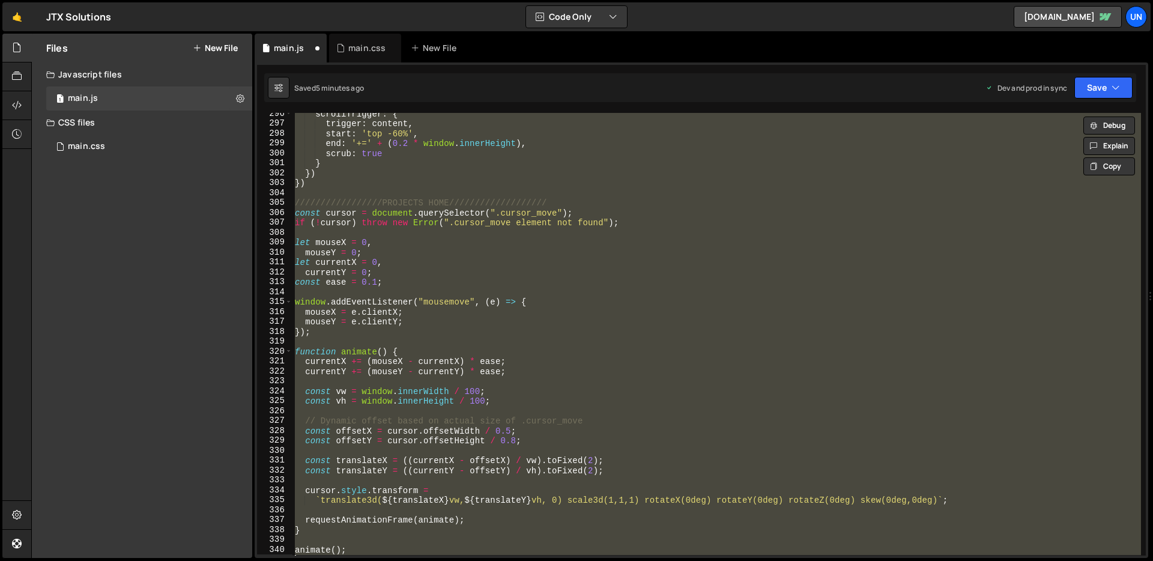
scroll to position [2916, 0]
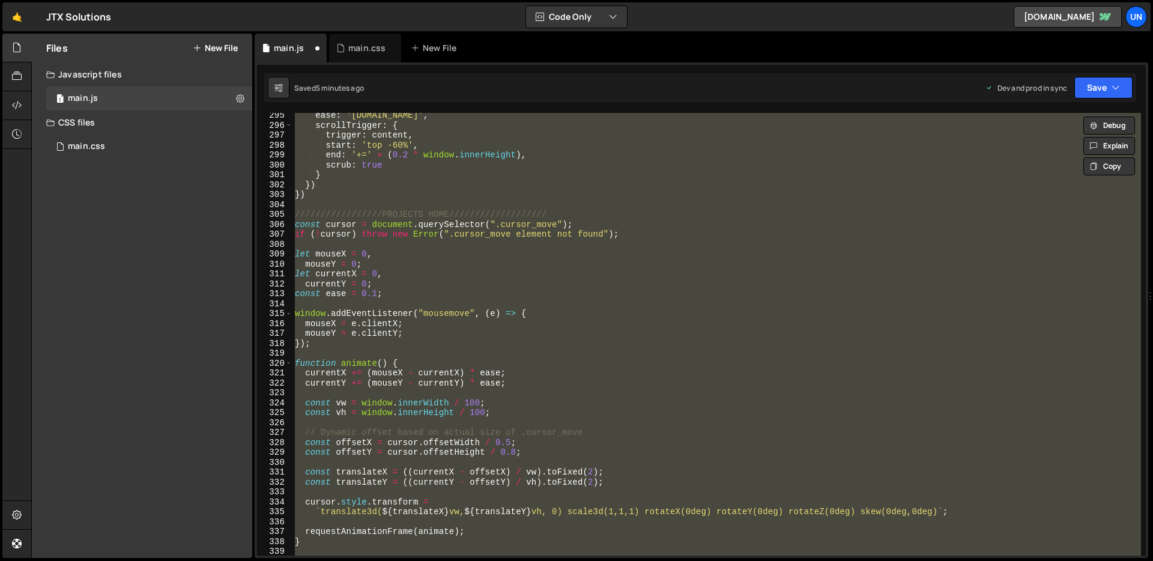
click at [606, 267] on div "ease : 'power1.in' , scrollTrigger : { trigger : content , start : 'top -60%' ,…" at bounding box center [717, 334] width 849 height 443
type textarea "mouseY = 0;"
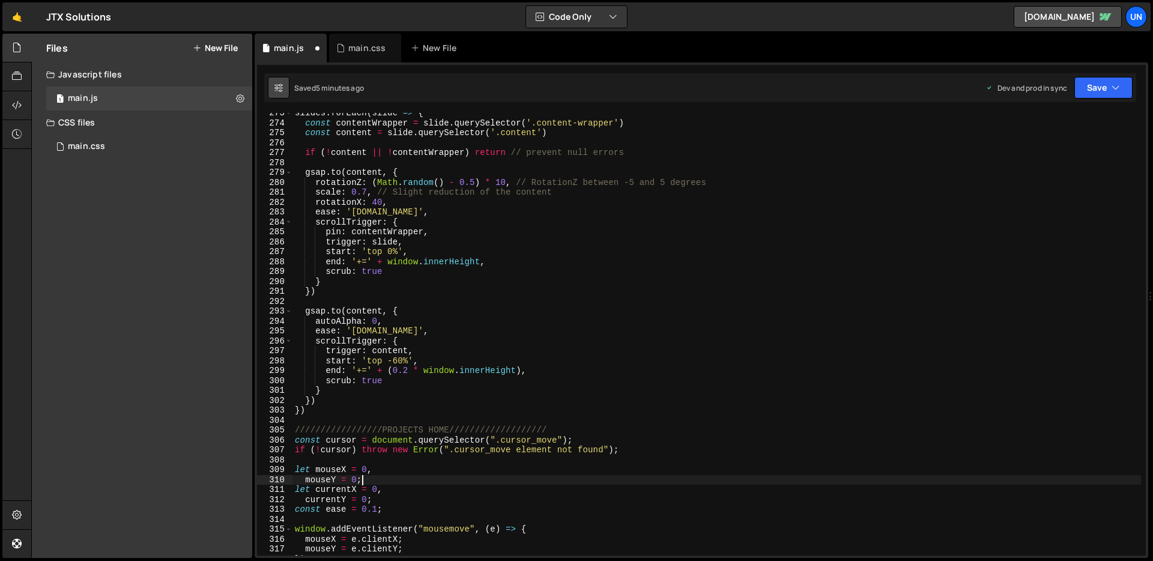
scroll to position [2700, 0]
click at [279, 83] on icon at bounding box center [279, 88] width 8 height 12
select select "editor"
select select "ace/theme/monokai"
type input "14"
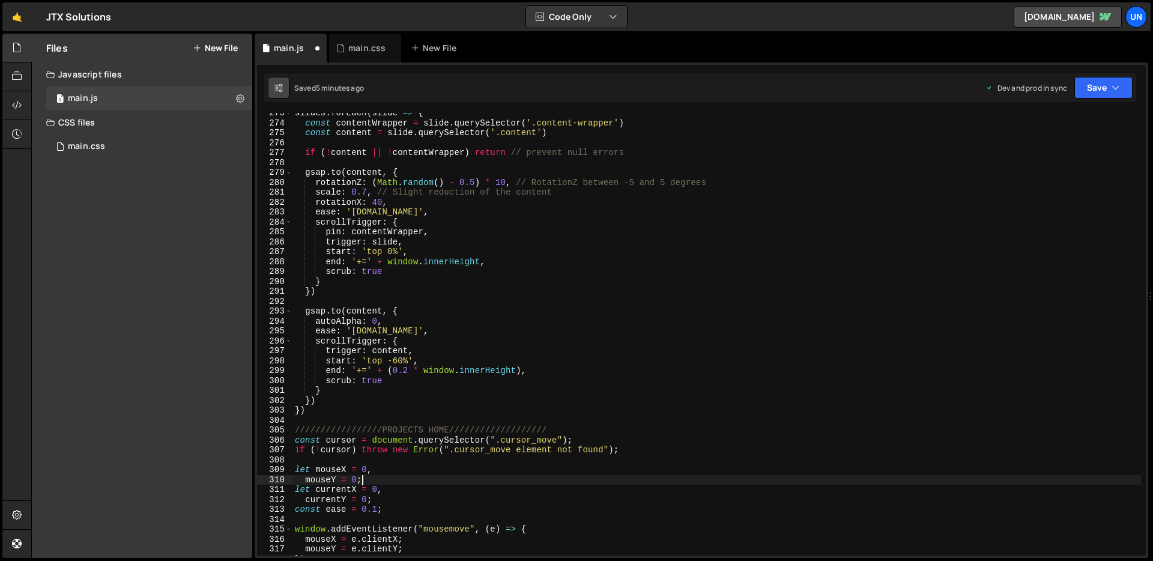
checkbox input "true"
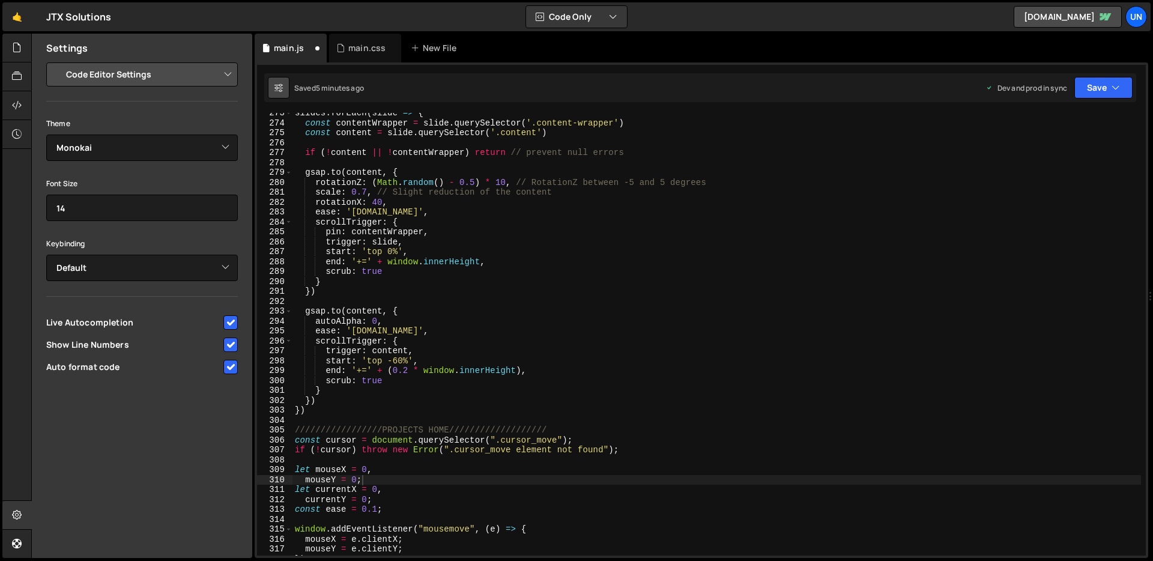
click at [279, 83] on icon at bounding box center [279, 88] width 8 height 12
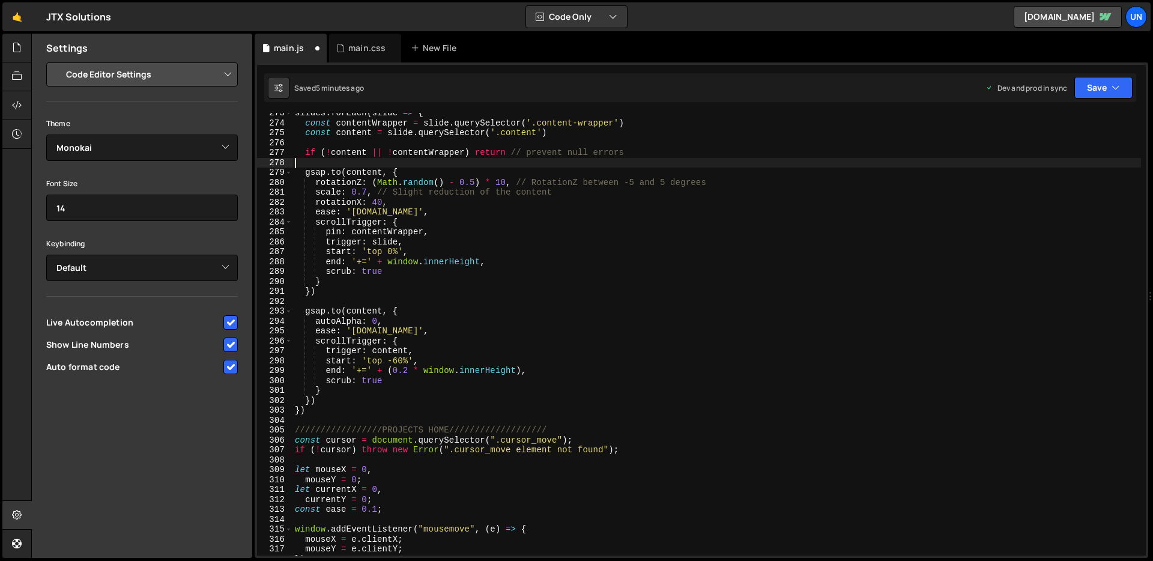
click at [423, 164] on div "slides . forEach ( slide => { const contentWrapper = slide . querySelector ( '.…" at bounding box center [717, 339] width 849 height 463
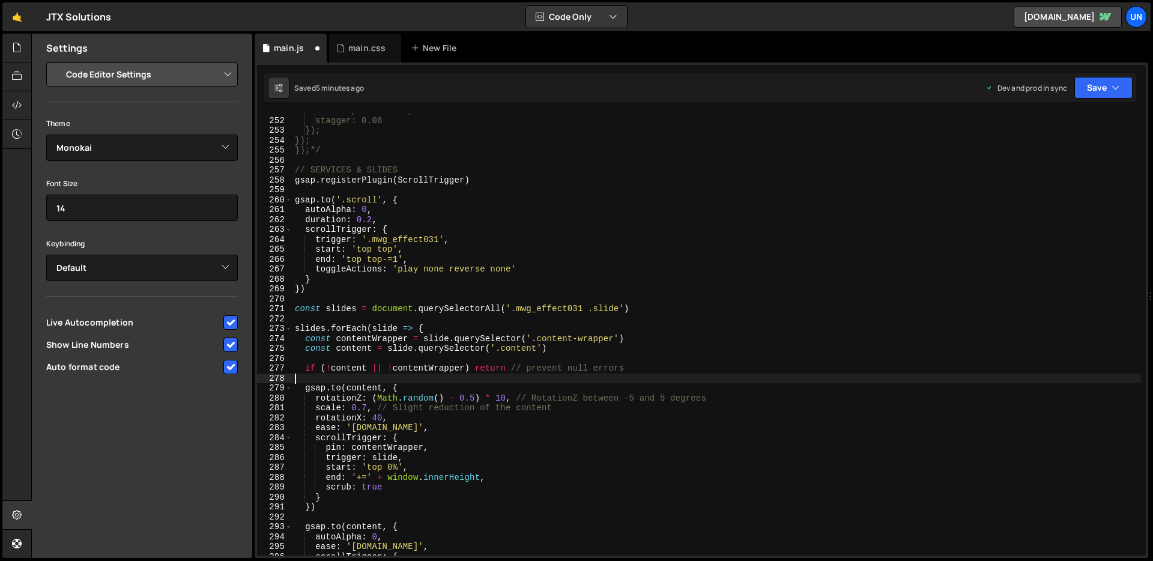
scroll to position [2485, 0]
click at [22, 47] on div at bounding box center [16, 48] width 29 height 29
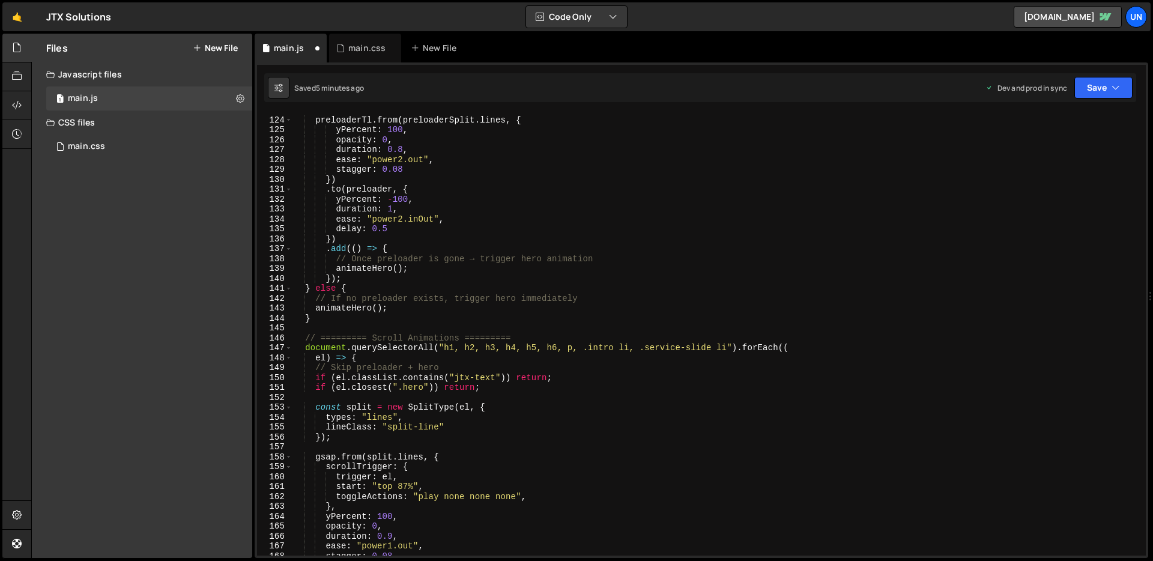
scroll to position [1212, 0]
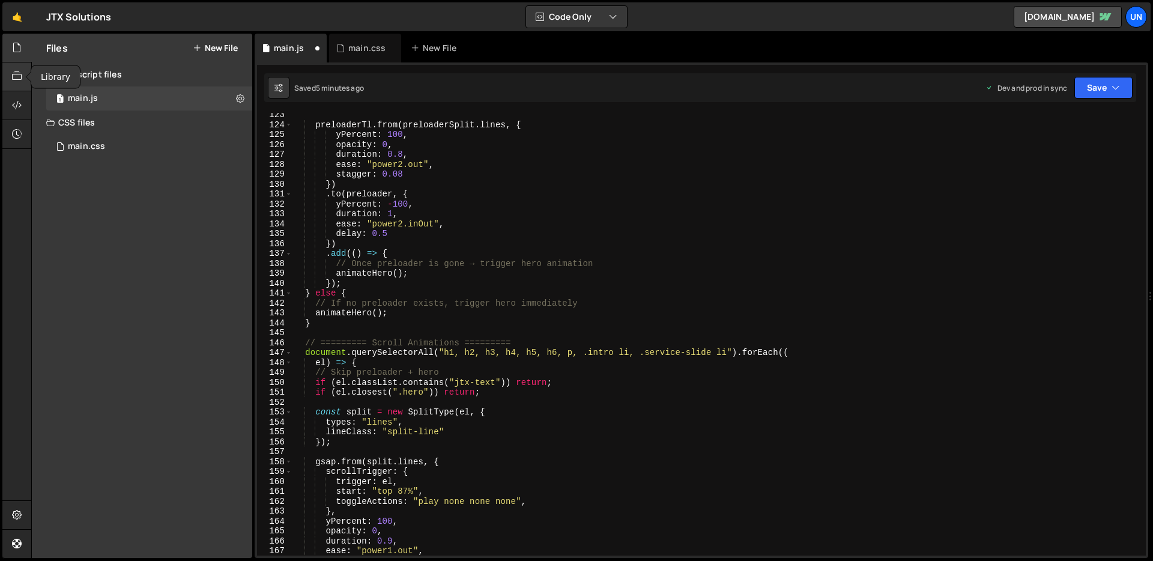
click at [11, 83] on div at bounding box center [16, 76] width 29 height 29
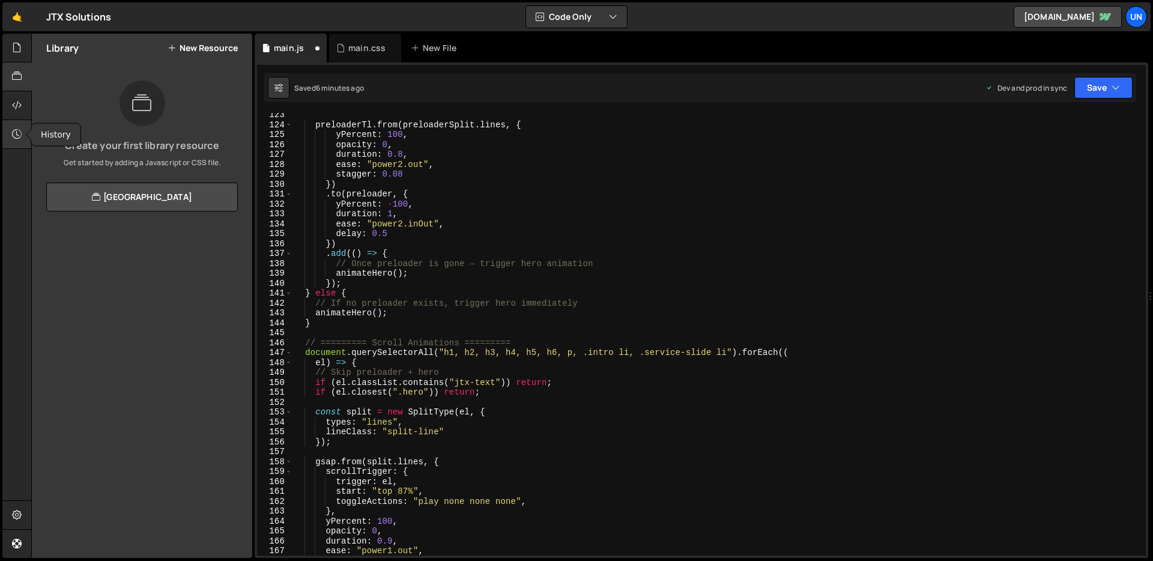
click at [14, 138] on icon at bounding box center [17, 133] width 10 height 13
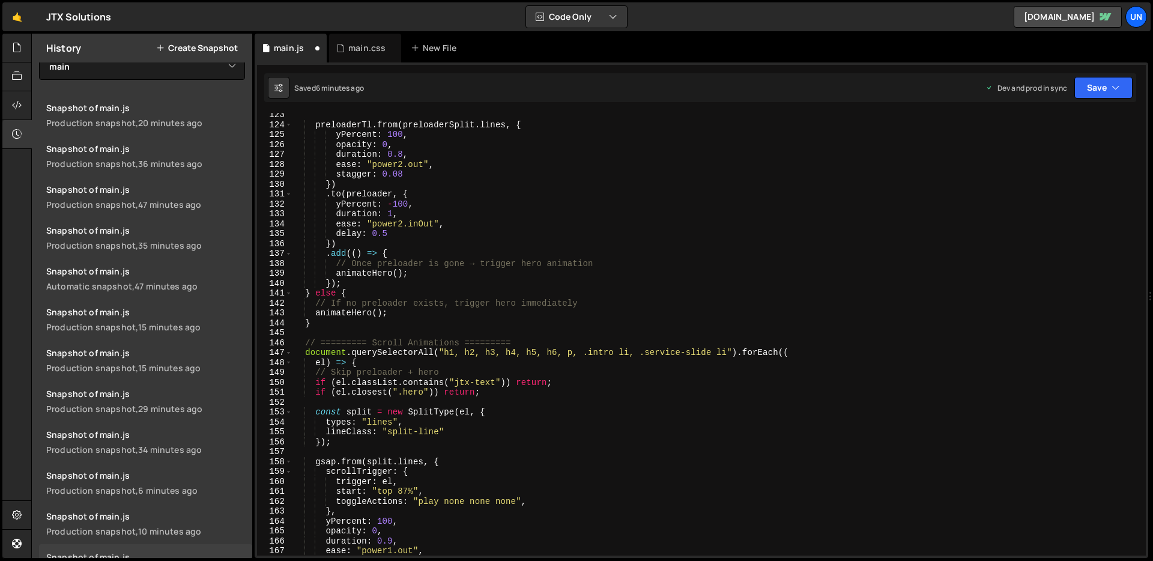
scroll to position [17, 0]
click at [181, 165] on div "36 minutes ago" at bounding box center [170, 162] width 64 height 11
click at [184, 195] on link "Snapshot of main.js Production snapshot, 48 minutes ago" at bounding box center [145, 195] width 213 height 41
click at [95, 70] on select "View All main" at bounding box center [142, 65] width 206 height 26
select select
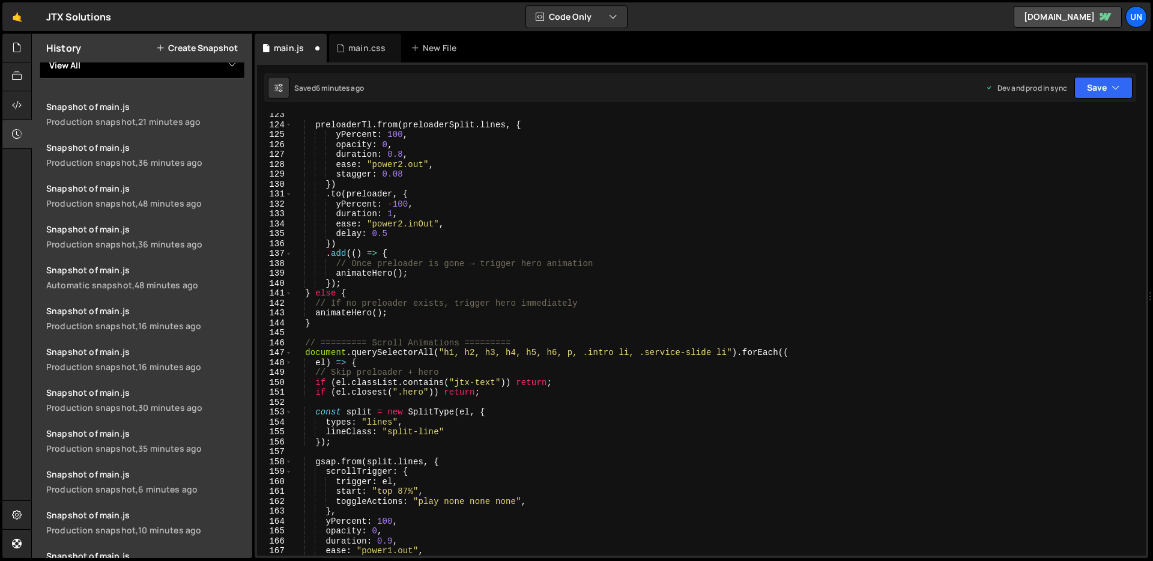
click at [39, 52] on select "View All main" at bounding box center [142, 65] width 206 height 26
click at [182, 400] on link "Snapshot of main.js Production snapshot, 16 minutes ago" at bounding box center [145, 400] width 213 height 41
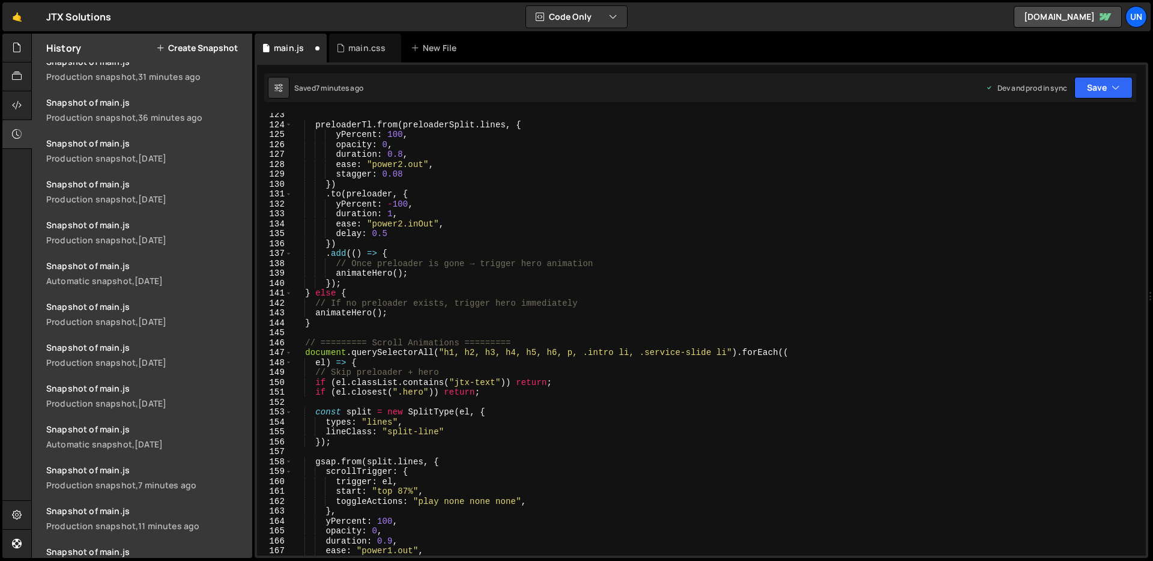
scroll to position [431, 0]
click at [166, 156] on div "2 days ago" at bounding box center [152, 157] width 28 height 11
click at [162, 273] on link "Snapshot of main.js Automatic snapshot, 2 days ago" at bounding box center [145, 272] width 213 height 41
click at [166, 153] on div "2 days ago" at bounding box center [152, 157] width 28 height 11
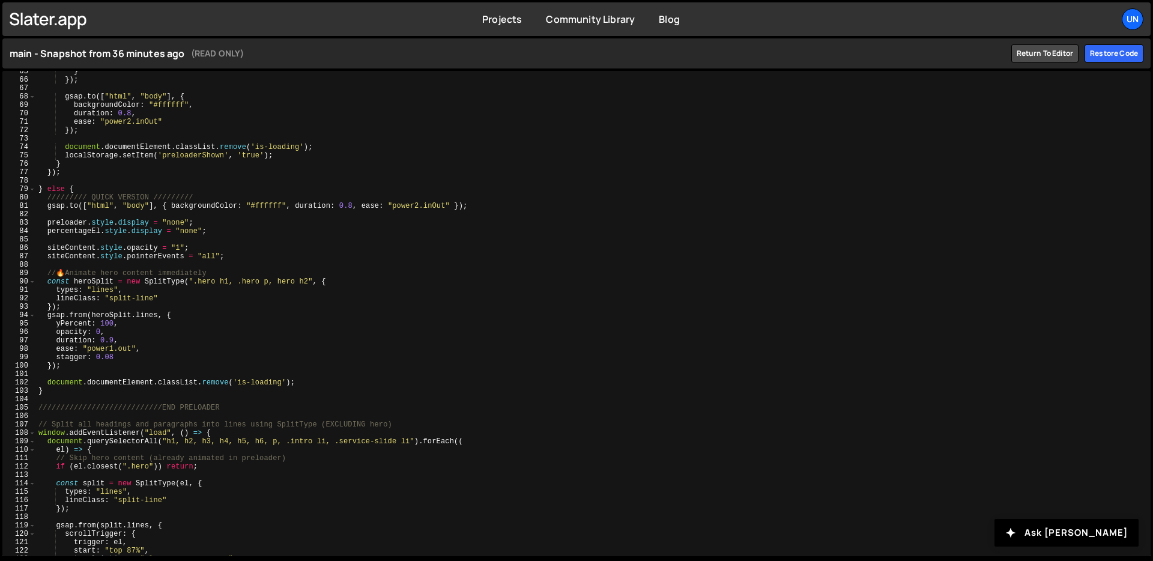
scroll to position [529, 0]
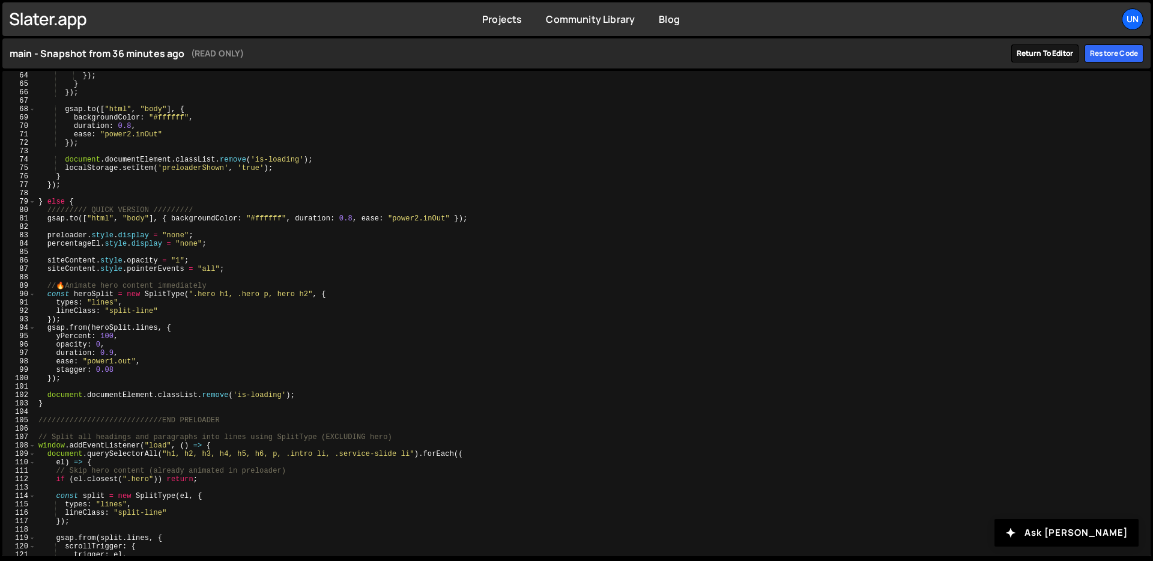
click at [1032, 55] on link "Return to editor" at bounding box center [1046, 53] width 68 height 18
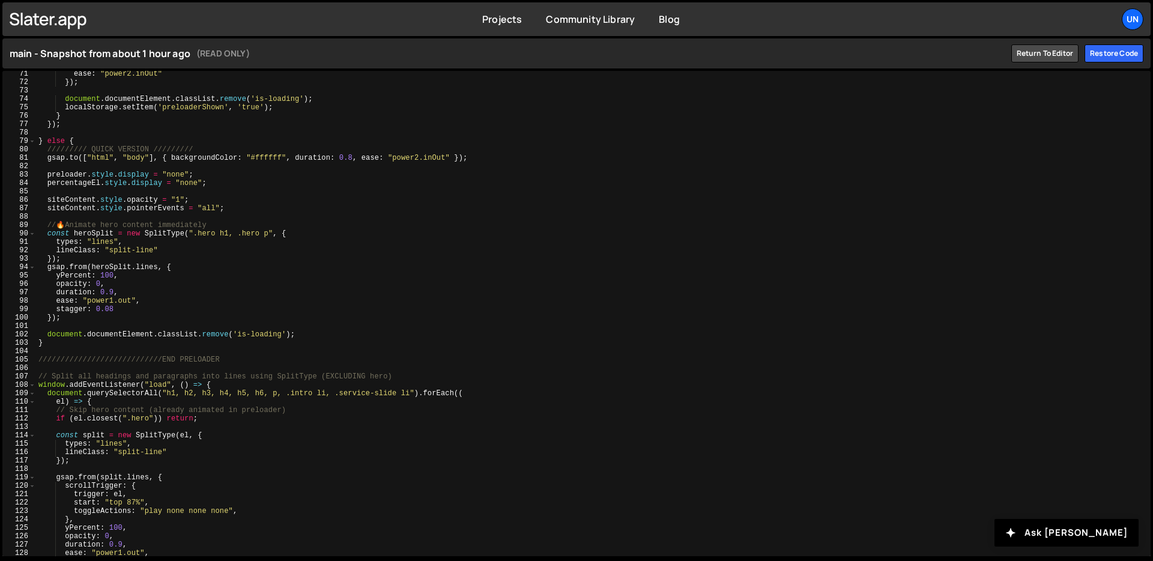
scroll to position [589, 0]
click at [1027, 57] on link "Return to editor" at bounding box center [1046, 53] width 68 height 18
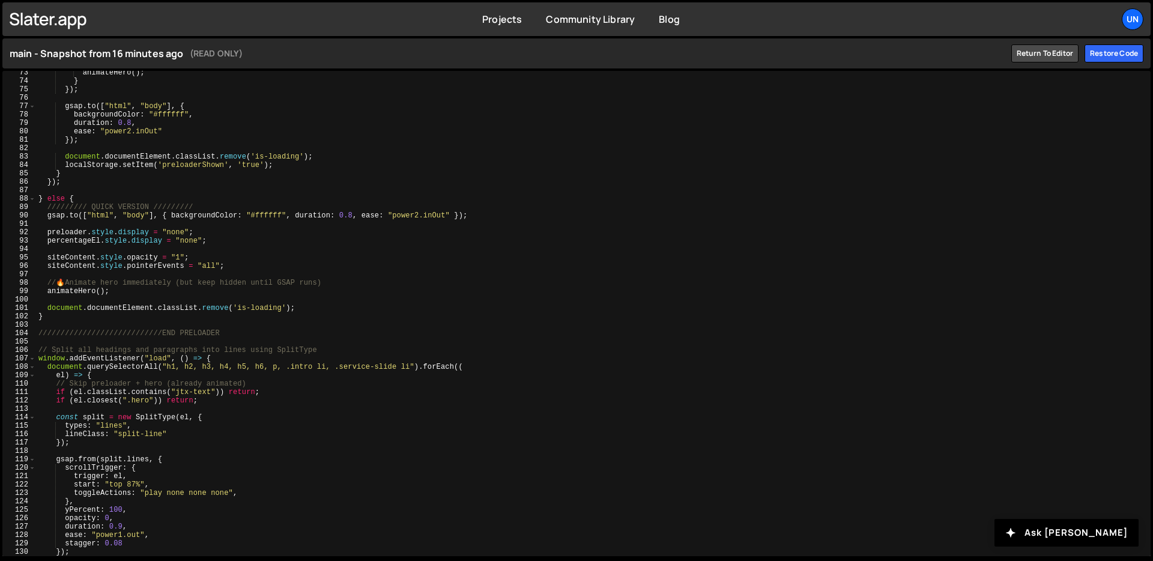
scroll to position [608, 0]
click at [1030, 53] on link "Return to editor" at bounding box center [1046, 53] width 68 height 18
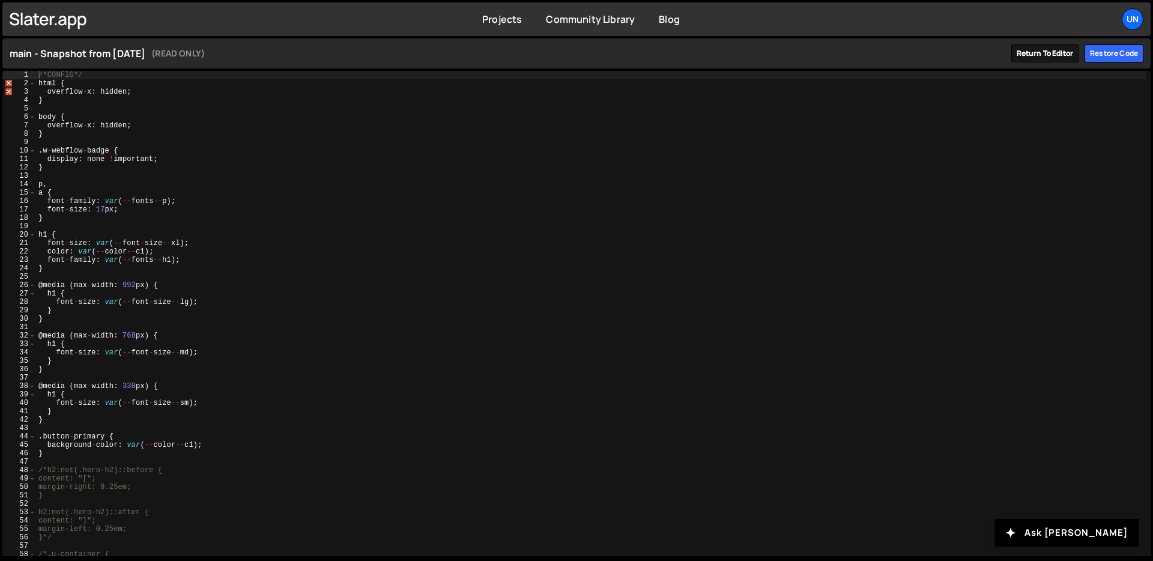
click at [1030, 52] on link "Return to editor" at bounding box center [1046, 53] width 68 height 18
click at [1054, 53] on link "Return to editor" at bounding box center [1046, 53] width 68 height 18
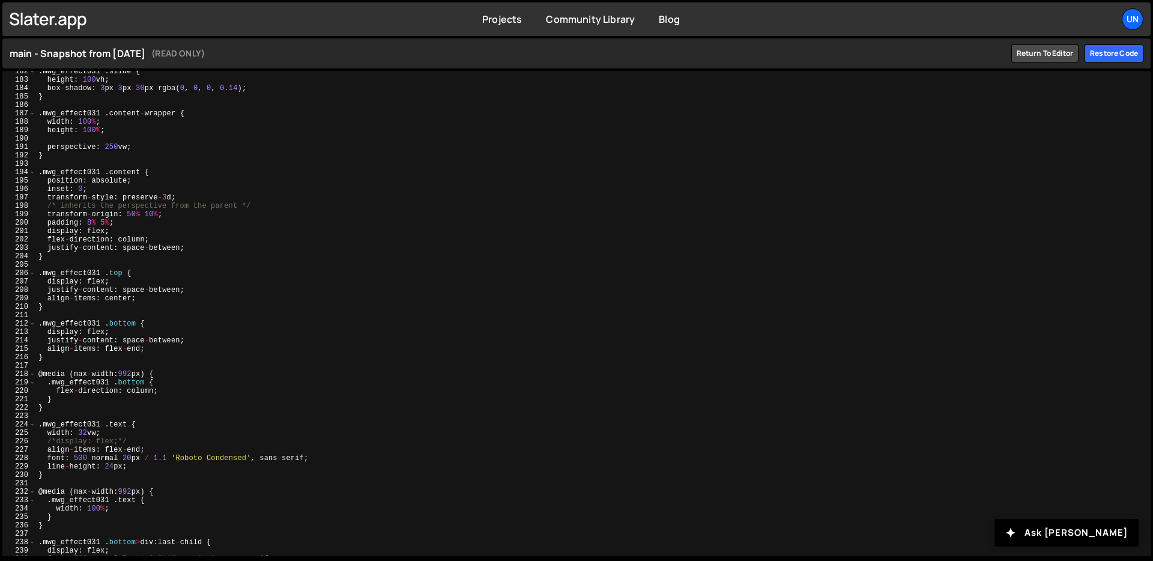
scroll to position [1671, 0]
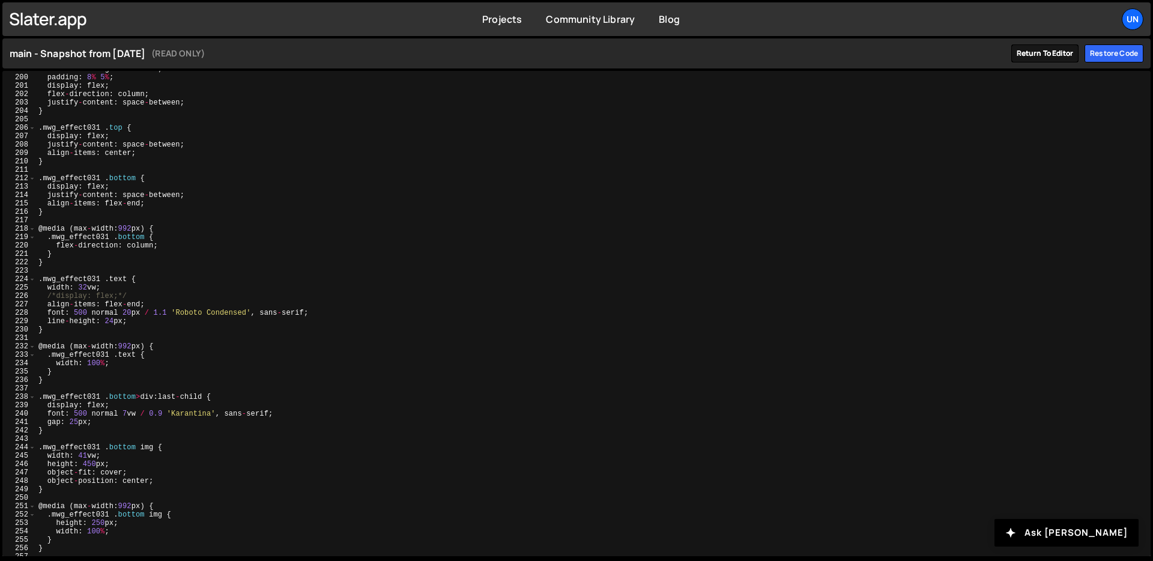
click at [1045, 60] on link "Return to editor" at bounding box center [1046, 53] width 68 height 18
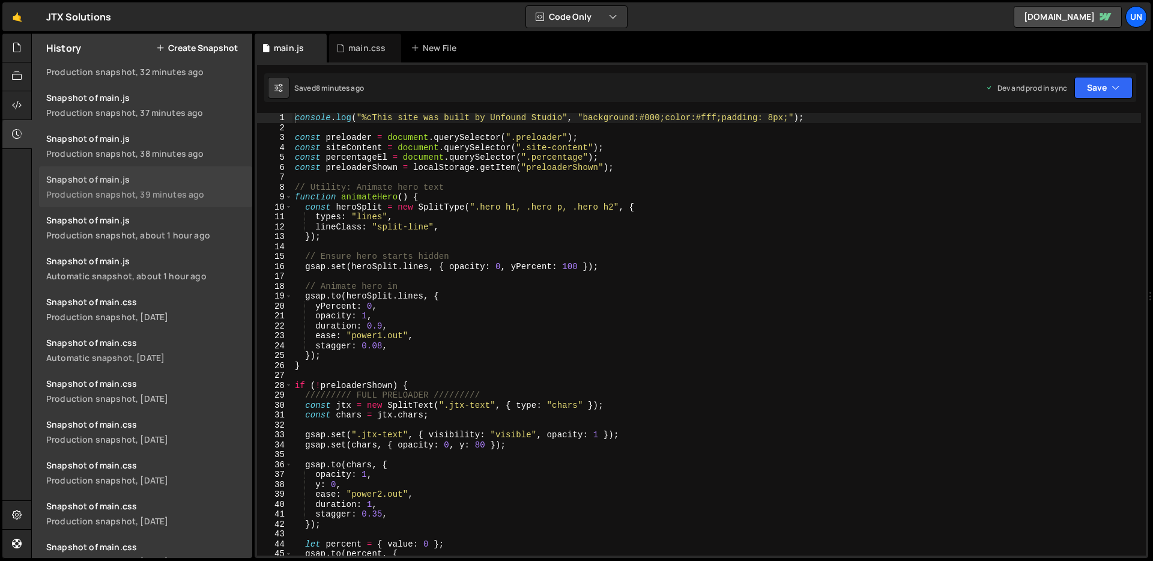
scroll to position [520, 0]
click at [171, 257] on div "Snapshot of main.js" at bounding box center [145, 257] width 199 height 11
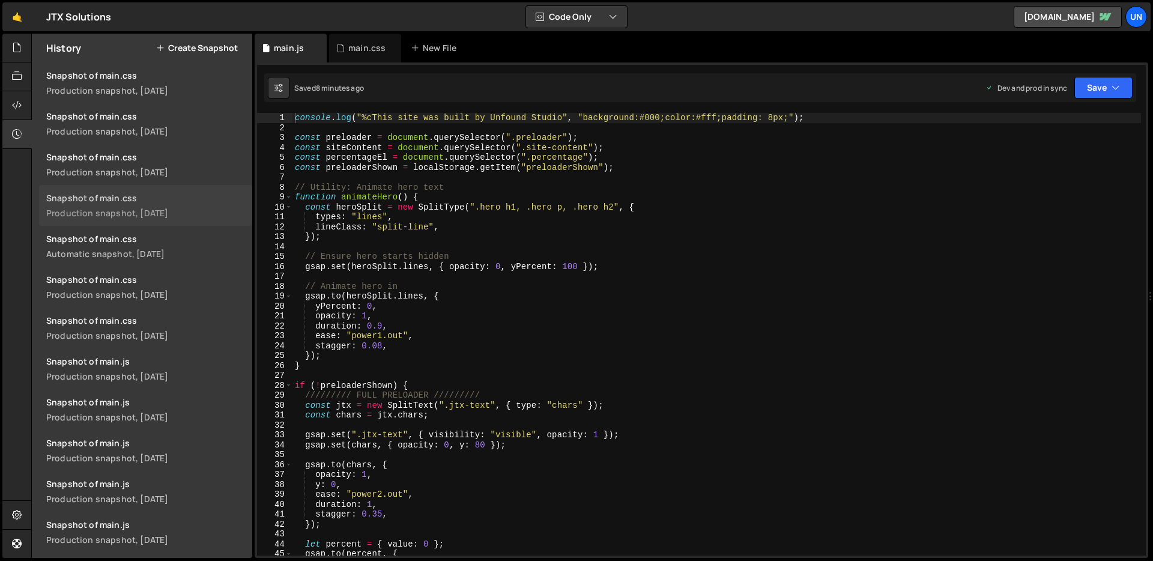
scroll to position [1163, 0]
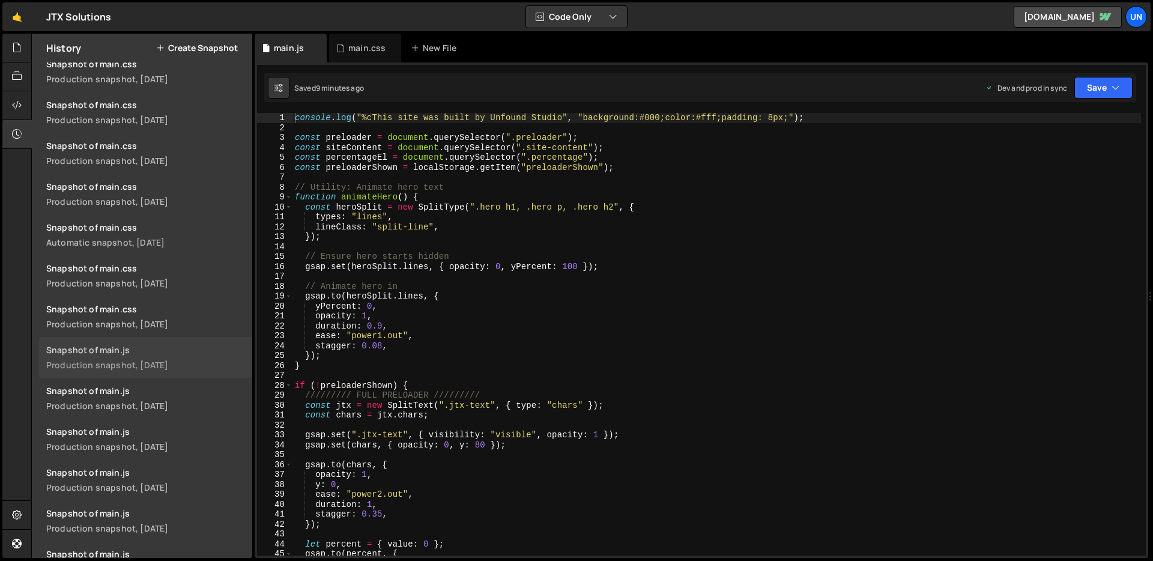
click at [168, 371] on link "Snapshot of main.js Production snapshot, 5 days ago" at bounding box center [145, 357] width 213 height 41
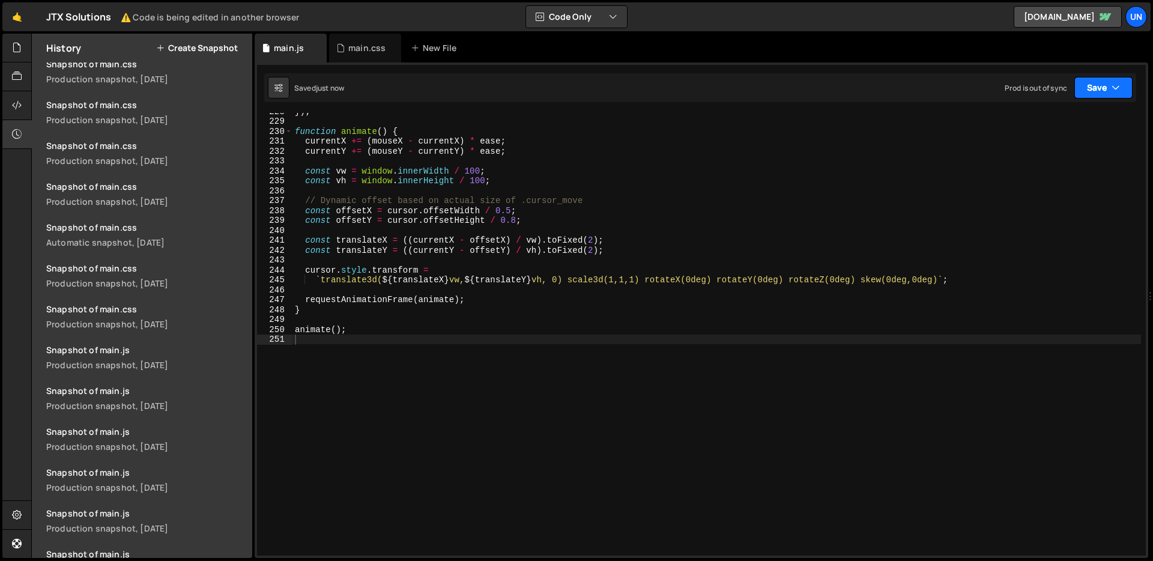
click at [1088, 86] on button "Save" at bounding box center [1104, 88] width 58 height 22
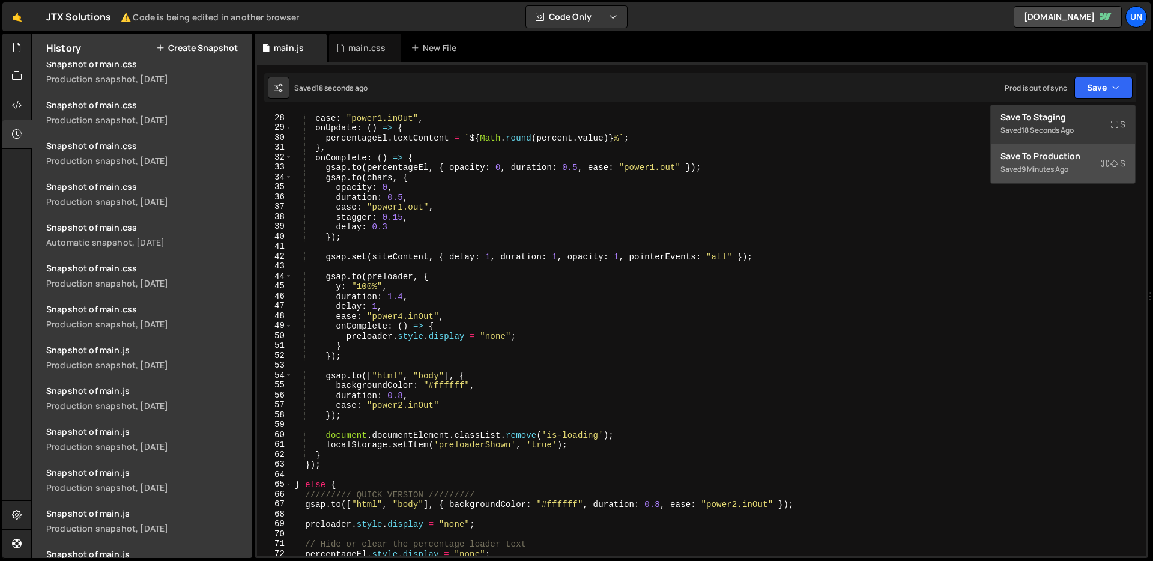
click at [1006, 162] on div "Saved 9 minutes ago" at bounding box center [1063, 169] width 125 height 14
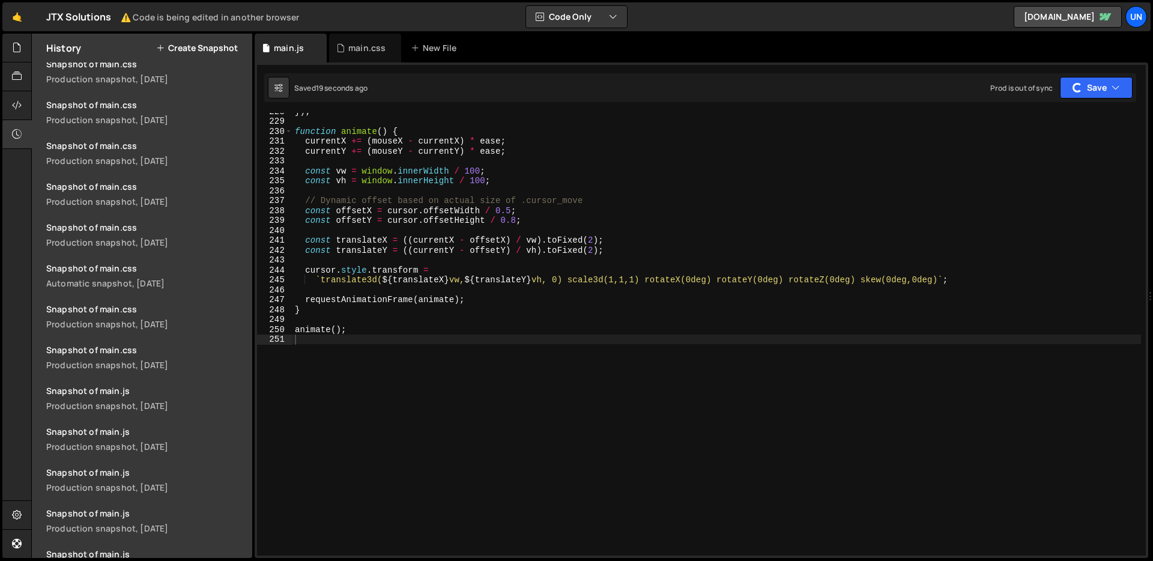
scroll to position [1204, 0]
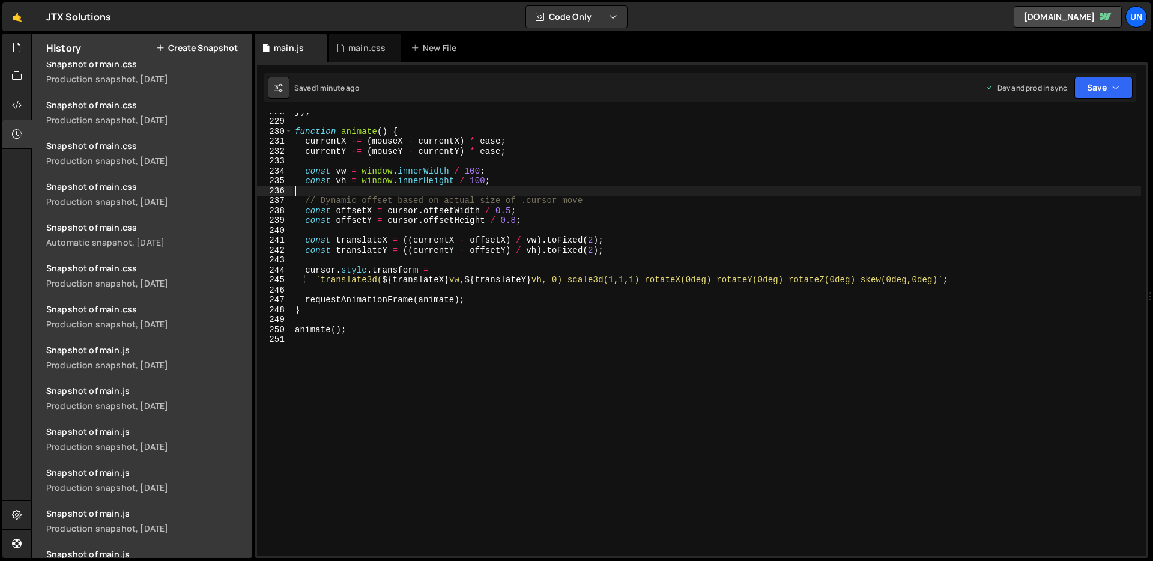
click at [533, 192] on div "}) ; function animate ( ) { currentX += ( mouseX - currentX ) * ease ; currentY…" at bounding box center [717, 337] width 849 height 463
type textarea "animate();"
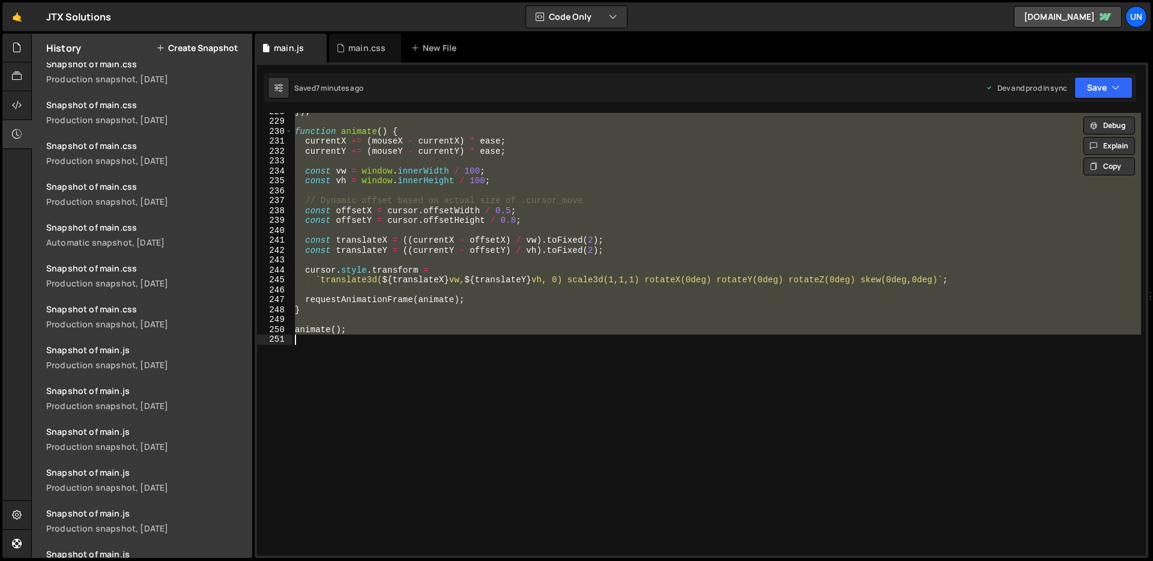
click at [428, 191] on div "}) ; function animate ( ) { currentX += ( mouseX - currentX ) * ease ; currentY…" at bounding box center [717, 334] width 849 height 443
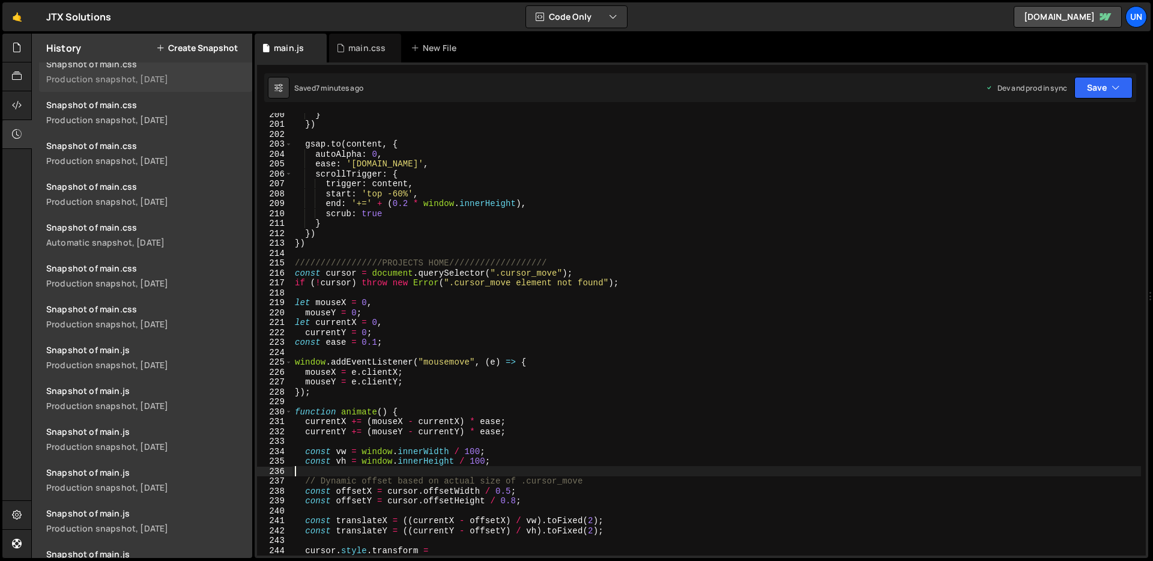
scroll to position [1976, 0]
click at [20, 47] on icon at bounding box center [17, 47] width 10 height 13
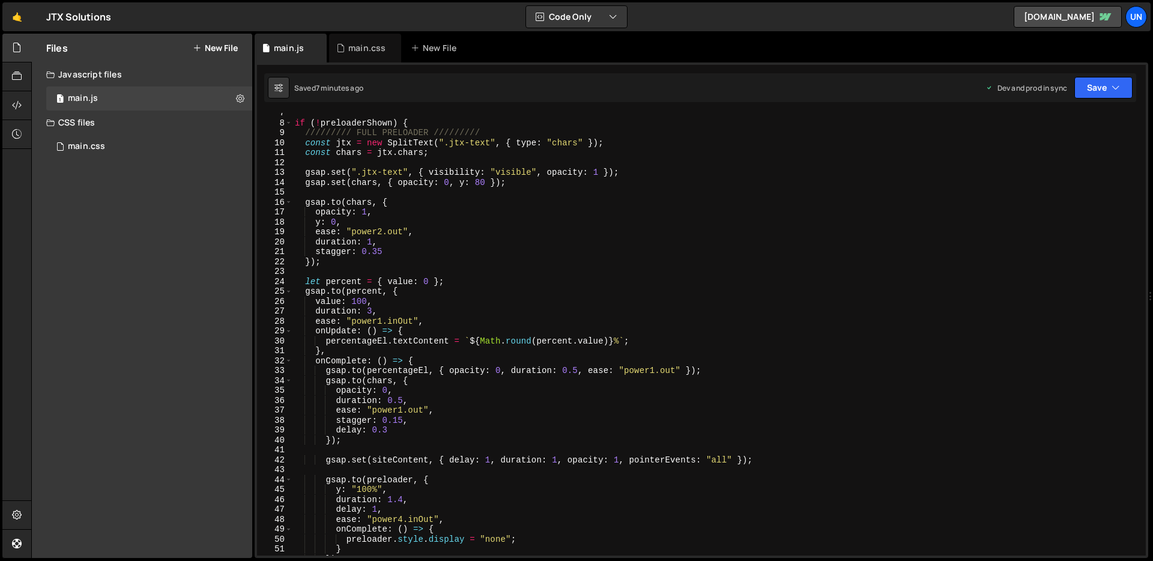
scroll to position [68, 0]
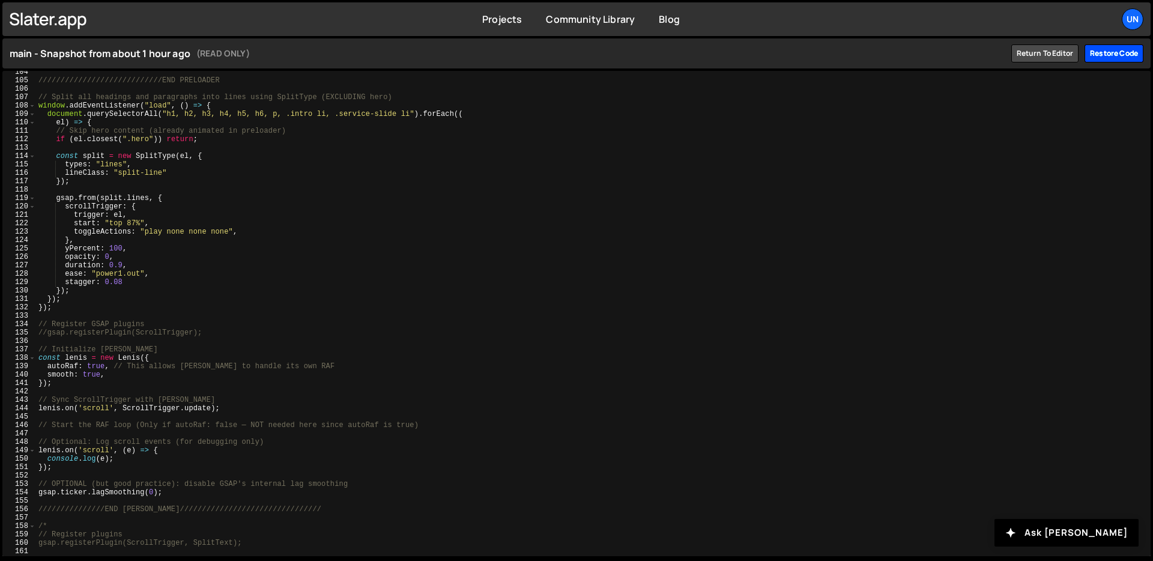
scroll to position [881, 0]
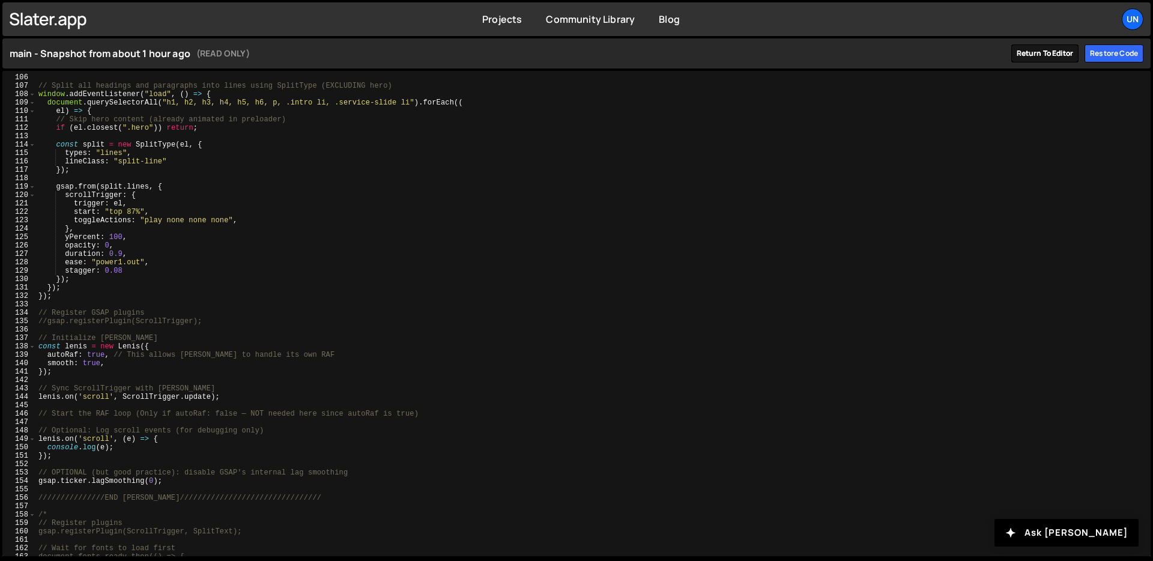
click at [1052, 50] on link "Return to editor" at bounding box center [1046, 53] width 68 height 18
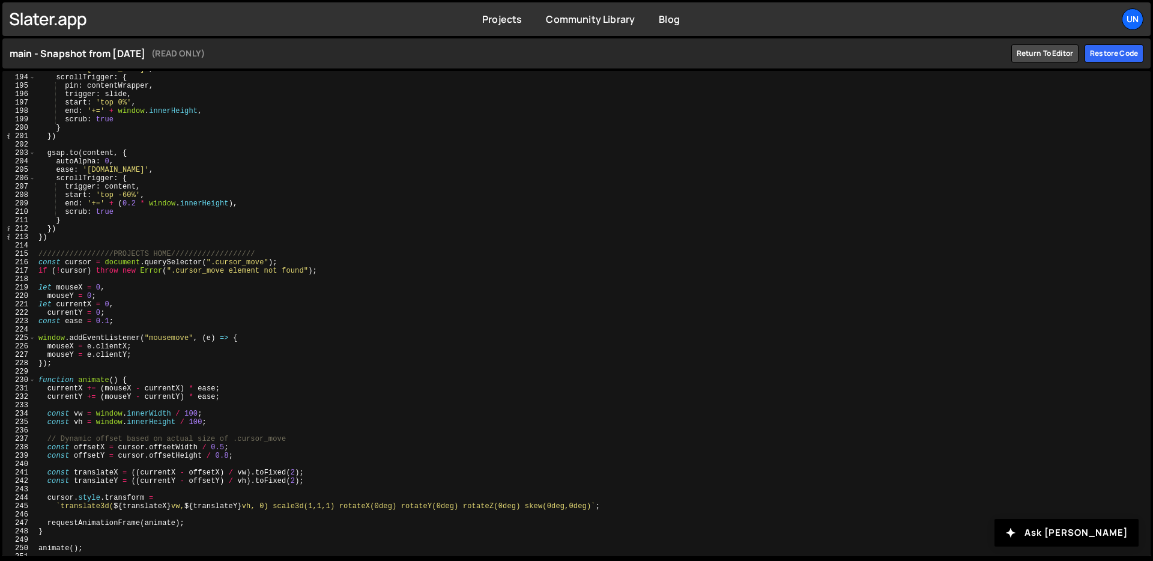
scroll to position [1625, 0]
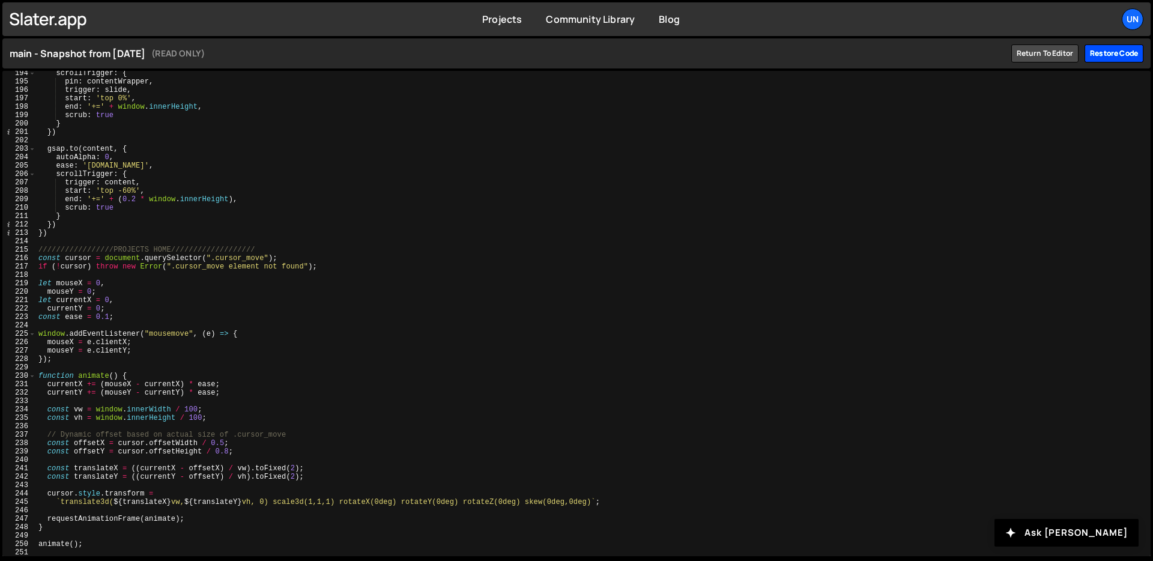
click at [1121, 56] on div "Restore code" at bounding box center [1114, 53] width 59 height 18
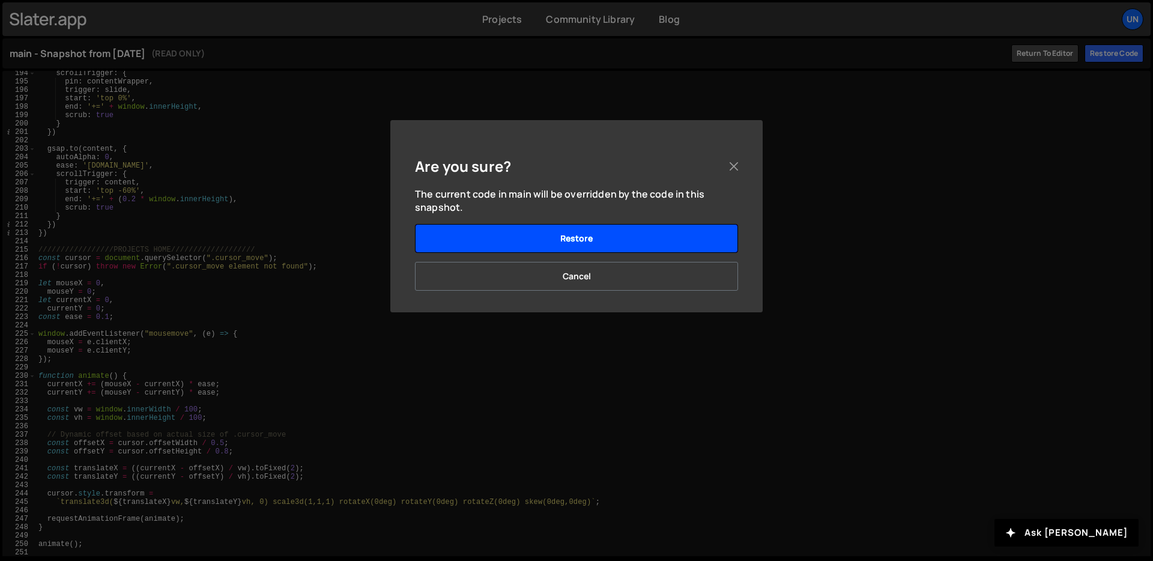
click at [589, 246] on button "Restore" at bounding box center [576, 238] width 323 height 29
